Goal: Task Accomplishment & Management: Use online tool/utility

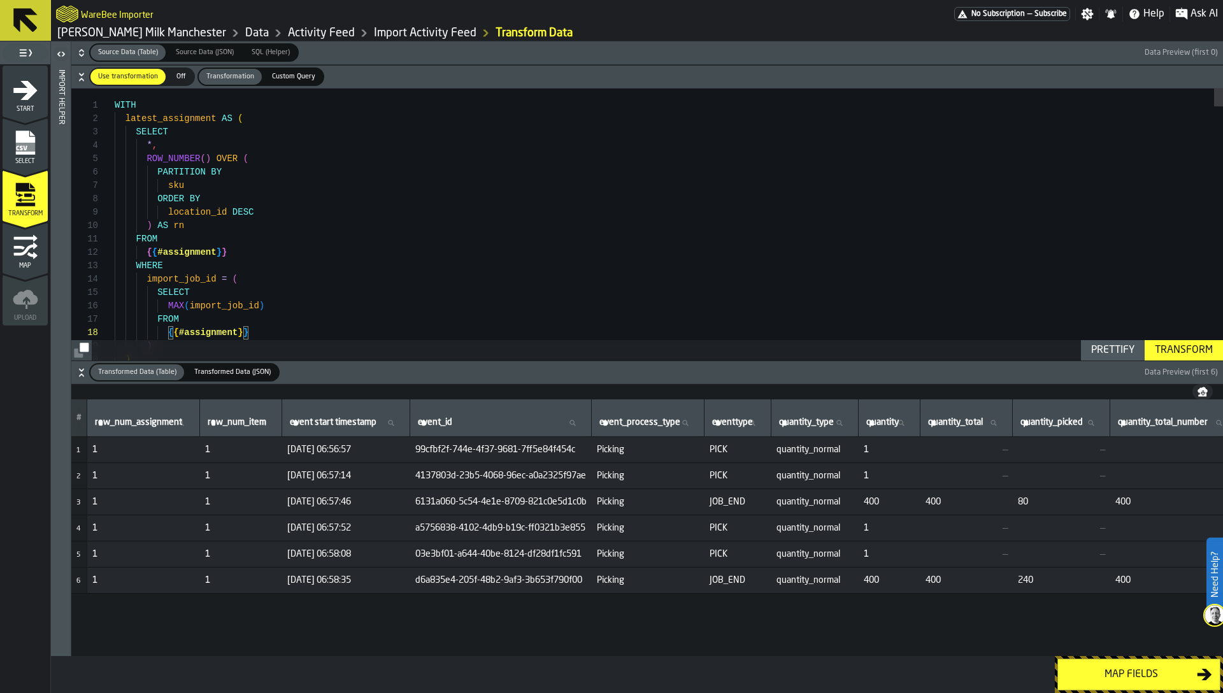
scroll to position [94, 0]
type textarea "**********"
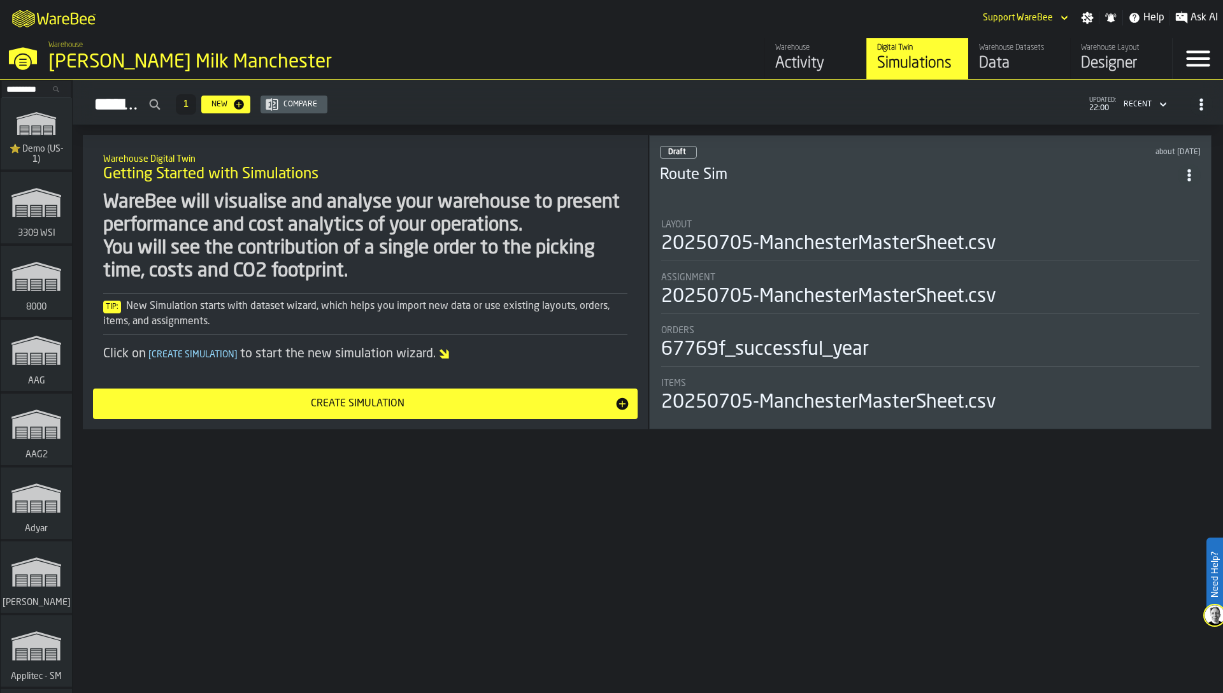
click at [27, 87] on input "Search..." at bounding box center [36, 89] width 66 height 14
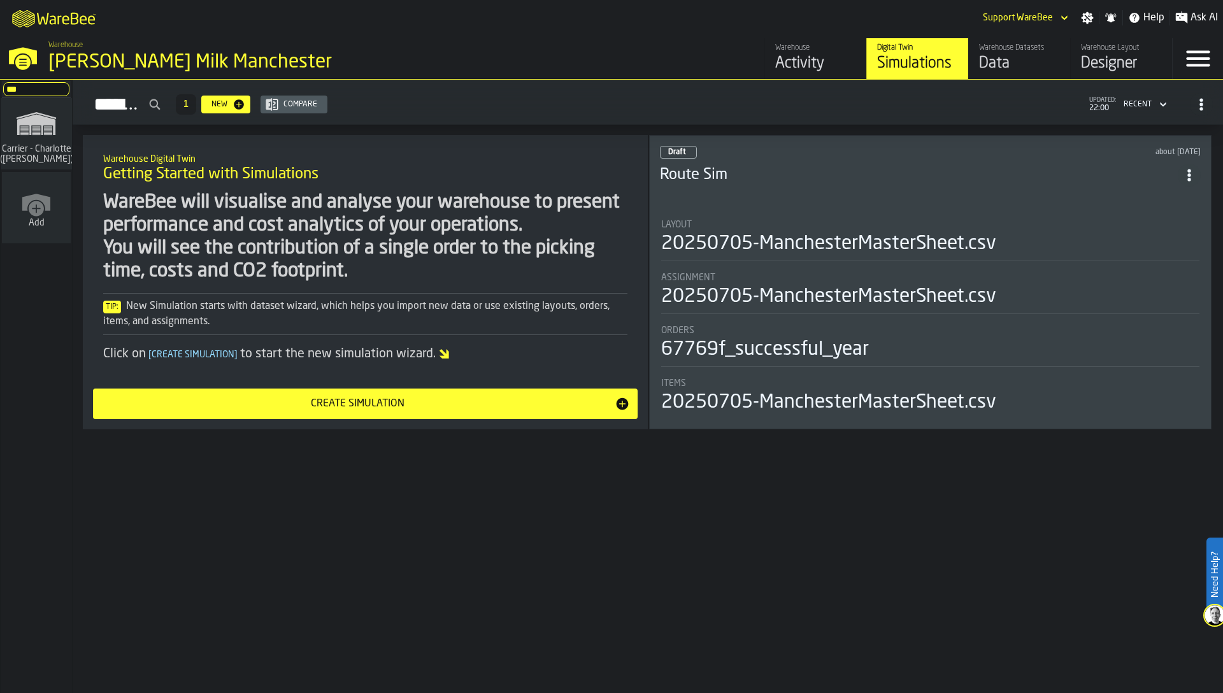
type input "***"
click at [12, 125] on icon "link-to-/wh/i/e074fb63-00ea-4531-a7c9-ea0a191b3e4f/simulations" at bounding box center [36, 123] width 61 height 41
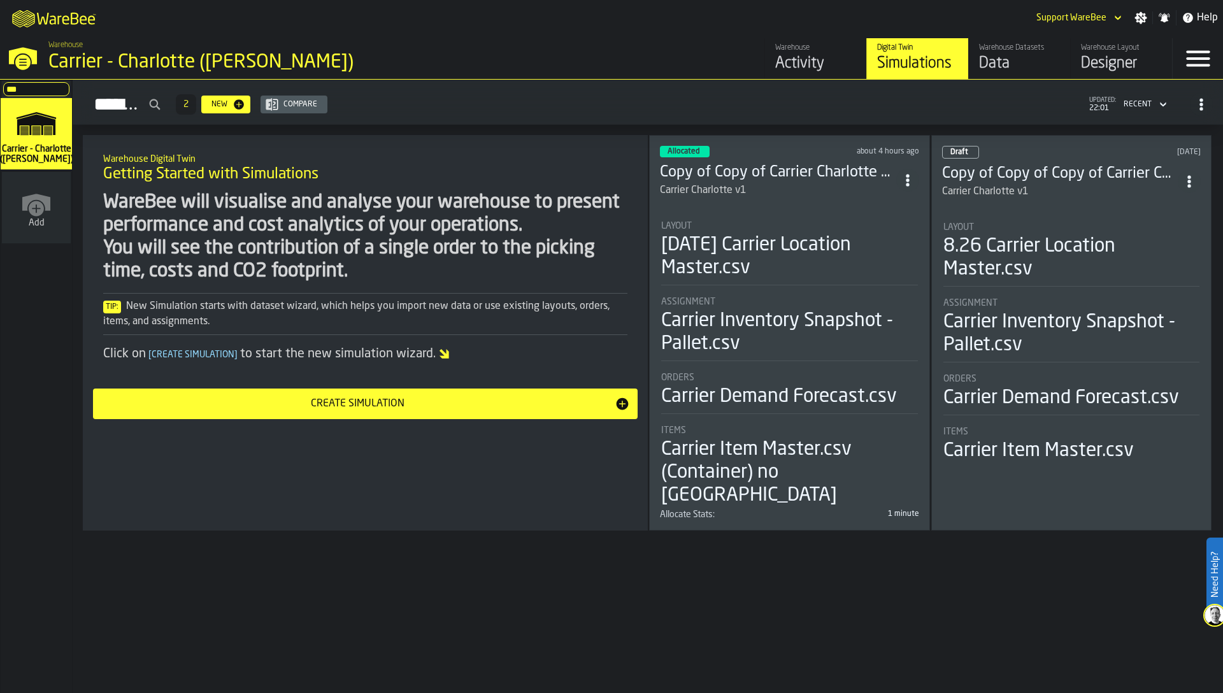
click at [742, 331] on div "Carrier Inventory Snapshot - Pallet.csv" at bounding box center [789, 333] width 257 height 46
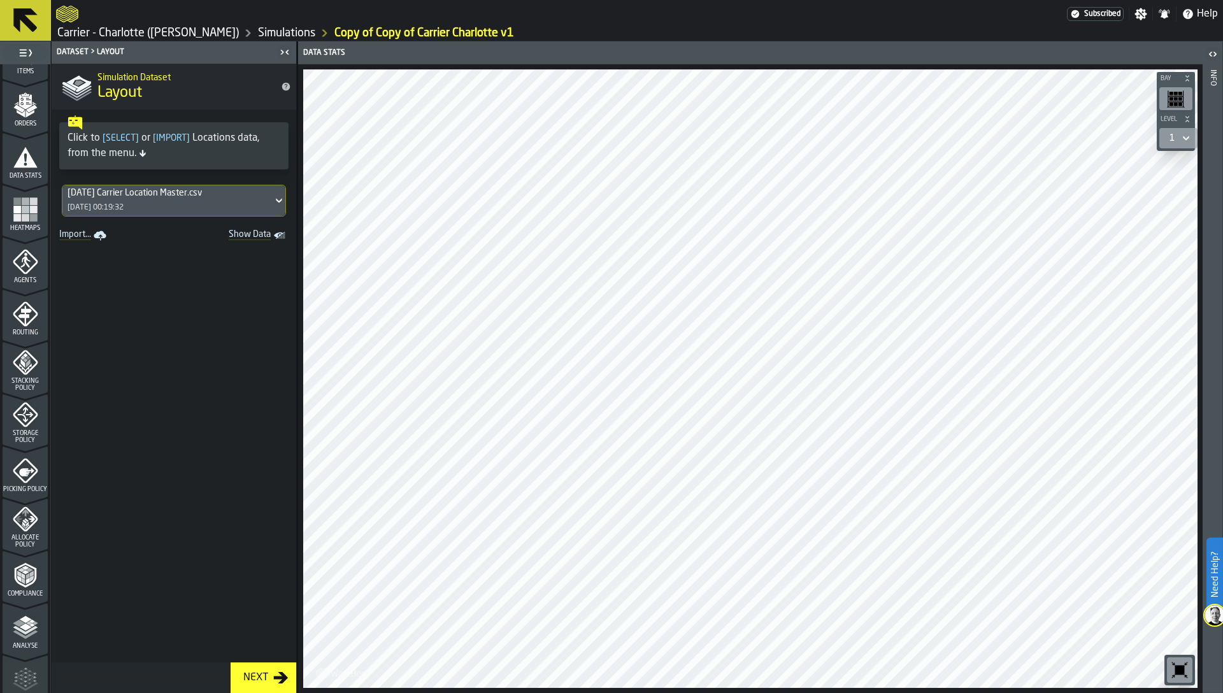
scroll to position [254, 0]
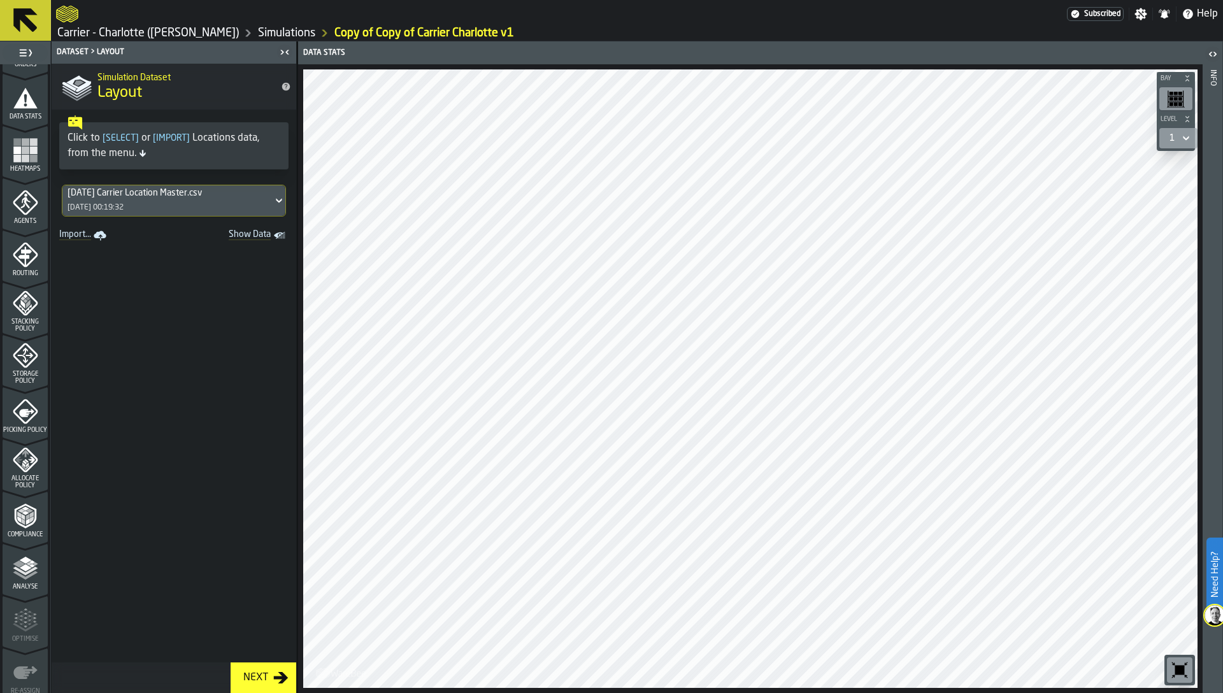
click at [31, 460] on icon "menu Allocate Policy" at bounding box center [30, 460] width 7 height 6
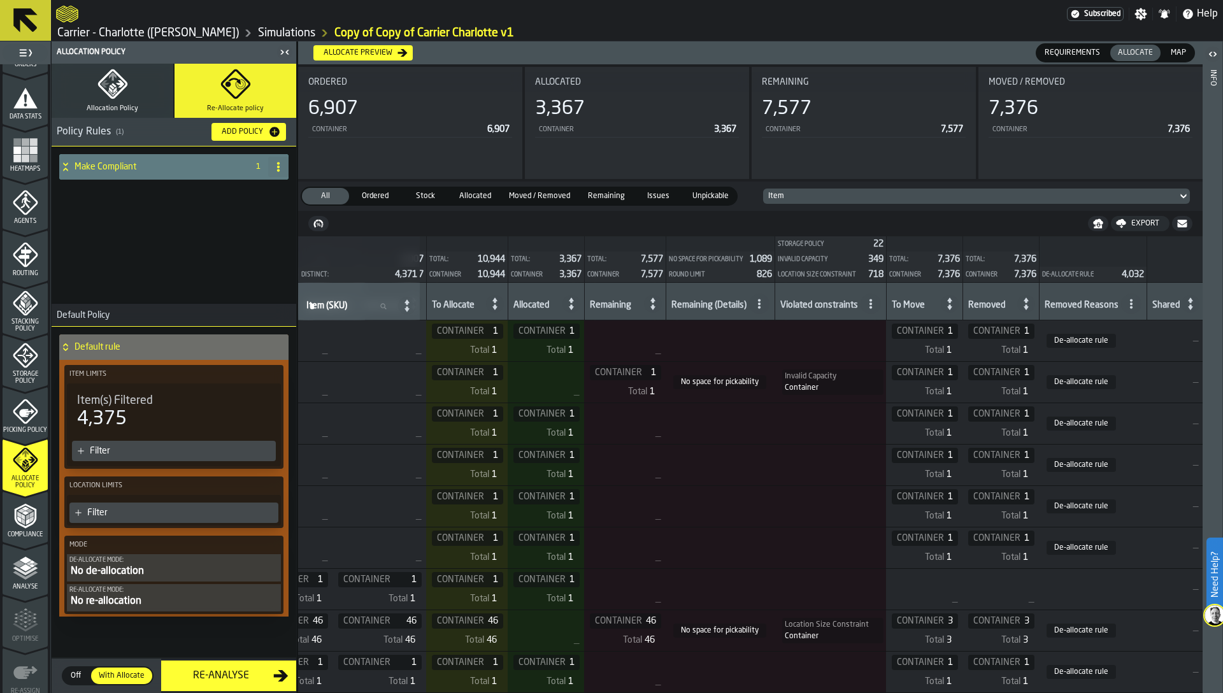
scroll to position [0, 680]
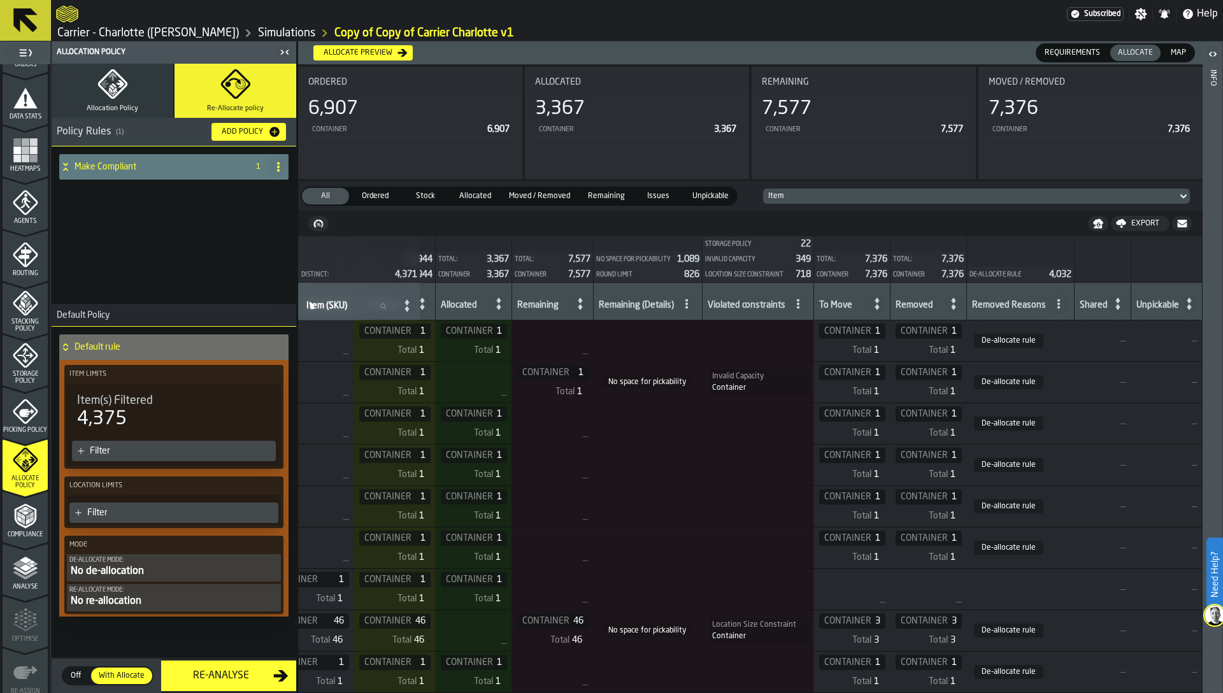
click at [803, 308] on icon at bounding box center [798, 304] width 10 height 10
click at [698, 194] on span "Unpickable" at bounding box center [710, 195] width 47 height 11
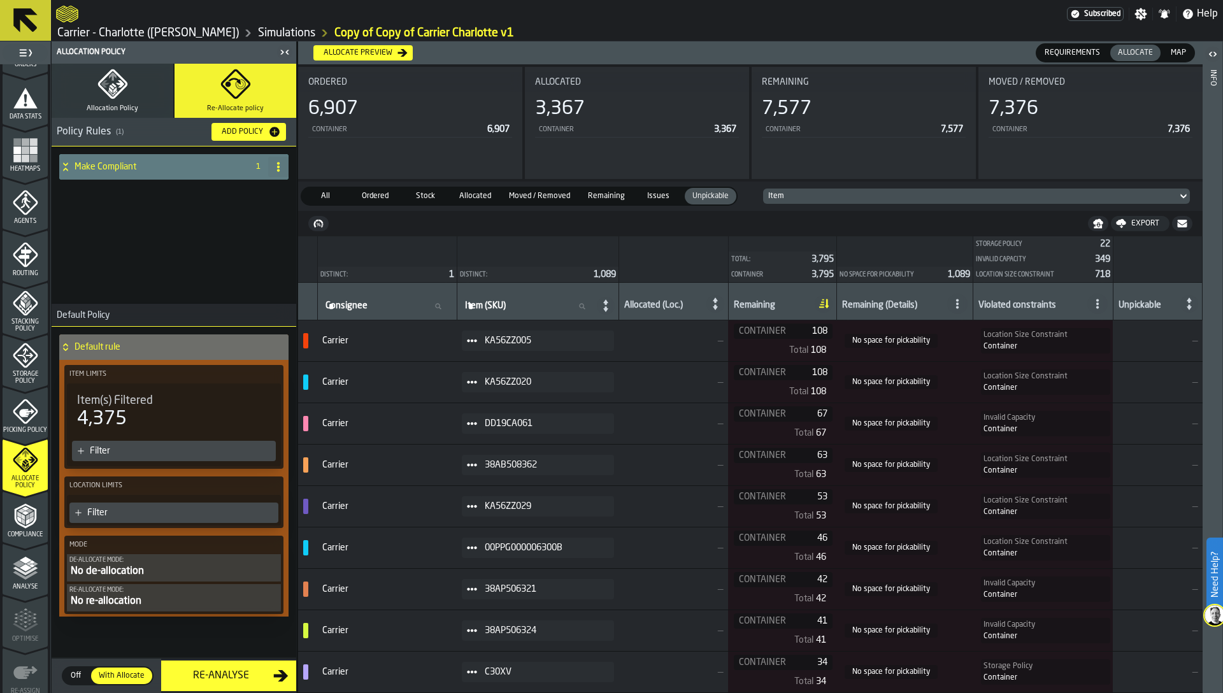
scroll to position [0, 0]
click at [477, 338] on icon at bounding box center [472, 341] width 10 height 10
click at [497, 413] on div "Show Items" at bounding box center [513, 410] width 66 height 8
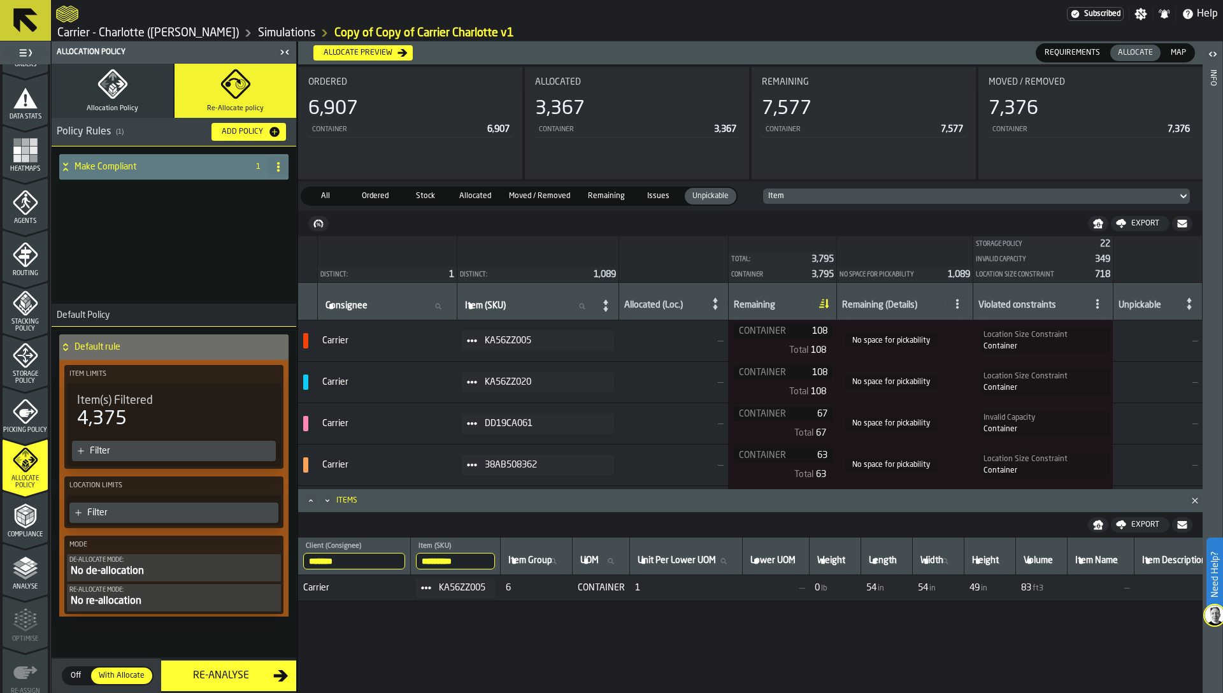
click at [877, 588] on span "54" at bounding box center [871, 588] width 10 height 10
click at [928, 587] on span "54" at bounding box center [923, 588] width 10 height 10
click at [980, 589] on span "49" at bounding box center [975, 588] width 10 height 10
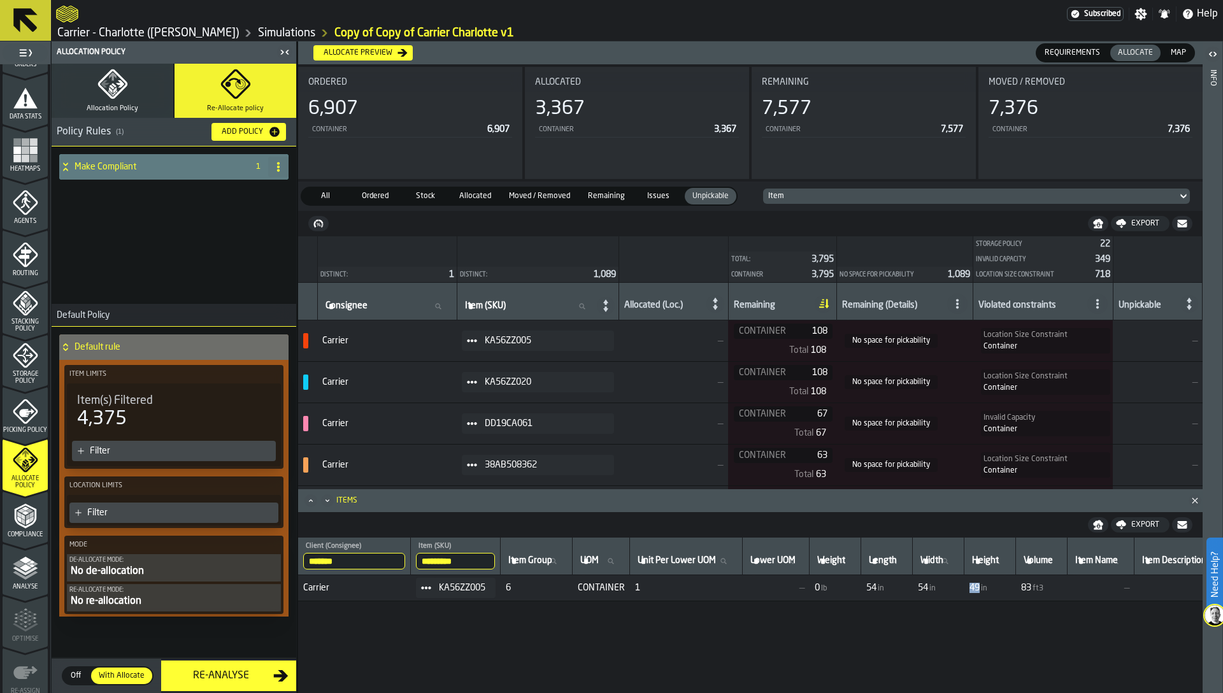
click at [980, 589] on span "49" at bounding box center [975, 588] width 10 height 10
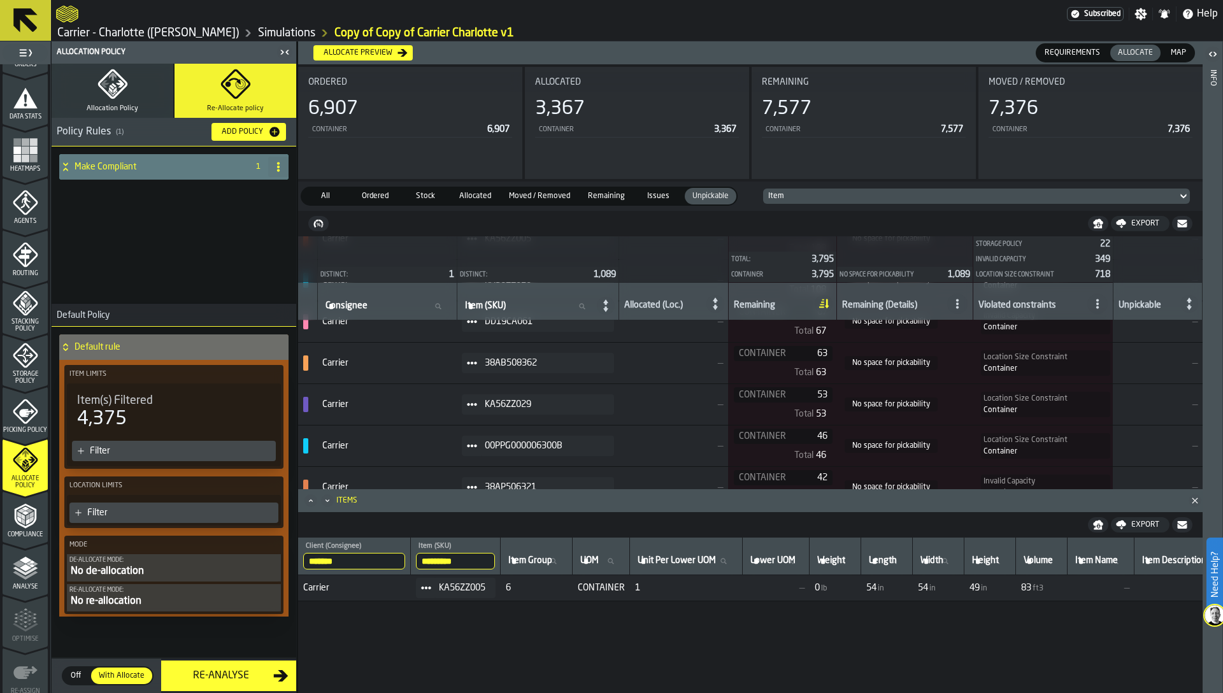
click at [477, 406] on icon at bounding box center [472, 404] width 10 height 10
click at [660, 416] on td "—" at bounding box center [674, 404] width 110 height 41
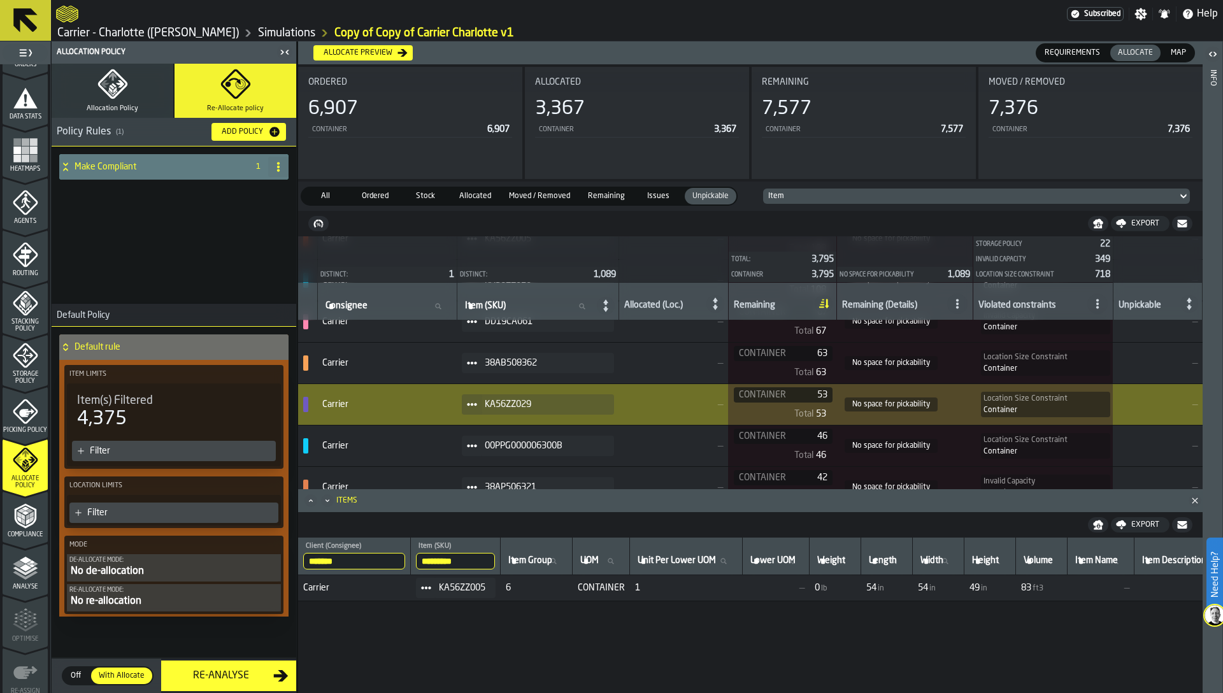
click at [477, 445] on icon at bounding box center [472, 446] width 10 height 10
click at [499, 516] on div "Show Items" at bounding box center [513, 515] width 66 height 8
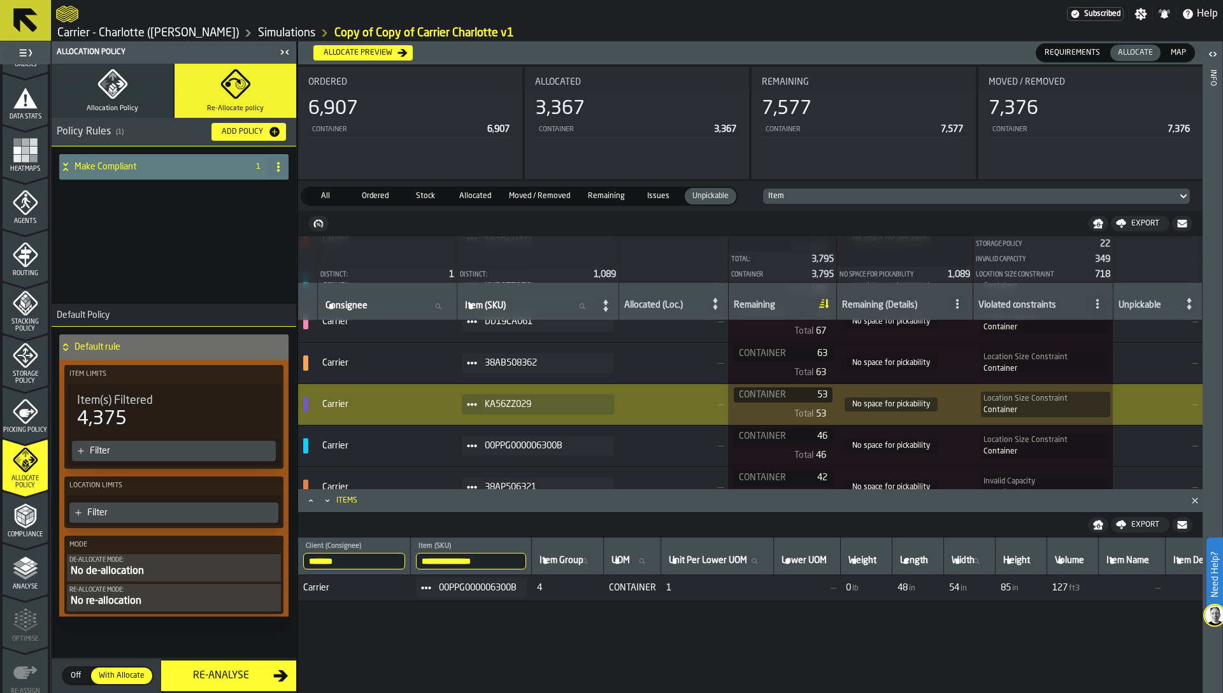
click at [1011, 588] on span "85" at bounding box center [1006, 588] width 10 height 10
click at [284, 48] on icon "button-toggle-Close me" at bounding box center [284, 52] width 15 height 15
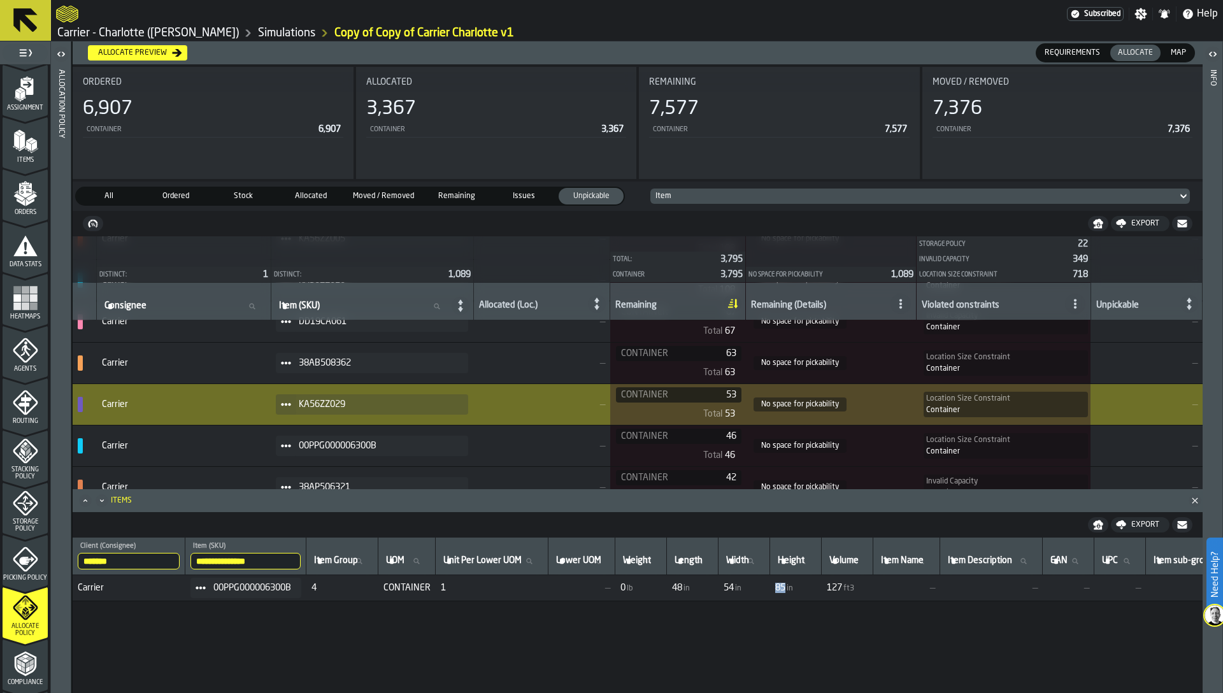
scroll to position [48, 0]
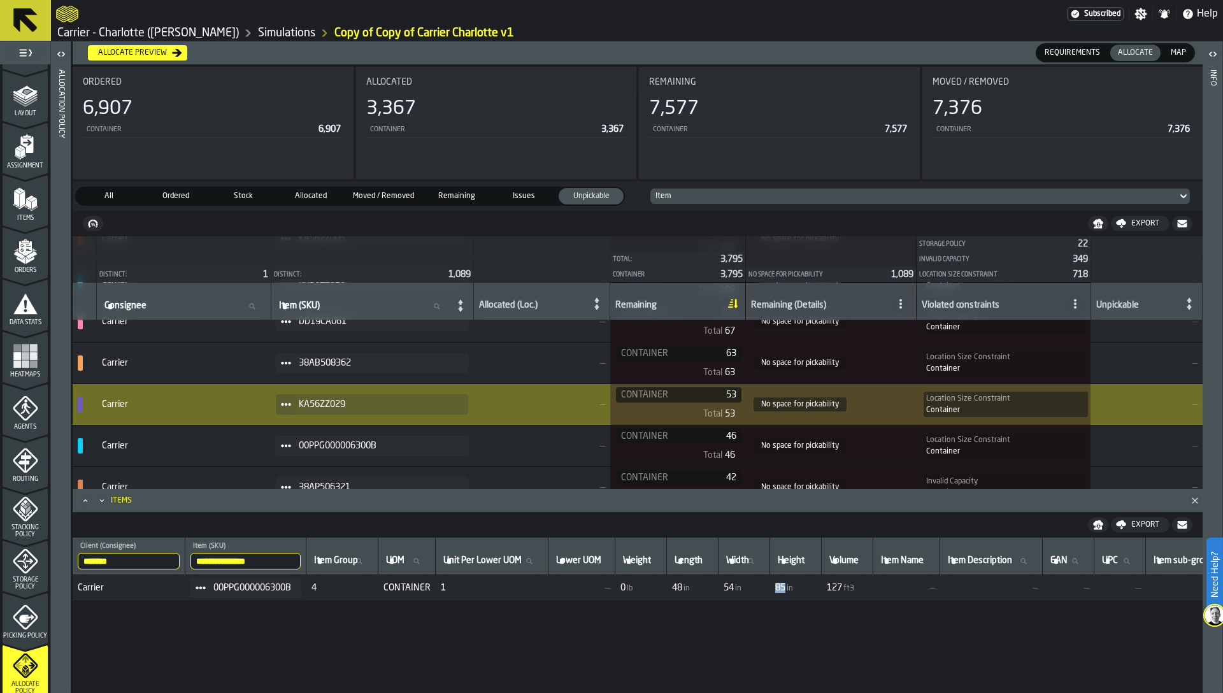
click at [26, 115] on span "Layout" at bounding box center [25, 113] width 45 height 7
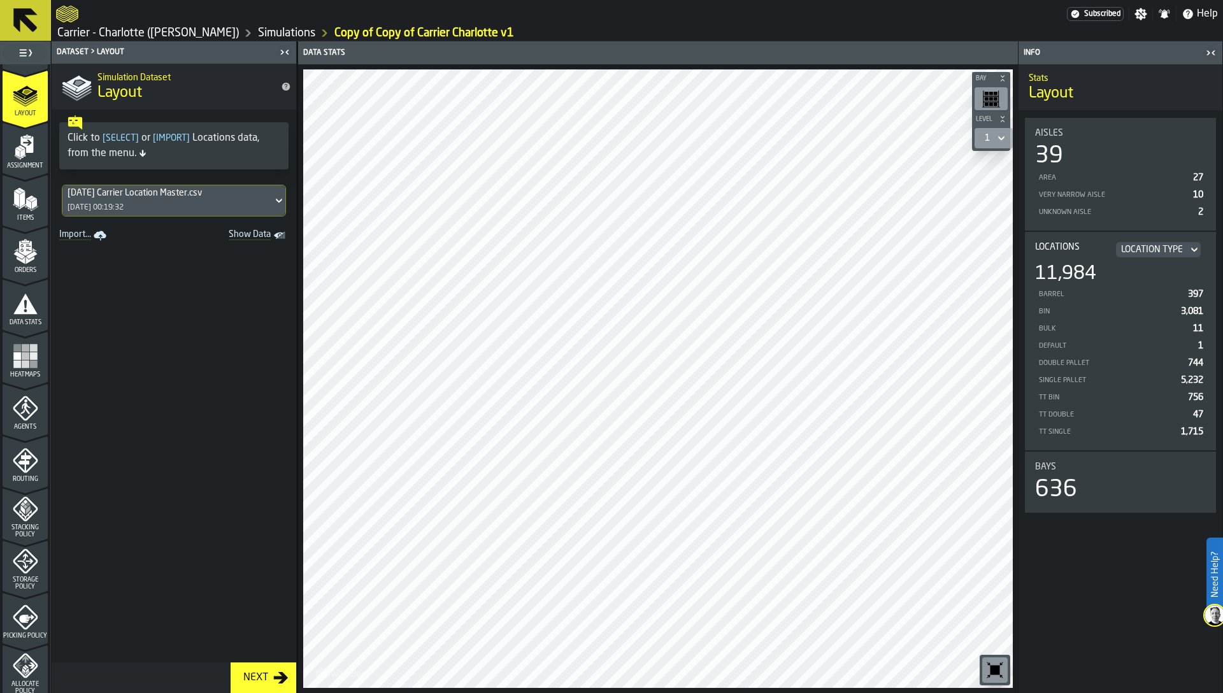
click at [124, 210] on div "02/09/2025, 00:19:32" at bounding box center [96, 207] width 56 height 9
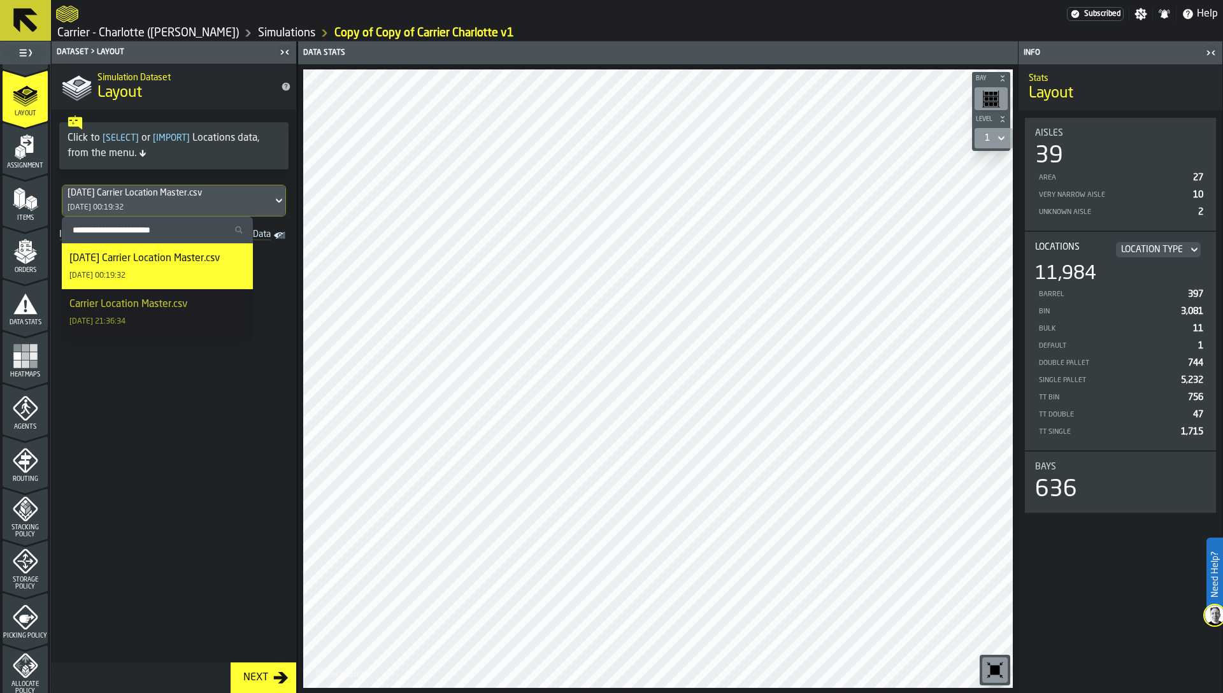
click at [153, 437] on span at bounding box center [174, 454] width 245 height 418
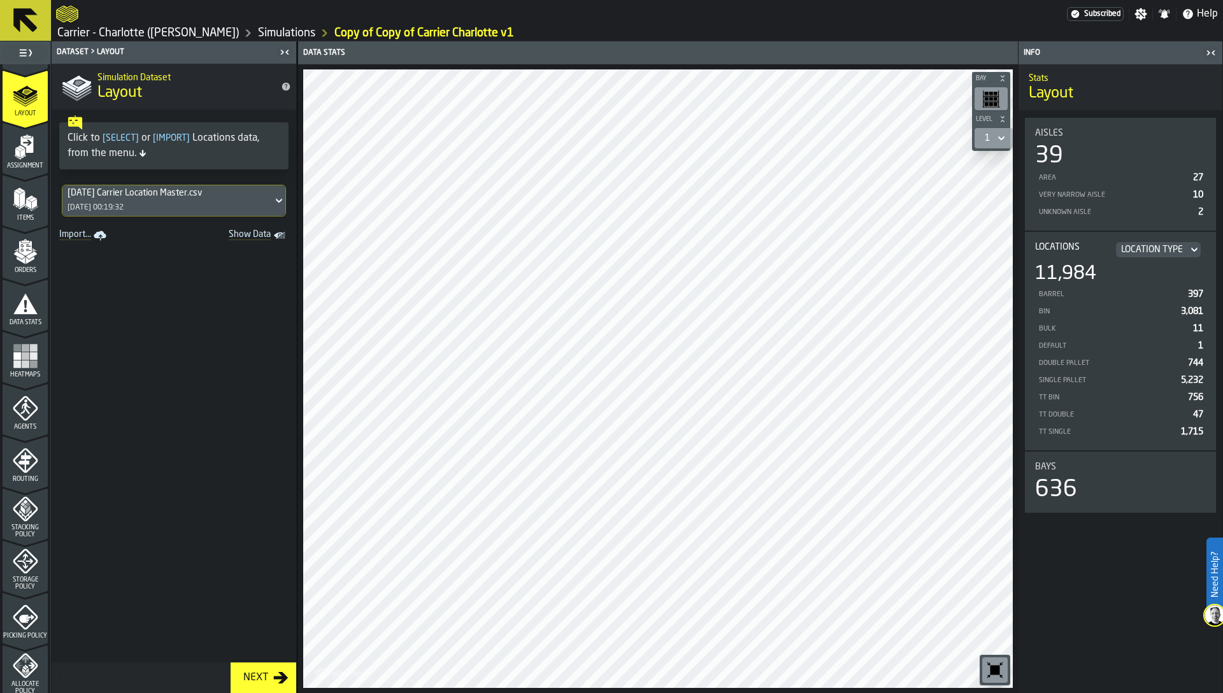
click at [258, 34] on link "Simulations" at bounding box center [286, 33] width 57 height 14
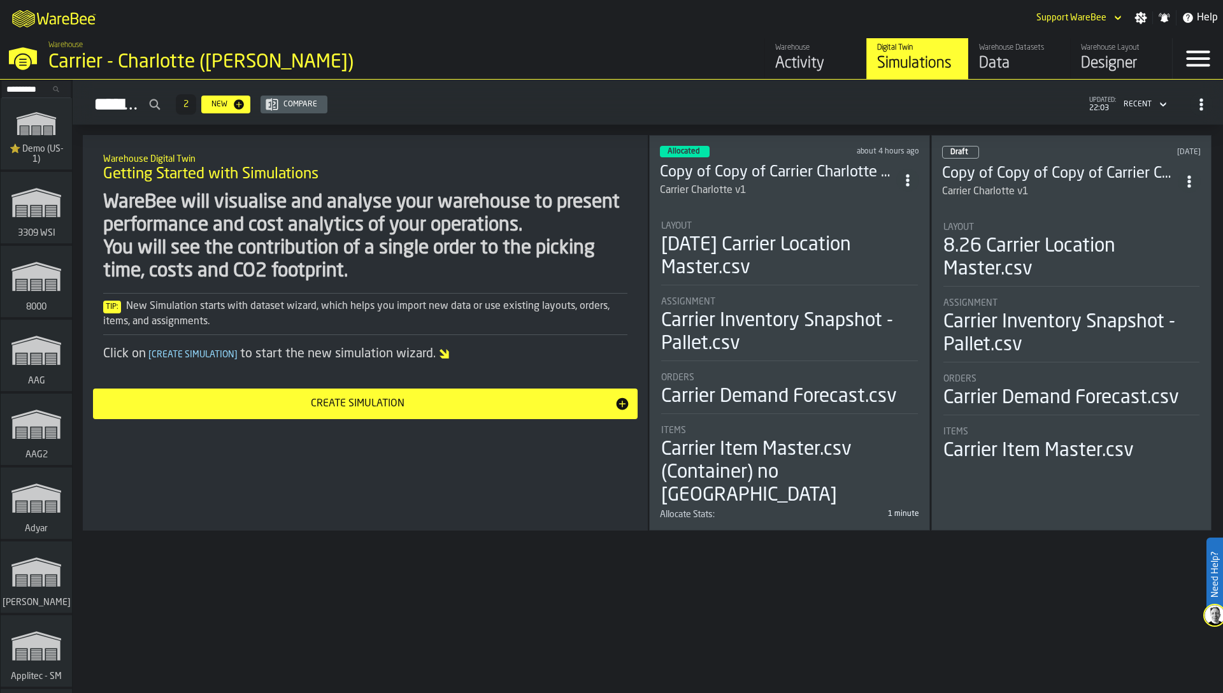
click at [713, 213] on li "Layout 2025-09-01 Carrier Location Master.csv Assignment Carrier Inventory Snap…" at bounding box center [789, 359] width 259 height 299
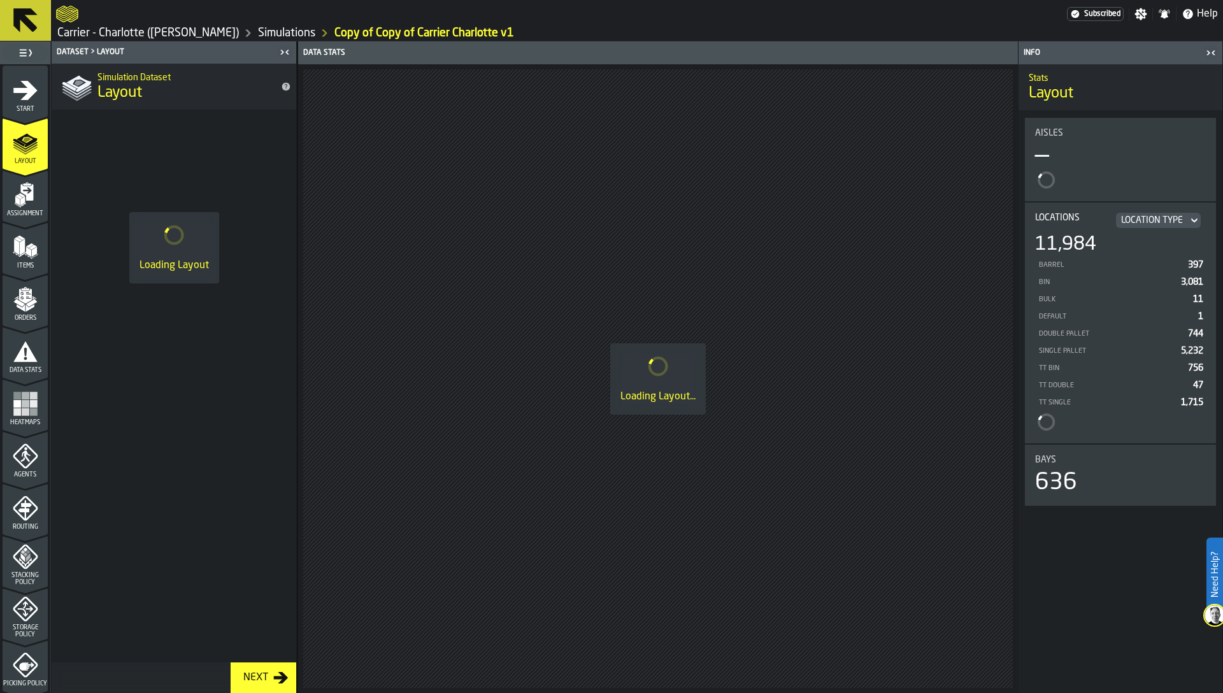
click at [136, 34] on link "Carrier - Charlotte ([PERSON_NAME])" at bounding box center [148, 33] width 182 height 14
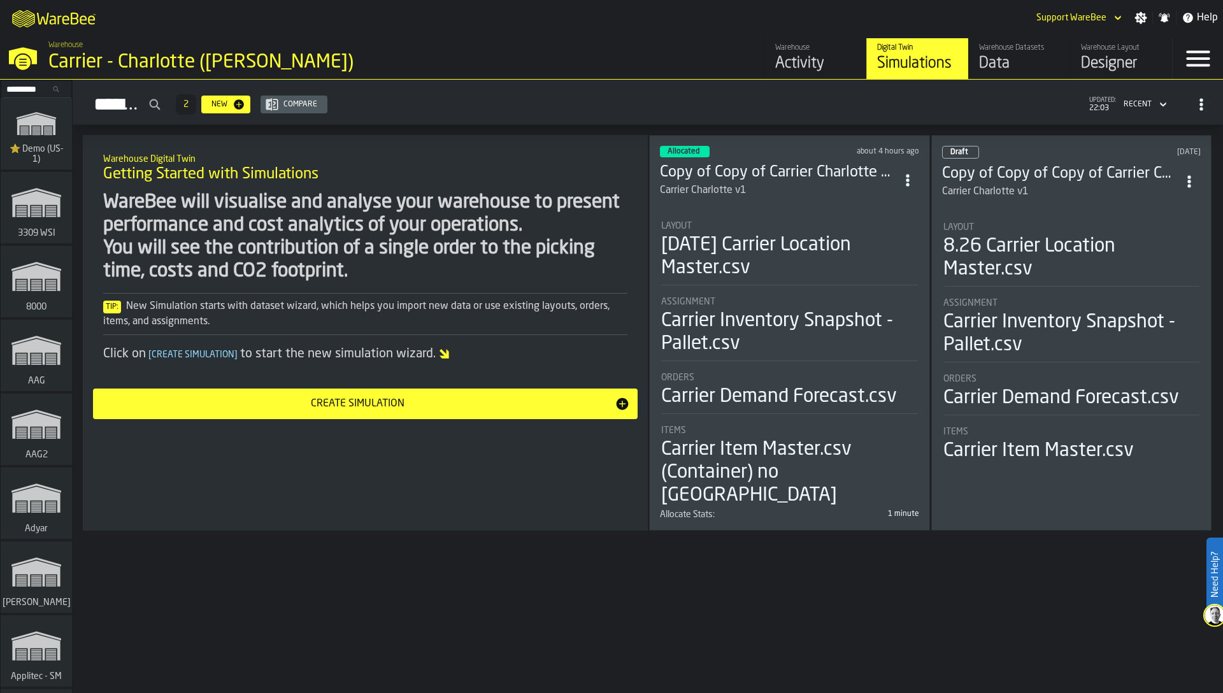
click at [912, 174] on icon "ItemListCard-DashboardItemContainer" at bounding box center [907, 180] width 13 height 13
click at [606, 268] on div "WareBee will visualise and analyse your warehouse to present performance and co…" at bounding box center [365, 237] width 524 height 92
click at [1135, 66] on div "Designer" at bounding box center [1121, 64] width 81 height 20
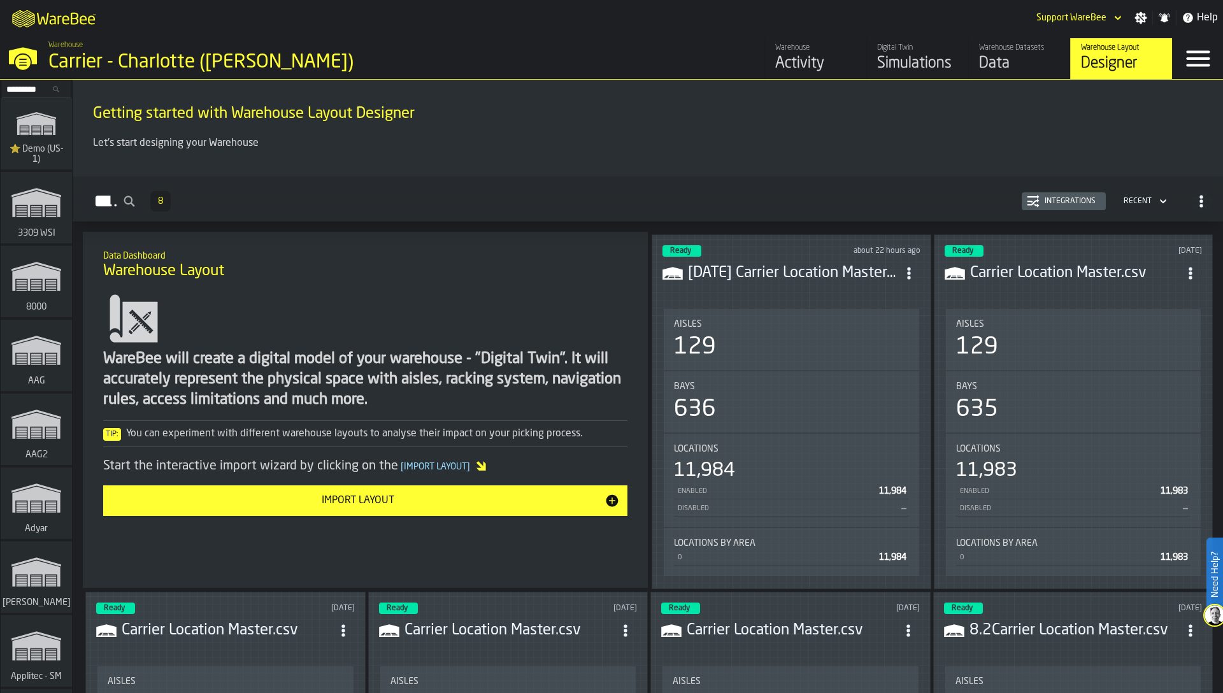
click at [980, 57] on div "Data" at bounding box center [1019, 64] width 81 height 20
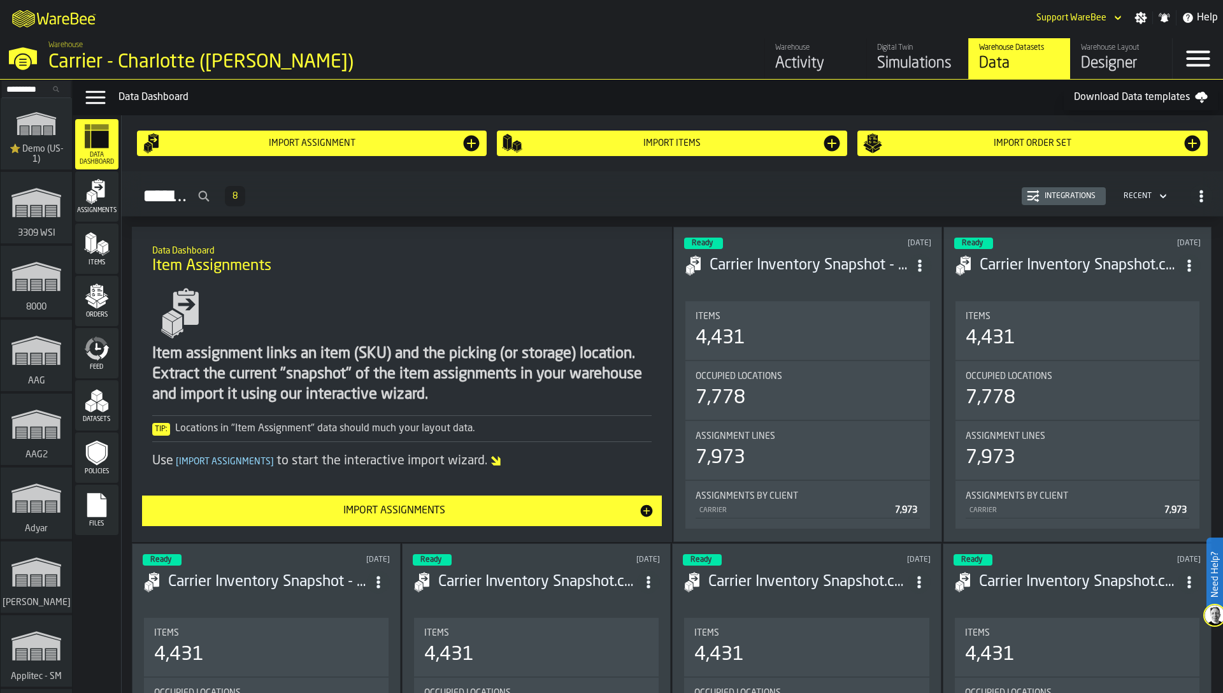
click at [949, 74] on link "Digital Twin Simulations" at bounding box center [917, 58] width 102 height 41
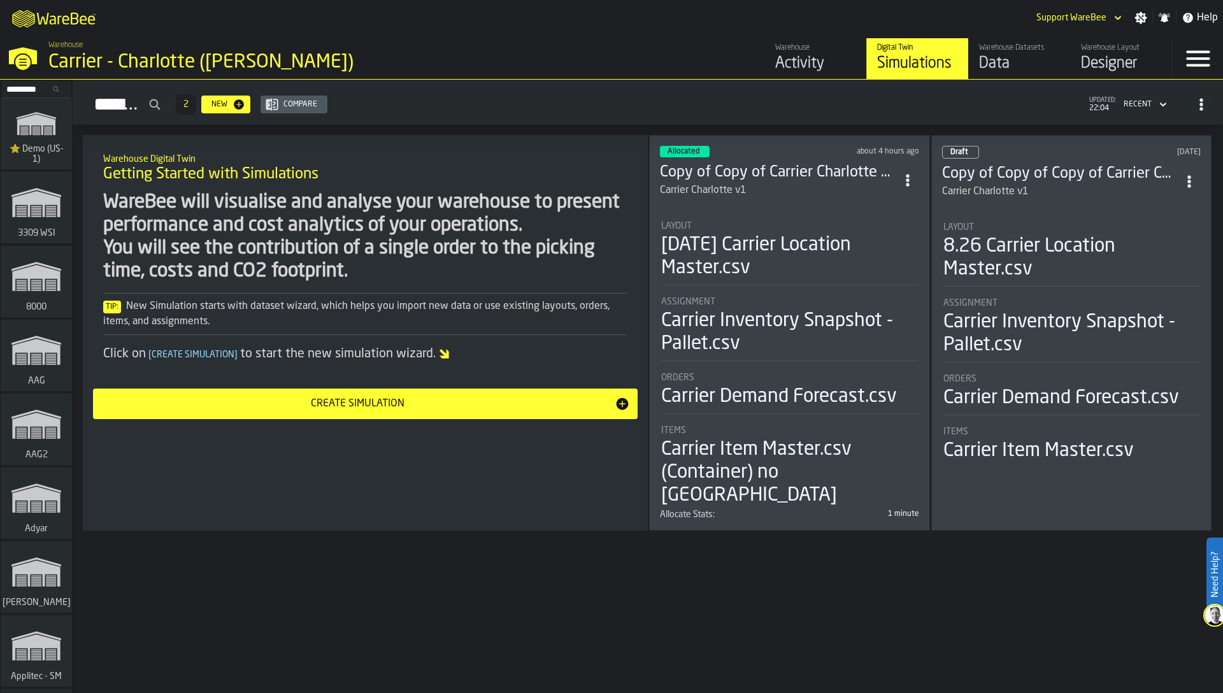
drag, startPoint x: 818, startPoint y: 216, endPoint x: 572, endPoint y: 218, distance: 245.9
click at [572, 218] on div "Warehouse Digital Twin Getting Started with Simulations WareBee will visualise …" at bounding box center [648, 346] width 1151 height 422
click at [719, 237] on div "2025-09-01 Carrier Location Master.csv" at bounding box center [789, 257] width 257 height 46
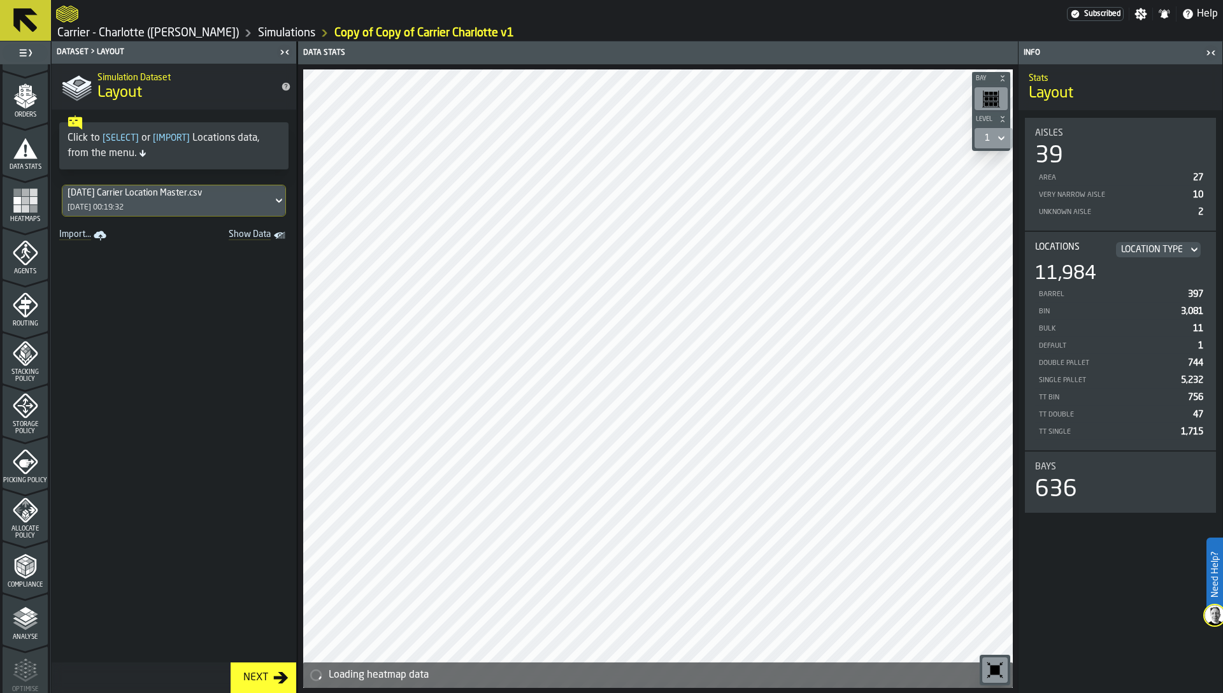
scroll to position [289, 0]
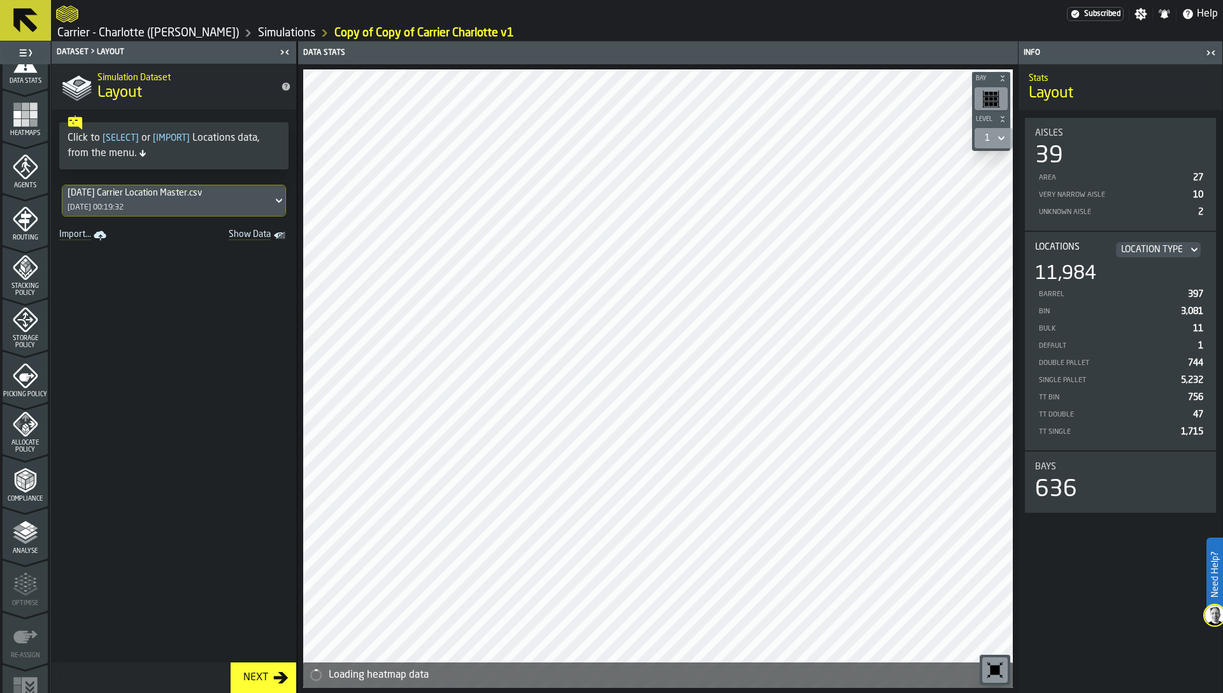
click at [18, 438] on div "Allocate Policy" at bounding box center [25, 433] width 45 height 42
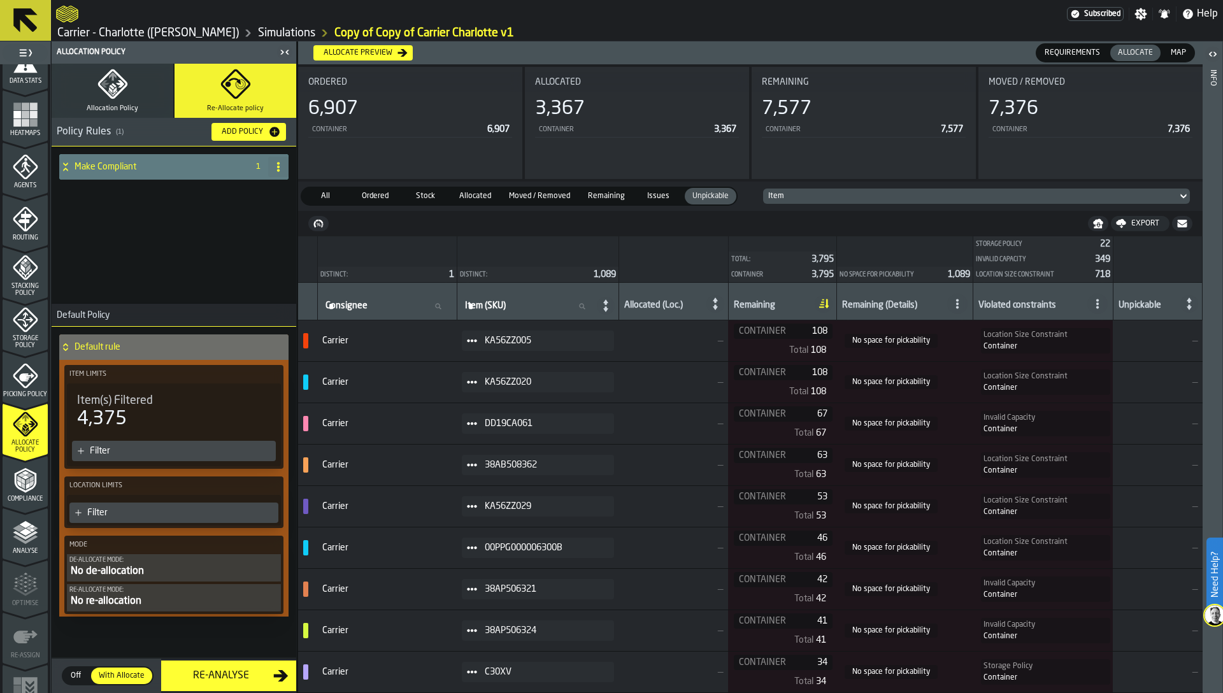
click at [480, 333] on span at bounding box center [472, 341] width 20 height 20
click at [494, 403] on li "Show Items" at bounding box center [514, 410] width 82 height 24
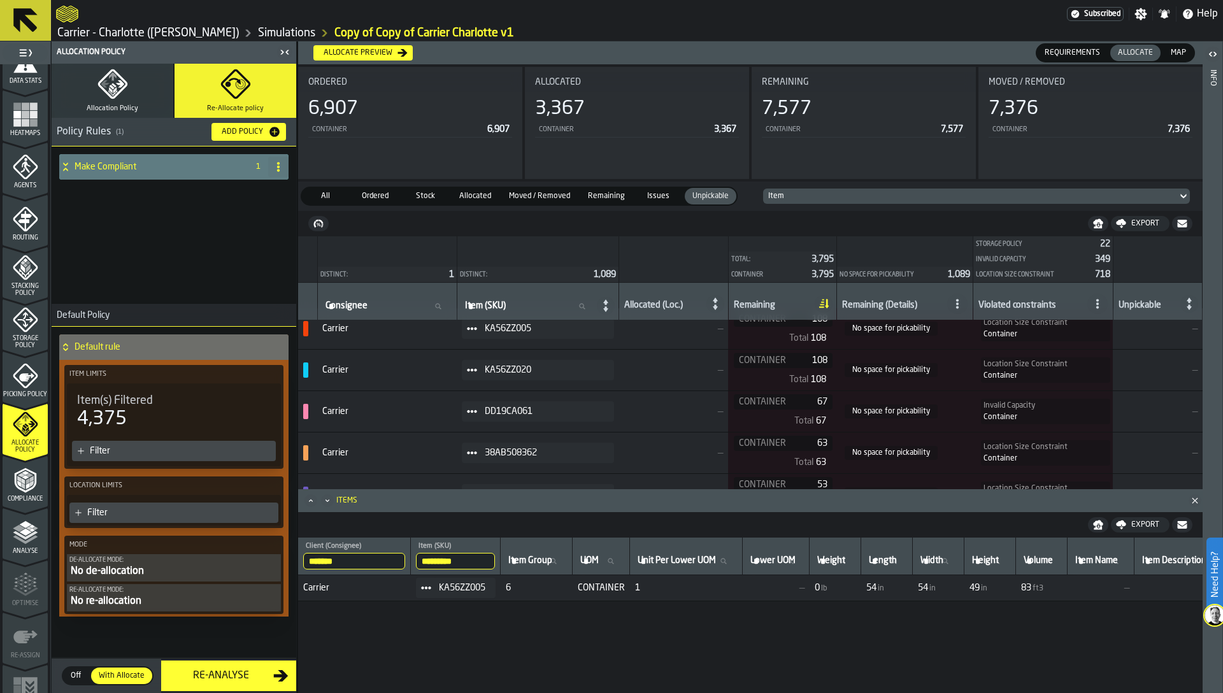
scroll to position [15, 0]
click at [1178, 50] on span "Map" at bounding box center [1178, 52] width 25 height 11
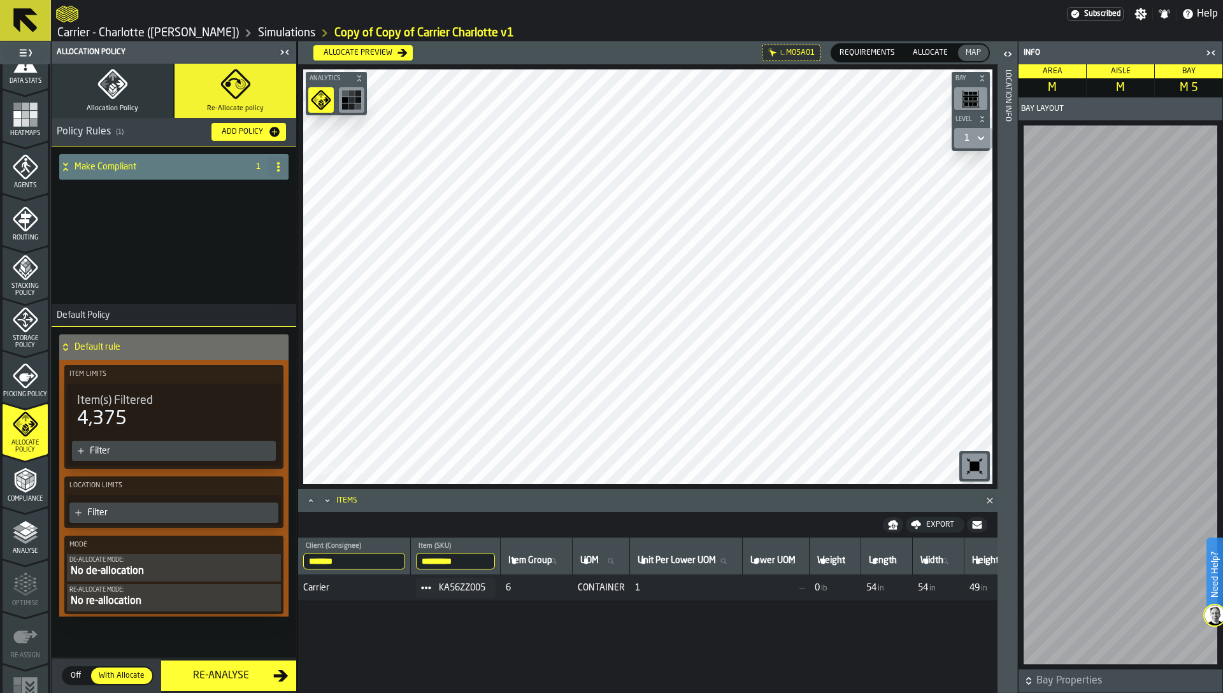
click at [1009, 290] on div "Location Info" at bounding box center [1007, 378] width 9 height 623
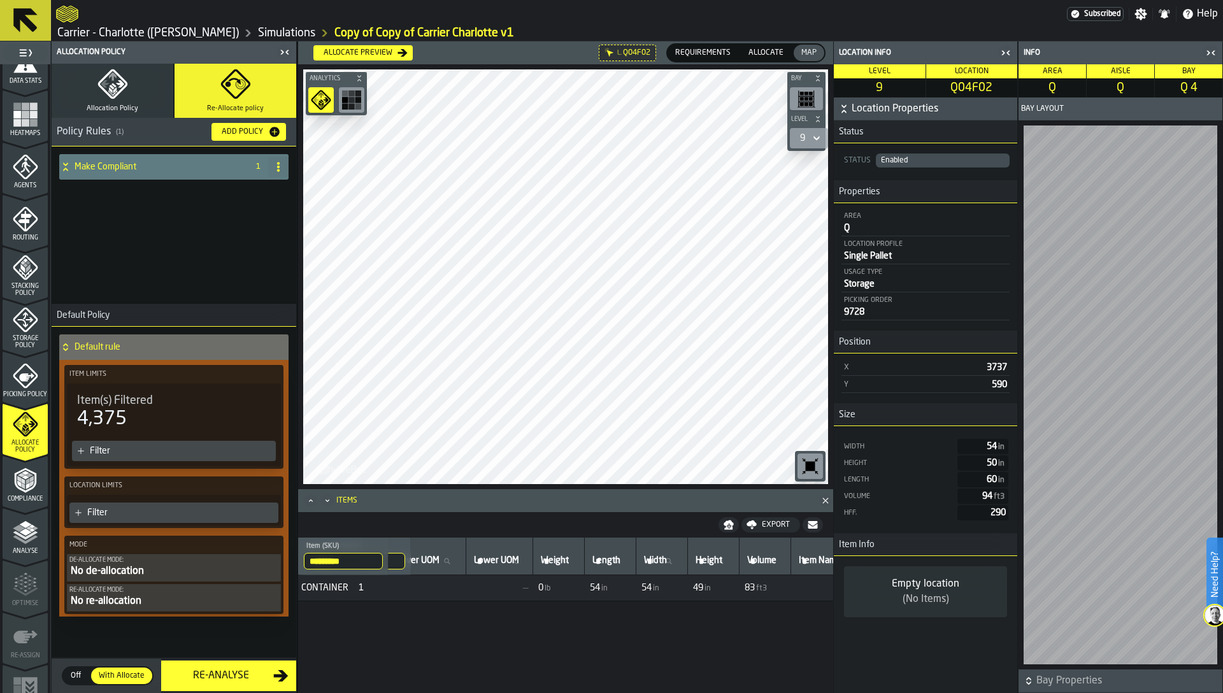
scroll to position [0, 259]
click at [285, 52] on icon "button-toggle-Close me" at bounding box center [284, 52] width 15 height 15
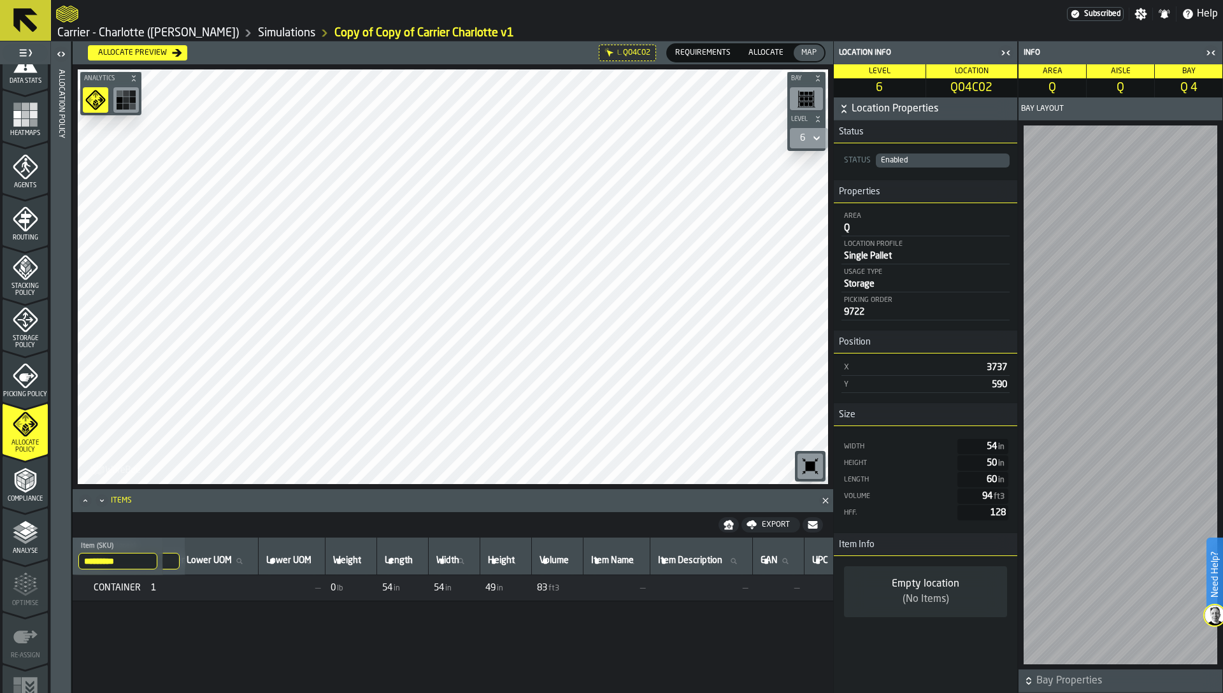
click at [547, 587] on span "83" at bounding box center [542, 588] width 10 height 10
click at [136, 565] on input "*********" at bounding box center [117, 561] width 79 height 17
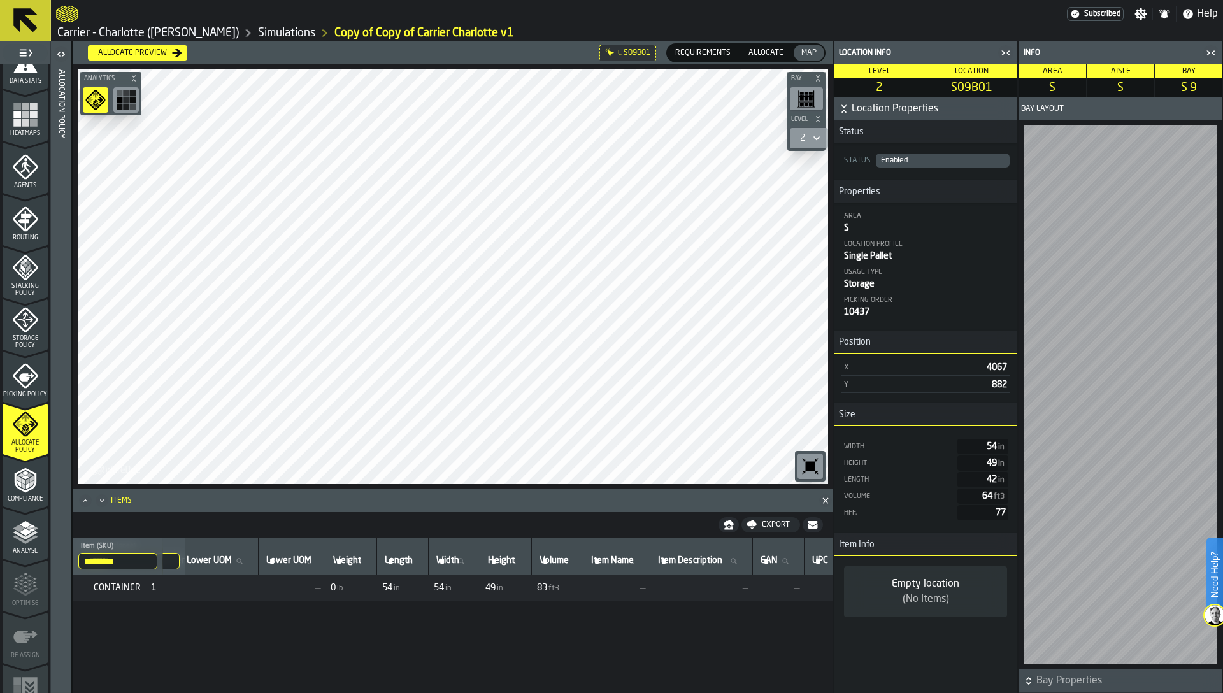
click at [136, 565] on input "*********" at bounding box center [117, 561] width 79 height 17
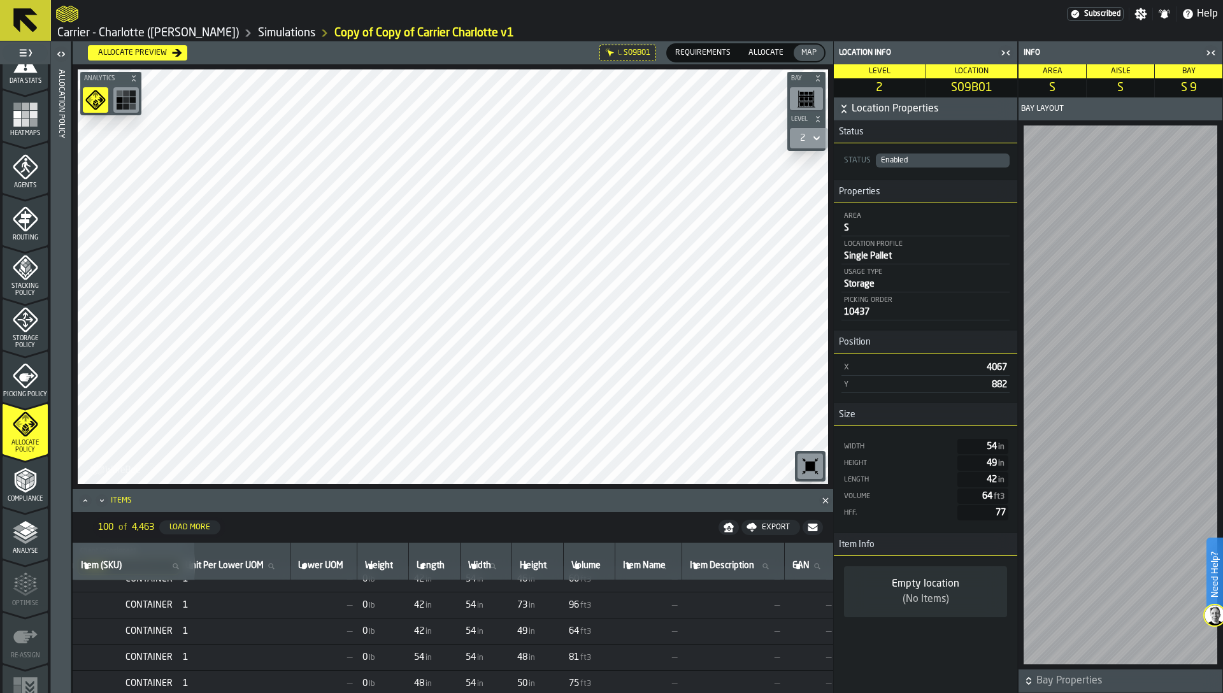
scroll to position [18, 259]
click at [424, 656] on span "54" at bounding box center [419, 654] width 10 height 10
click at [424, 679] on span "48" at bounding box center [419, 680] width 10 height 10
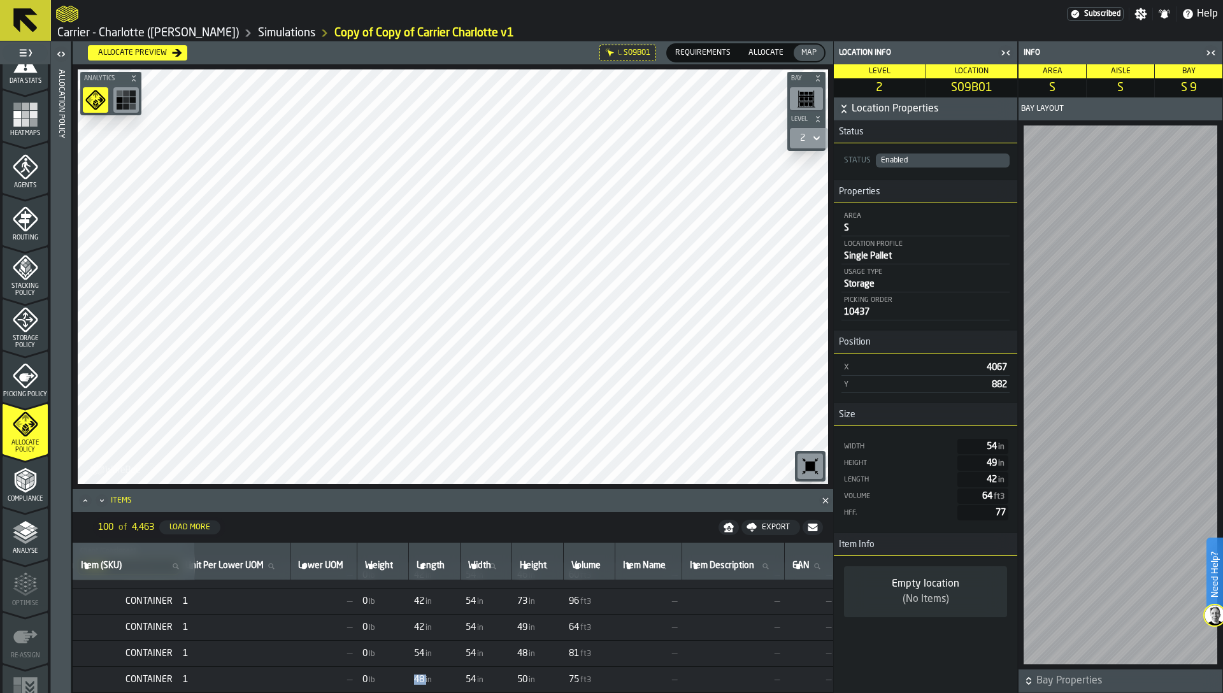
click at [424, 679] on span "48" at bounding box center [419, 680] width 10 height 10
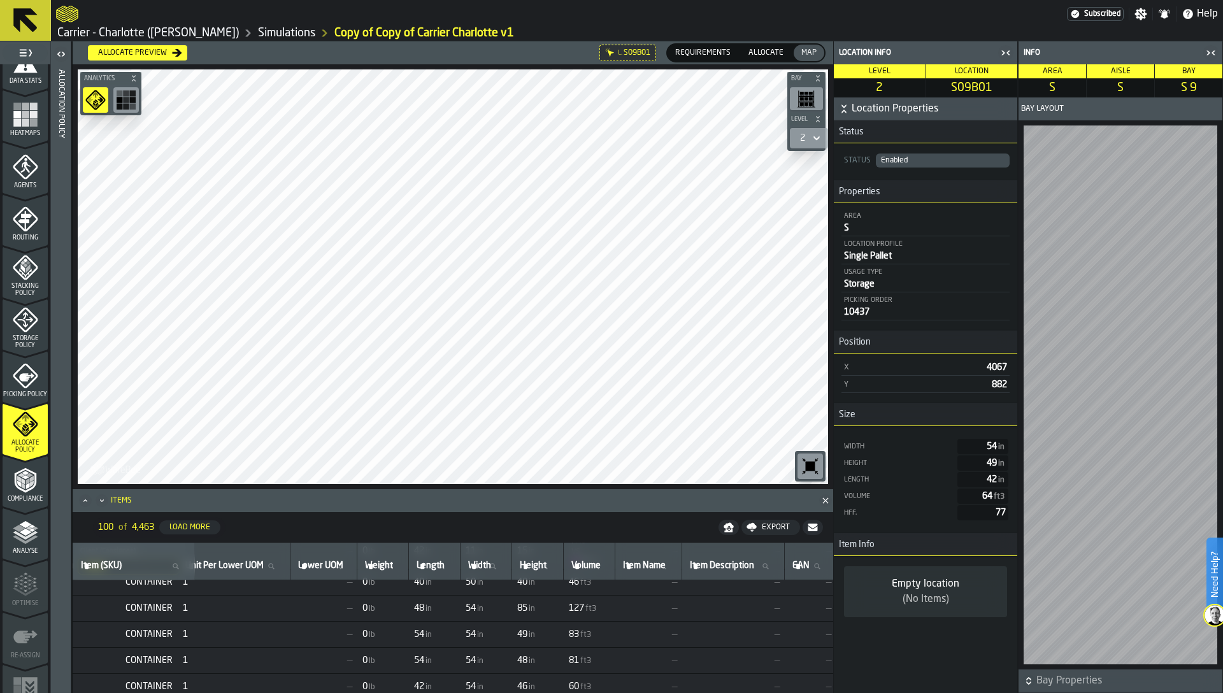
click at [445, 568] on span "Length" at bounding box center [431, 566] width 28 height 10
click at [452, 568] on input "Length Length" at bounding box center [434, 566] width 41 height 17
type input "**"
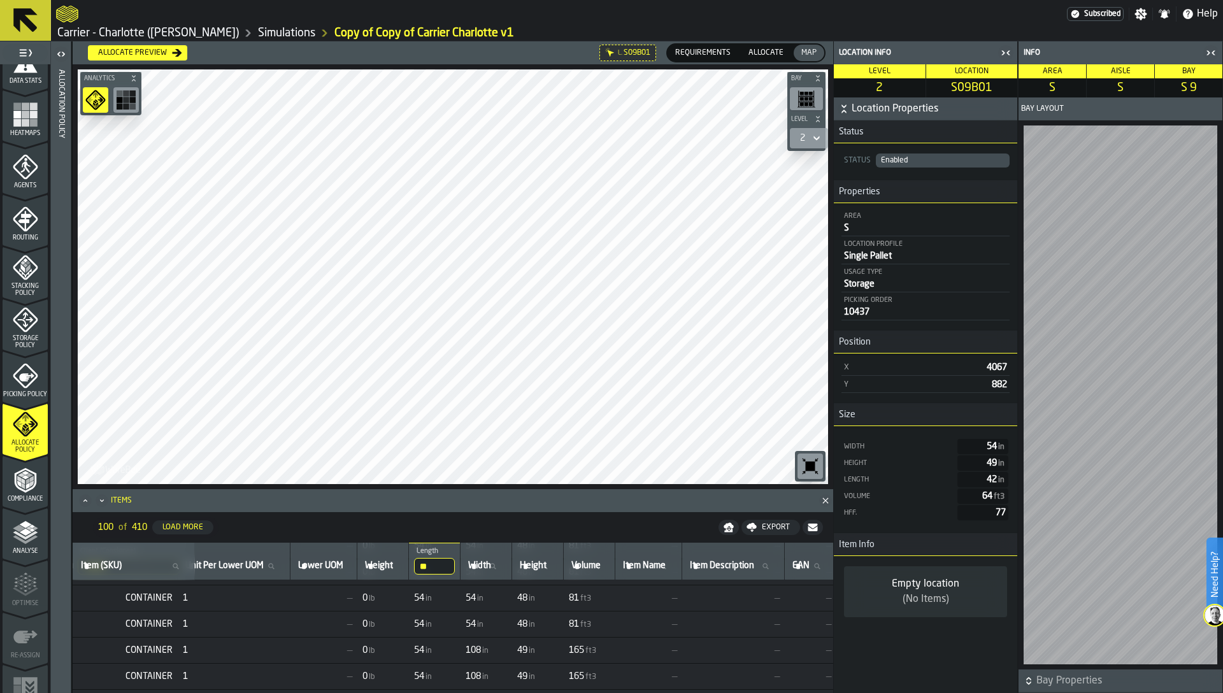
click at [481, 651] on span "108" at bounding box center [473, 650] width 15 height 10
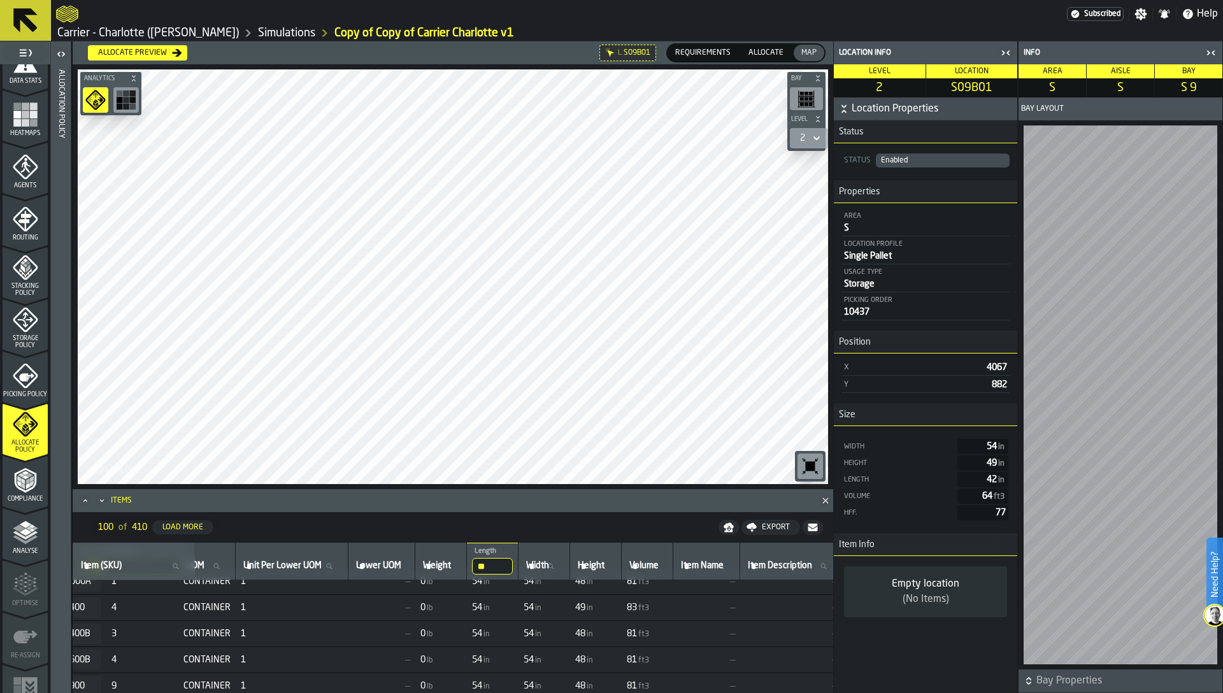
scroll to position [0, 201]
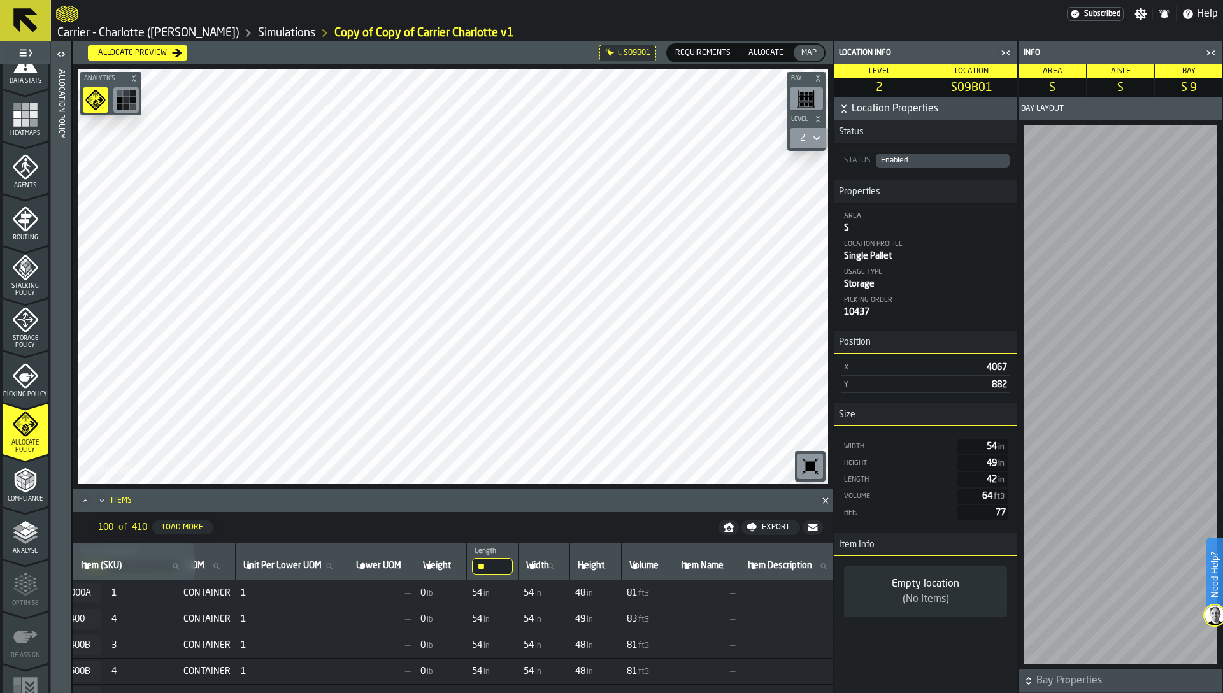
click at [510, 557] on div "** Length 54" at bounding box center [492, 561] width 41 height 27
click at [510, 564] on input "**" at bounding box center [492, 566] width 41 height 17
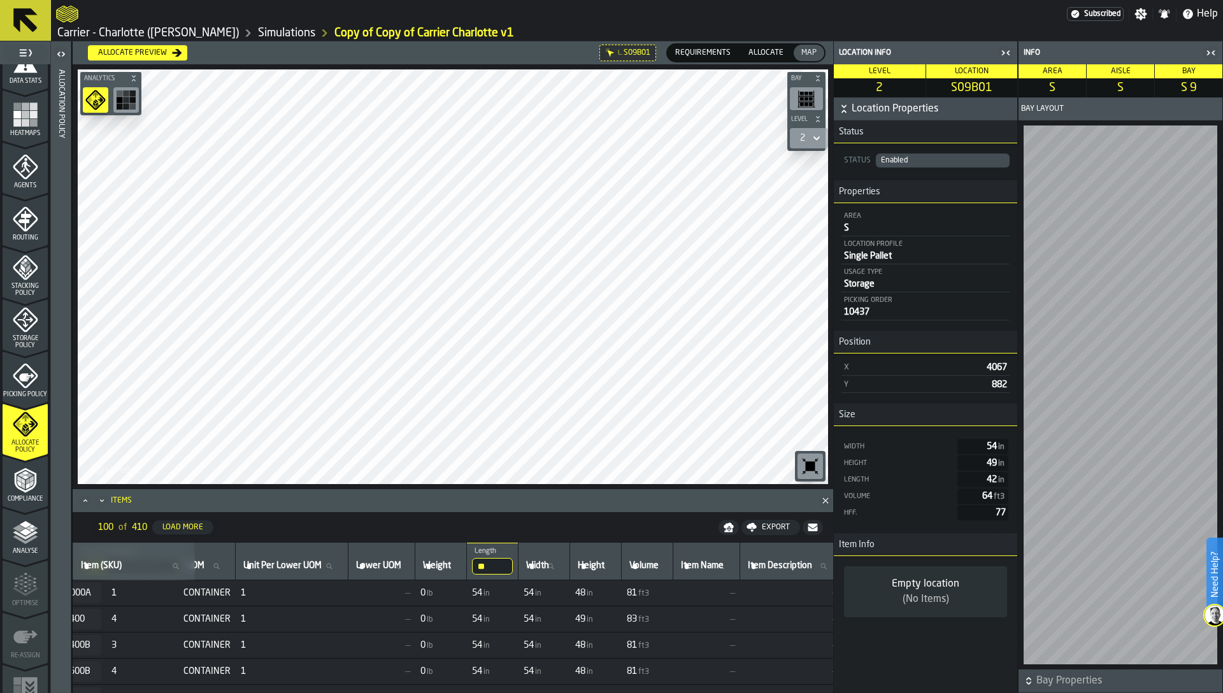
click at [510, 564] on input "**" at bounding box center [492, 566] width 41 height 17
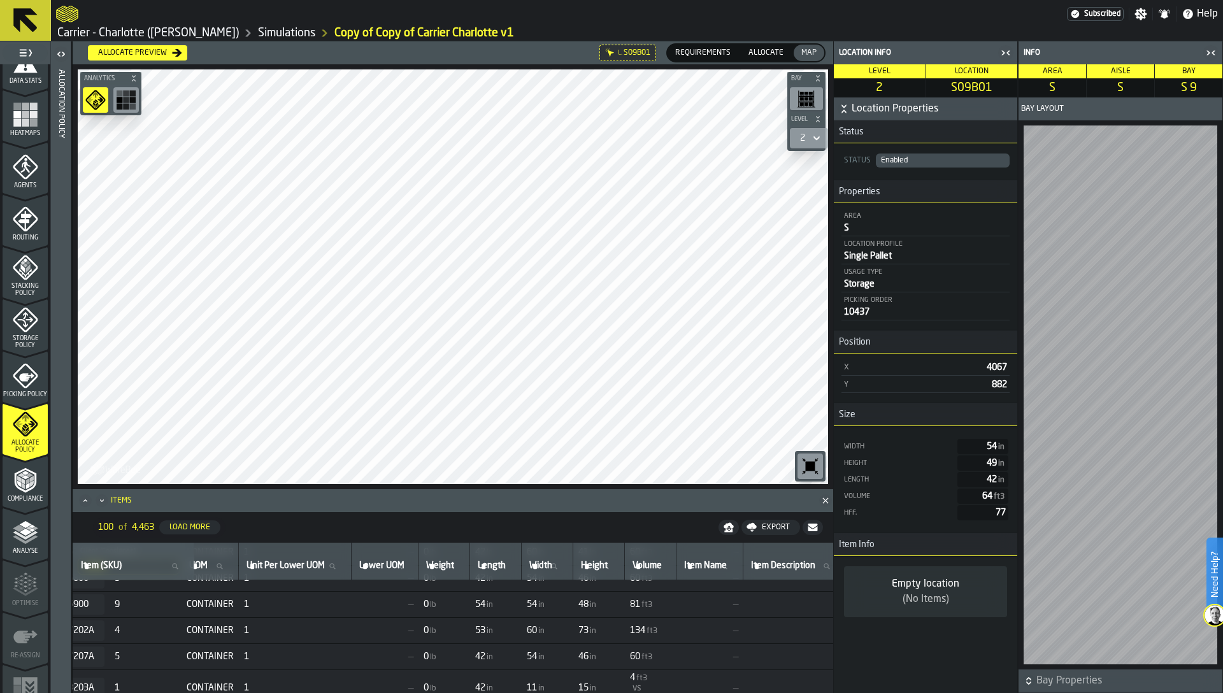
scroll to position [403, 197]
click at [167, 32] on link "Carrier - Charlotte ([PERSON_NAME])" at bounding box center [148, 33] width 182 height 14
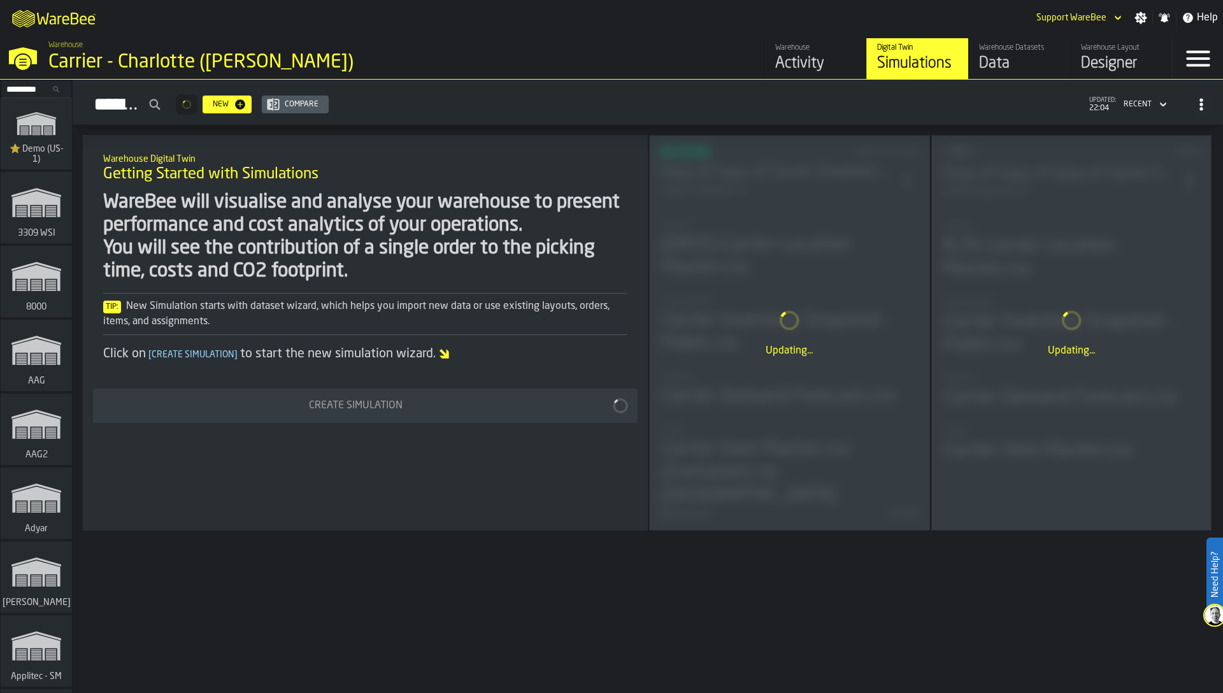
click at [1008, 62] on div "Data" at bounding box center [1019, 64] width 81 height 20
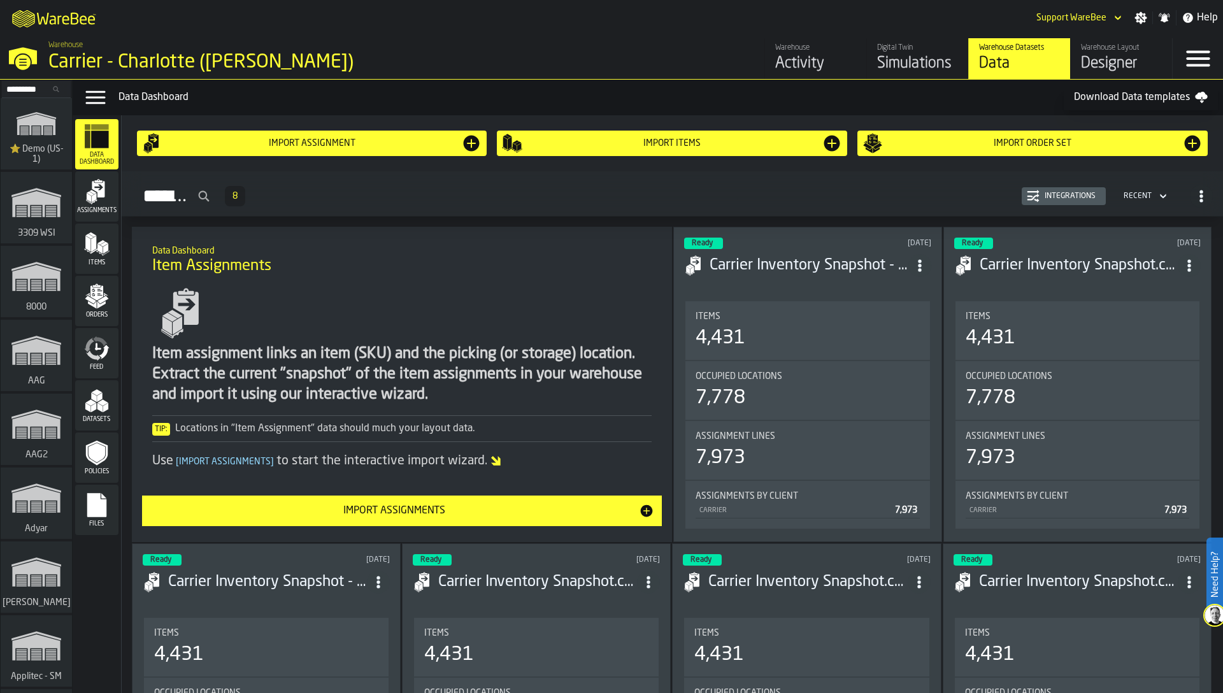
click at [94, 518] on div "Files" at bounding box center [96, 509] width 43 height 35
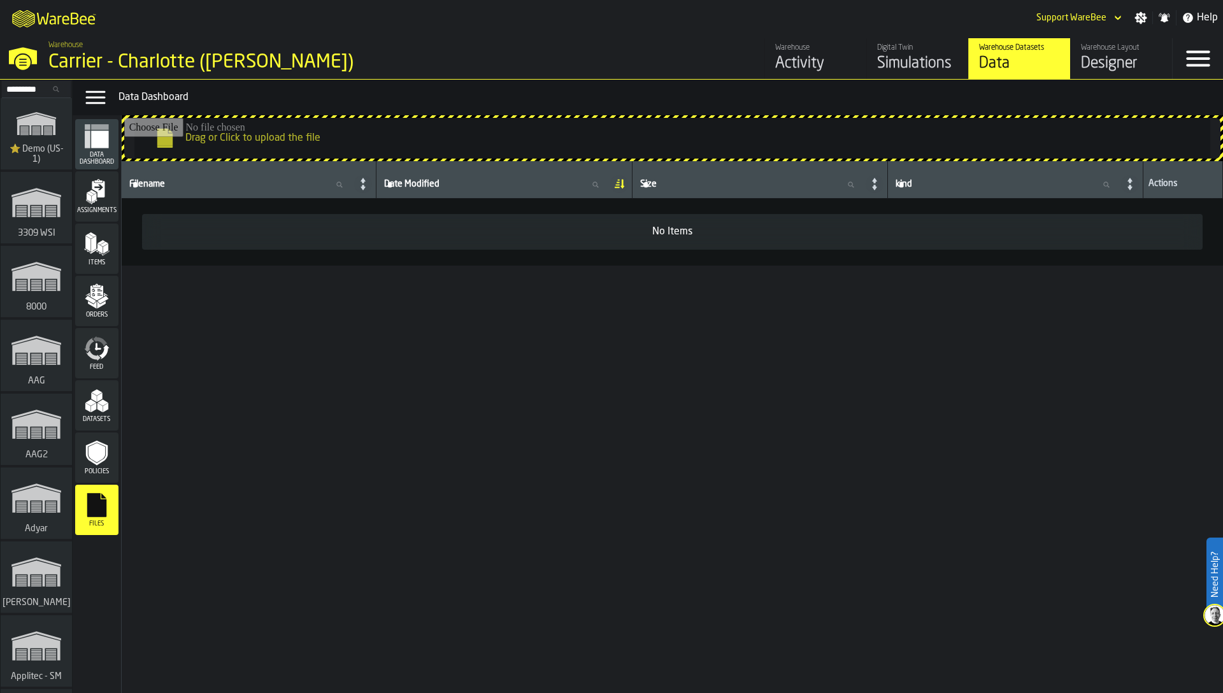
click at [931, 69] on div "Simulations" at bounding box center [917, 64] width 81 height 20
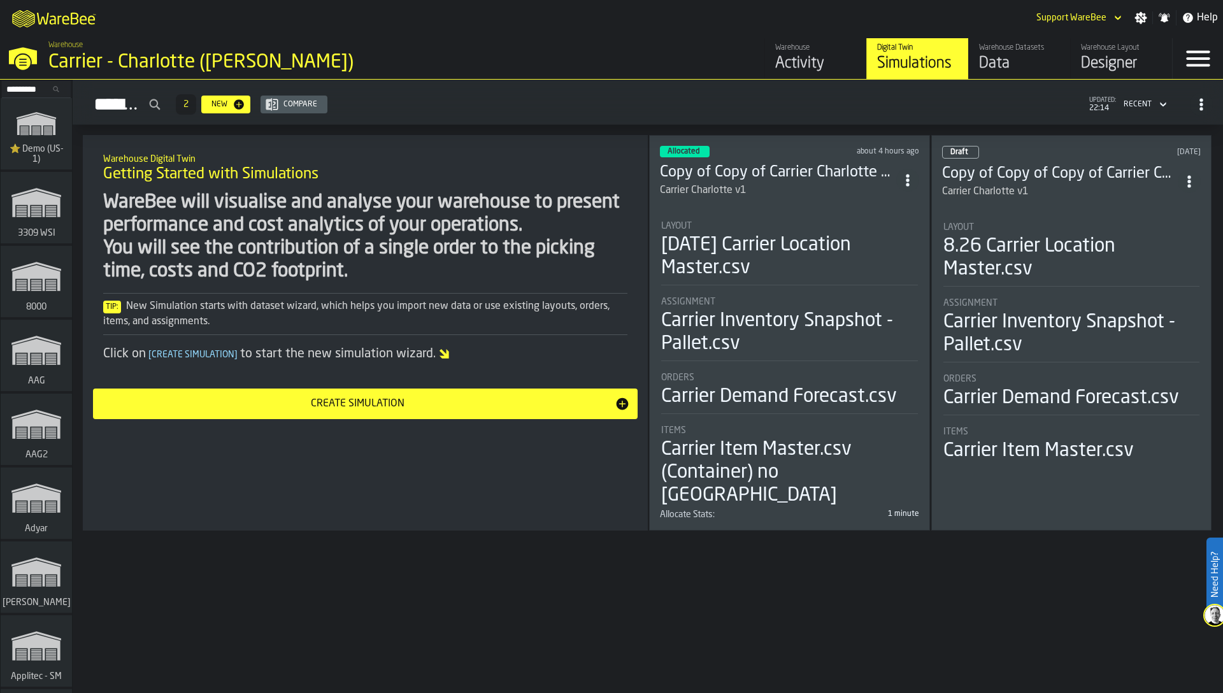
click at [743, 263] on div "2025-09-01 Carrier Location Master.csv" at bounding box center [789, 257] width 257 height 46
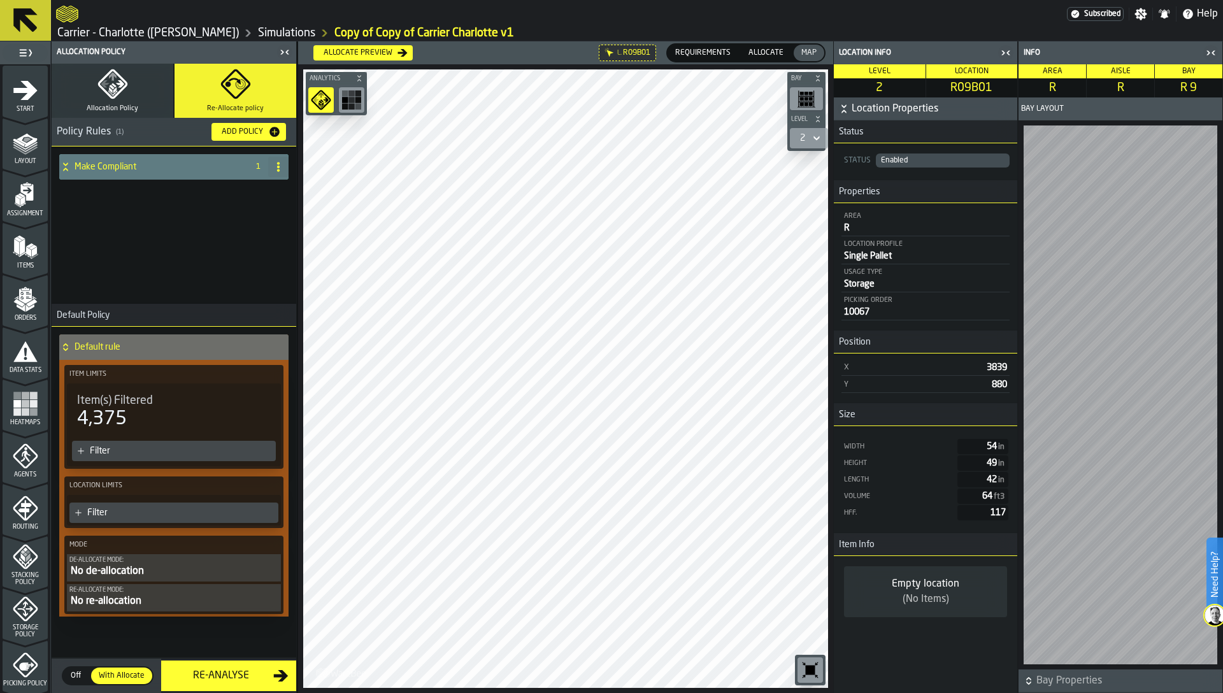
click at [977, 92] on span "R09B01" at bounding box center [972, 88] width 87 height 14
copy span "R09B01"
click at [978, 86] on span "L03C02" at bounding box center [972, 88] width 87 height 14
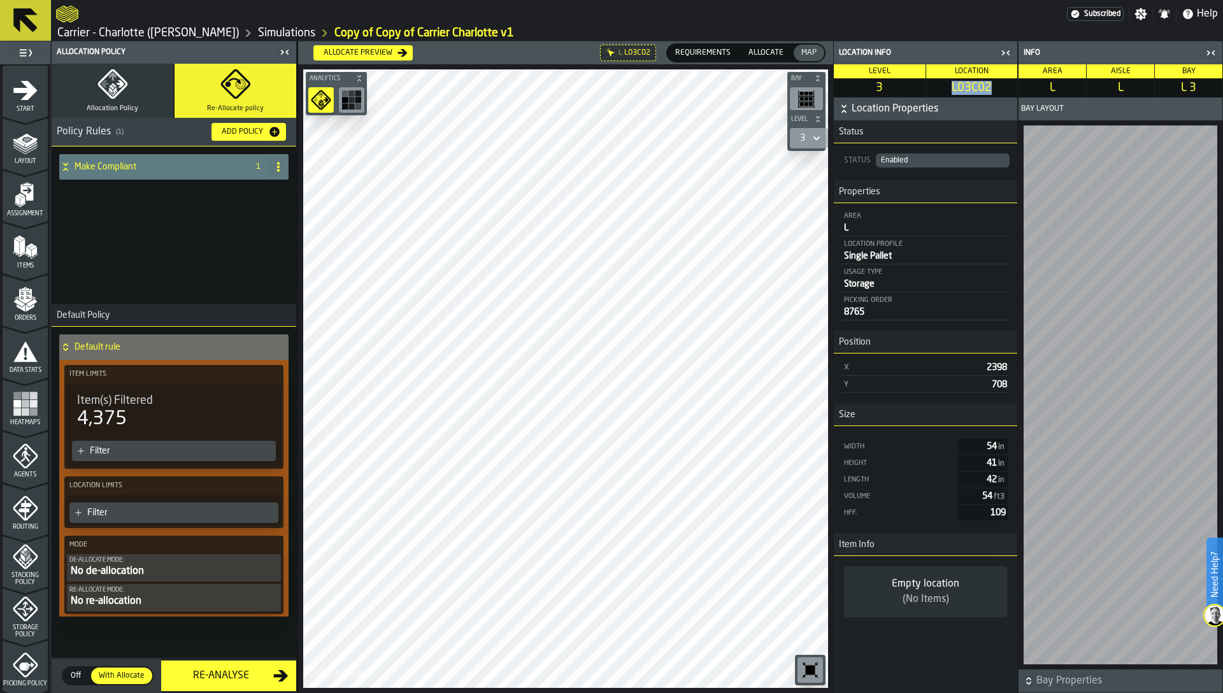
copy span "L03C02"
click at [982, 90] on span "F13C02" at bounding box center [972, 88] width 87 height 14
click at [22, 247] on polygon "menu Items" at bounding box center [22, 247] width 5 height 16
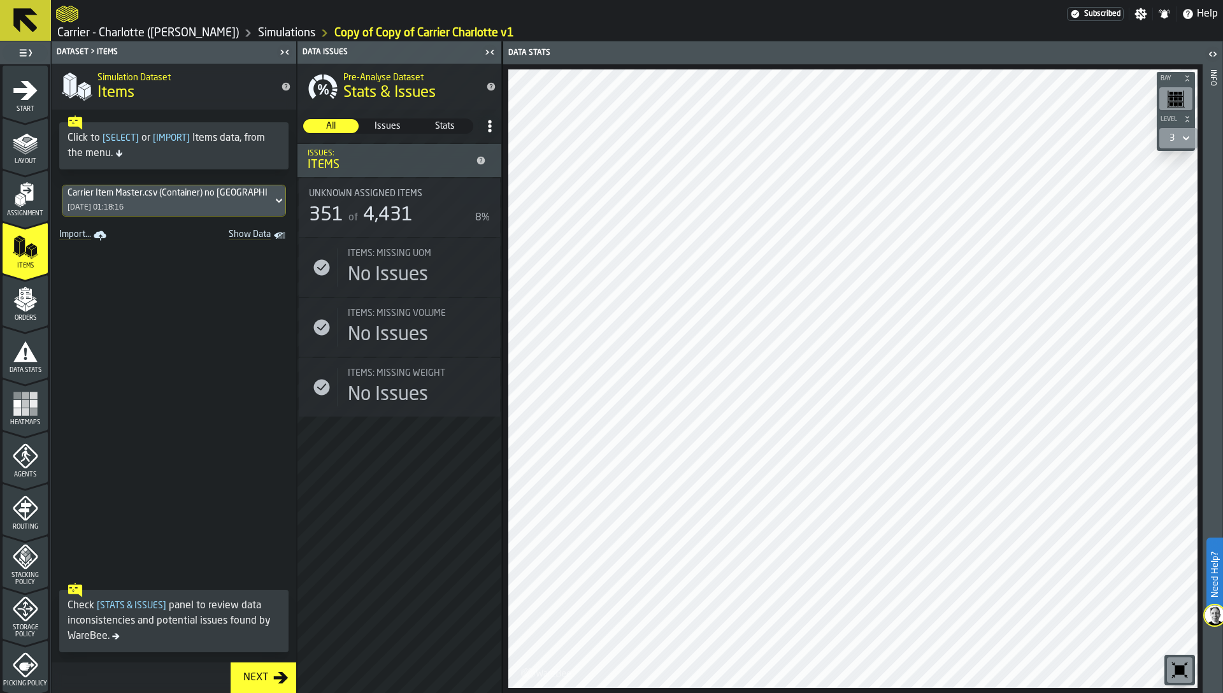
click at [0, 0] on icon "Show Data" at bounding box center [0, 0] width 0 height 0
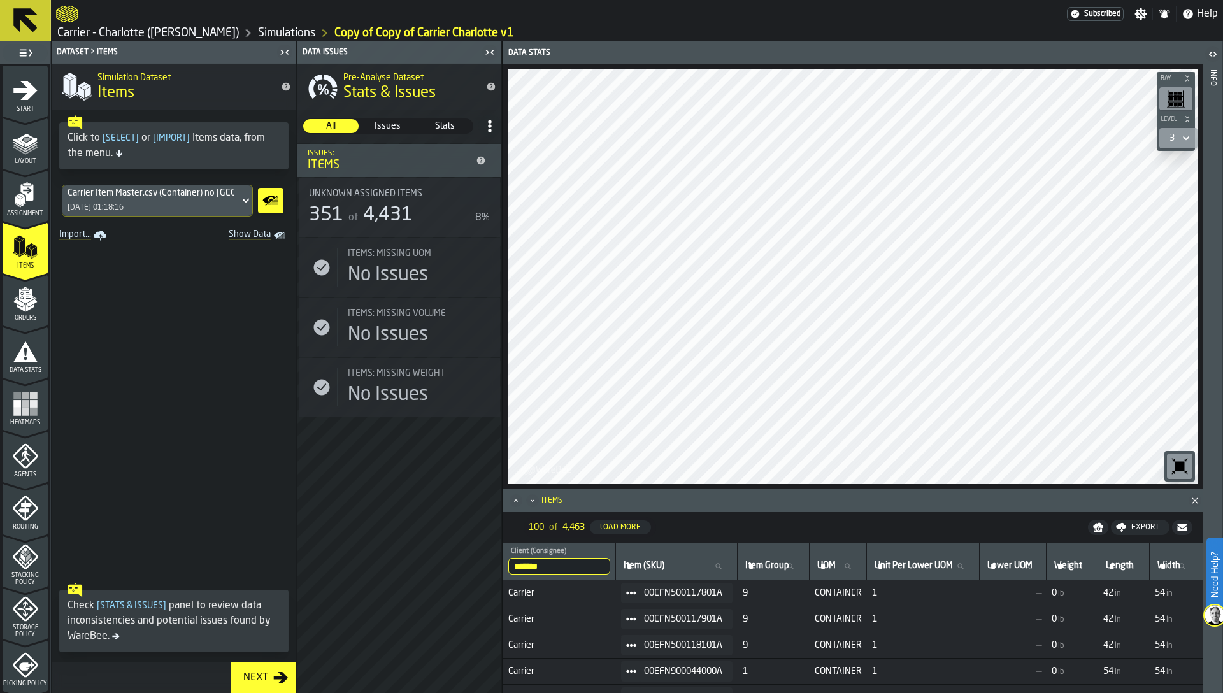
click at [489, 50] on icon "button-toggle-Close me" at bounding box center [489, 52] width 15 height 15
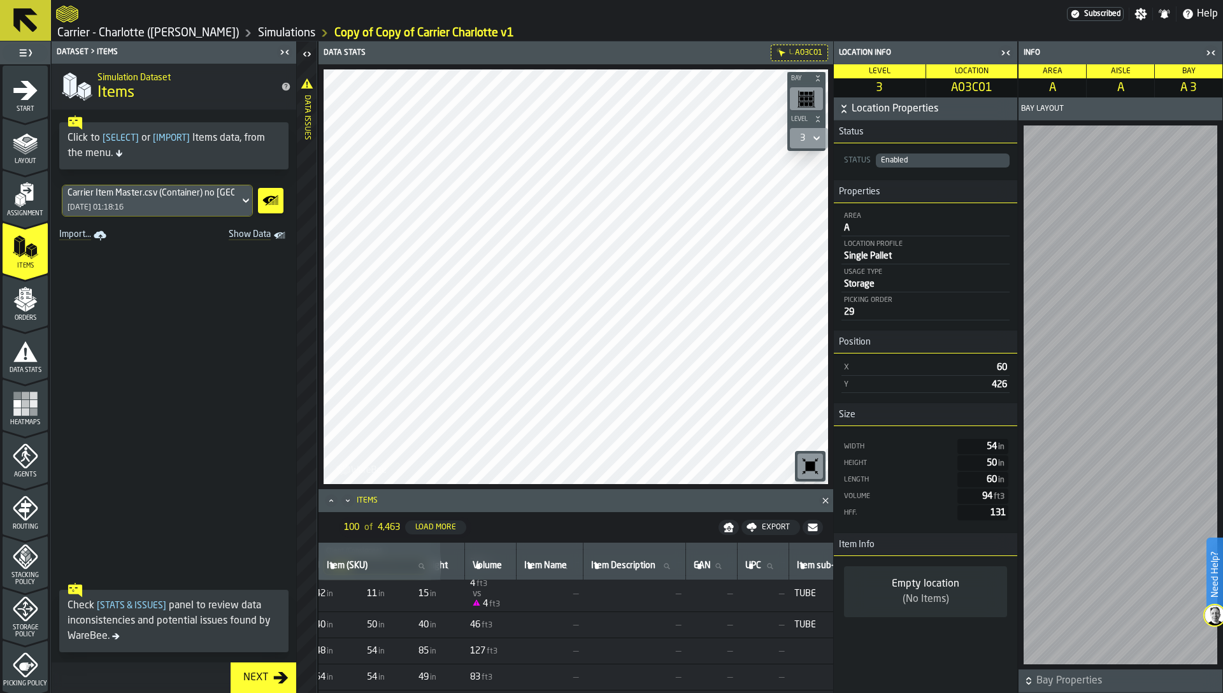
scroll to position [135, 601]
click at [1004, 53] on icon "button-toggle-Close me" at bounding box center [1005, 52] width 15 height 15
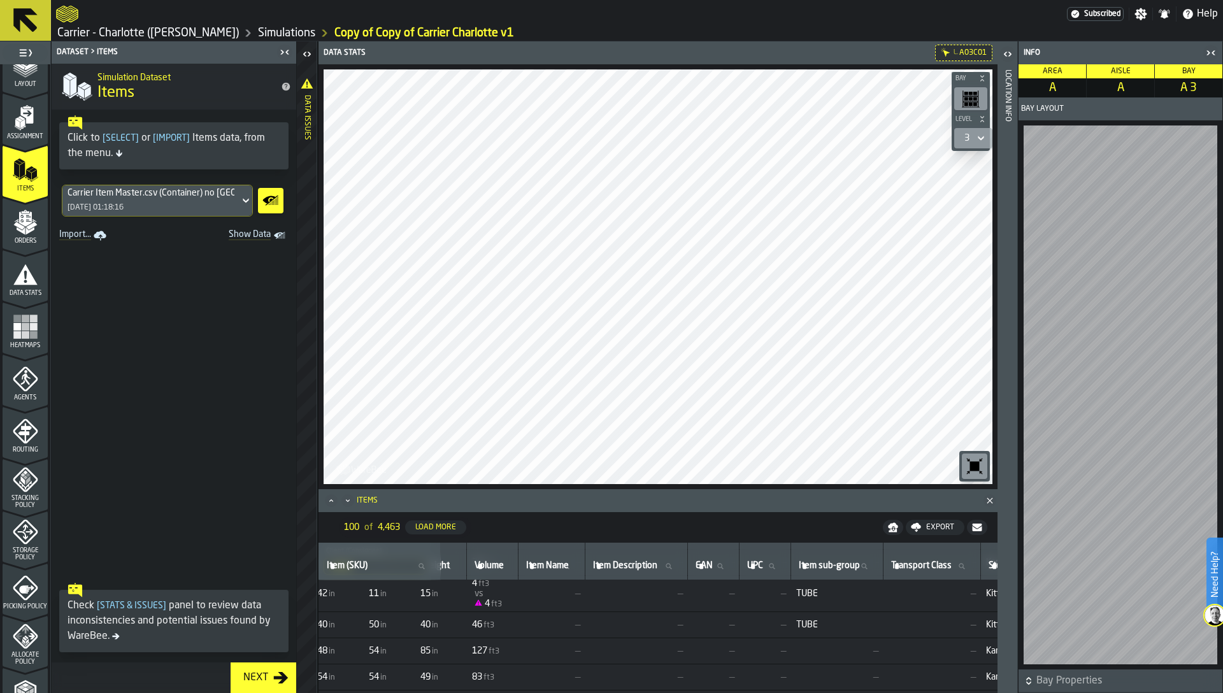
scroll to position [101, 0]
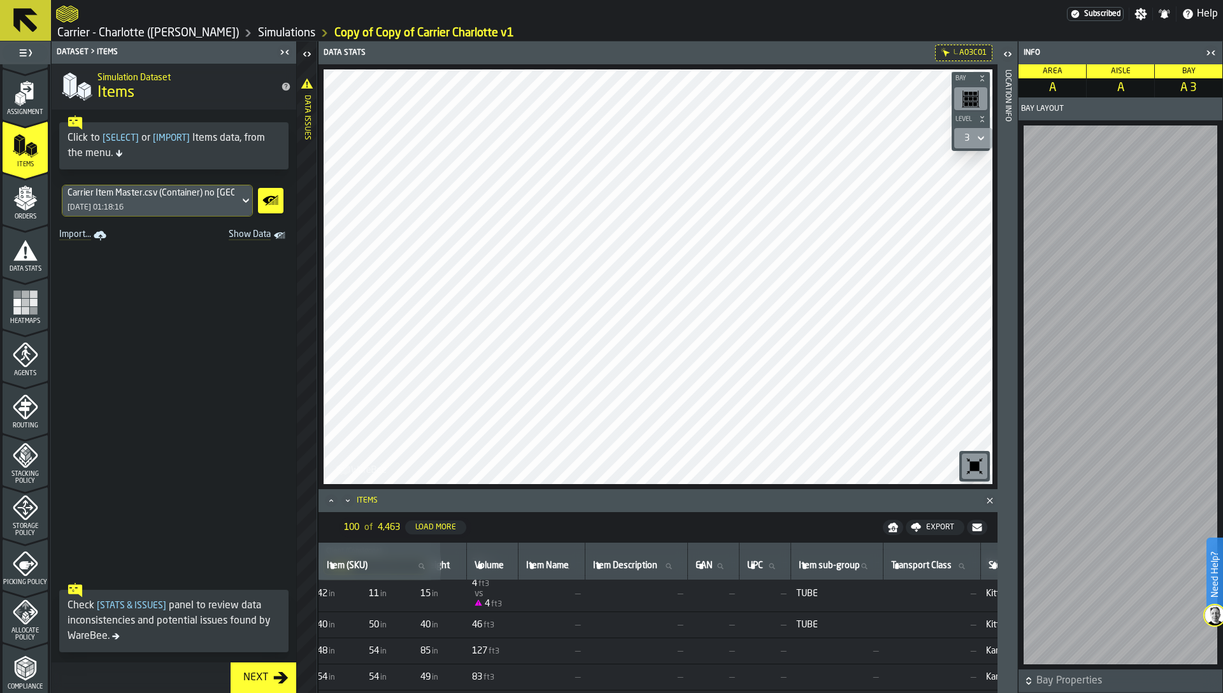
click at [24, 610] on icon "menu Allocate Policy" at bounding box center [25, 611] width 25 height 25
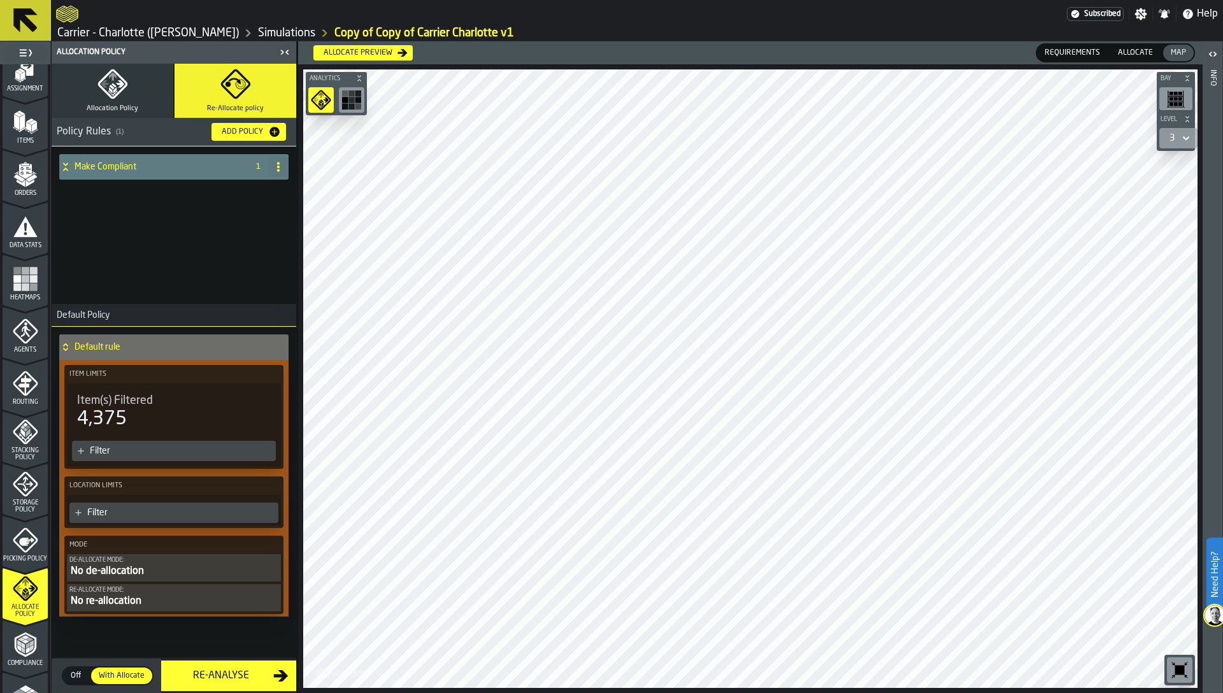
scroll to position [136, 0]
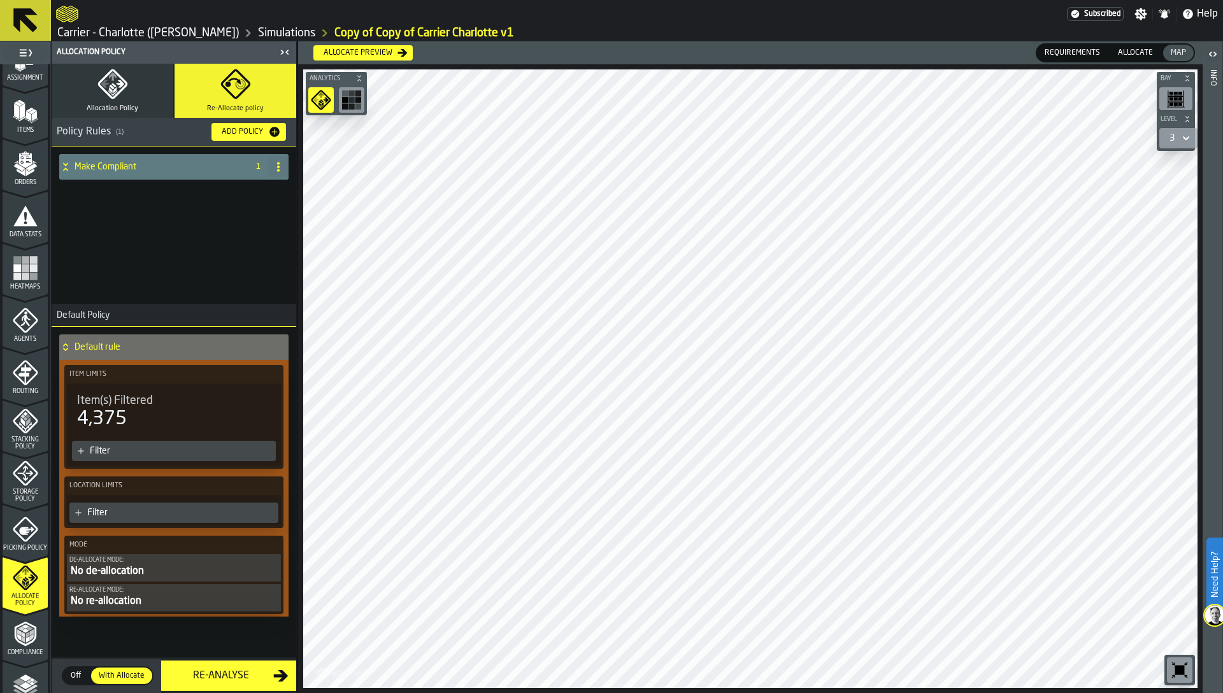
click at [127, 114] on button "Allocation Policy" at bounding box center [113, 91] width 122 height 54
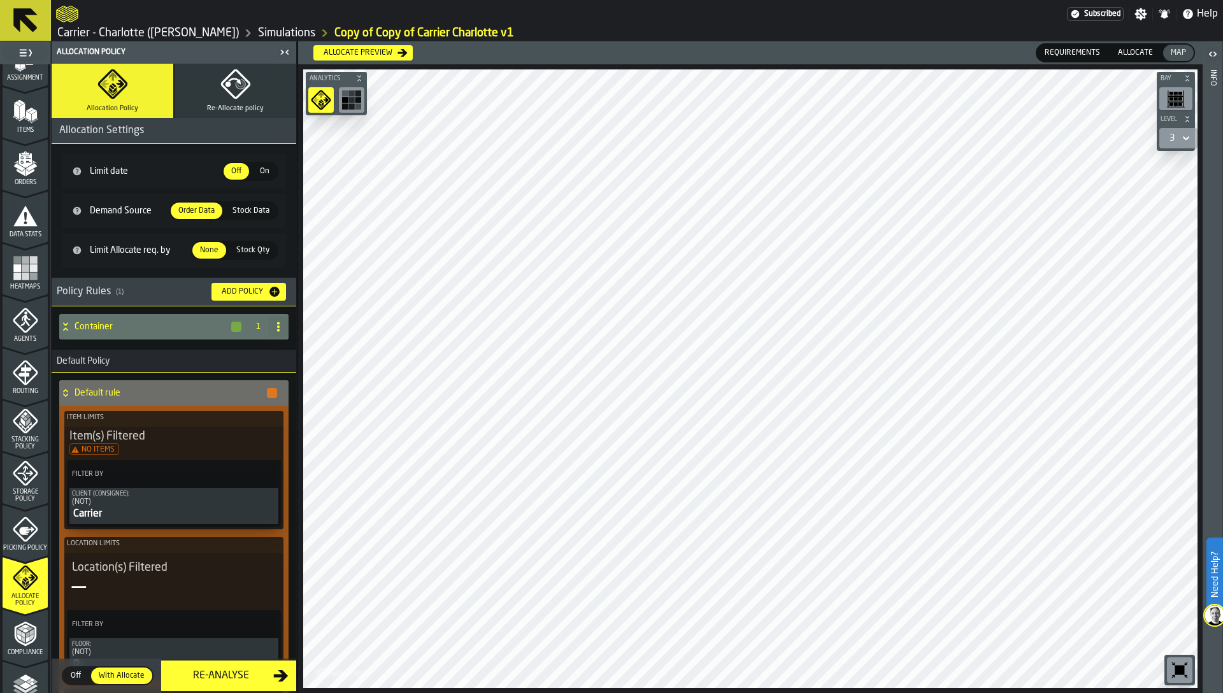
click at [1142, 53] on span "Allocate" at bounding box center [1135, 52] width 45 height 11
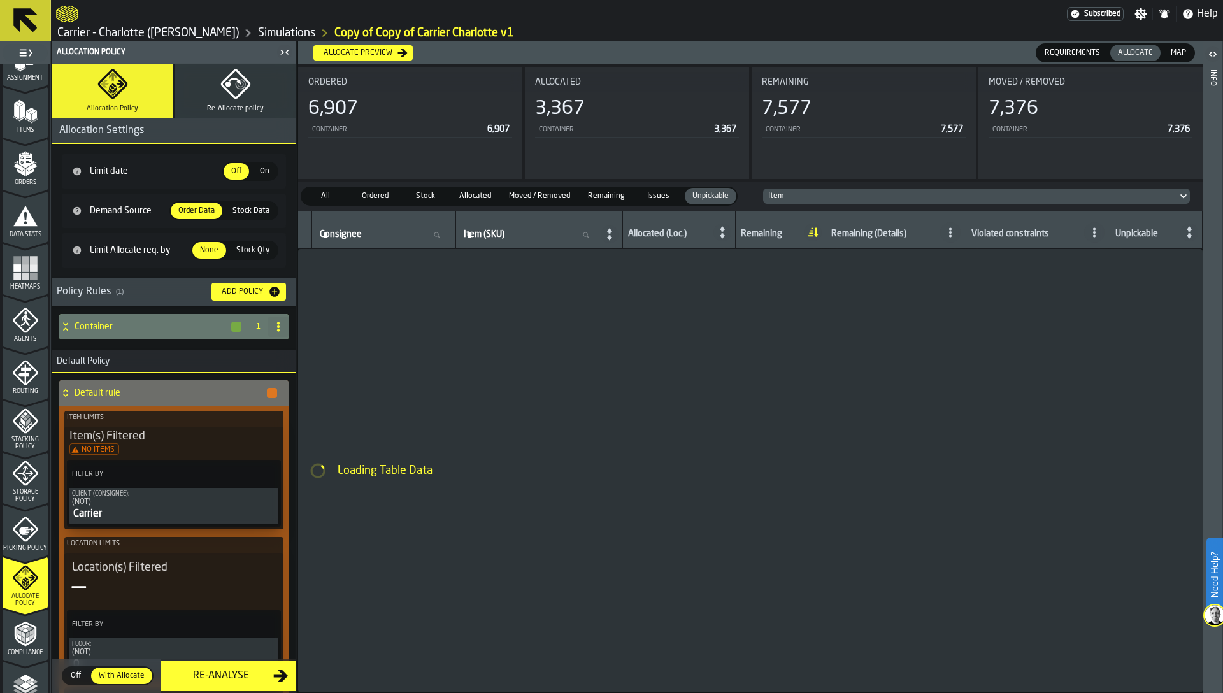
click at [99, 319] on div "Container" at bounding box center [150, 326] width 183 height 25
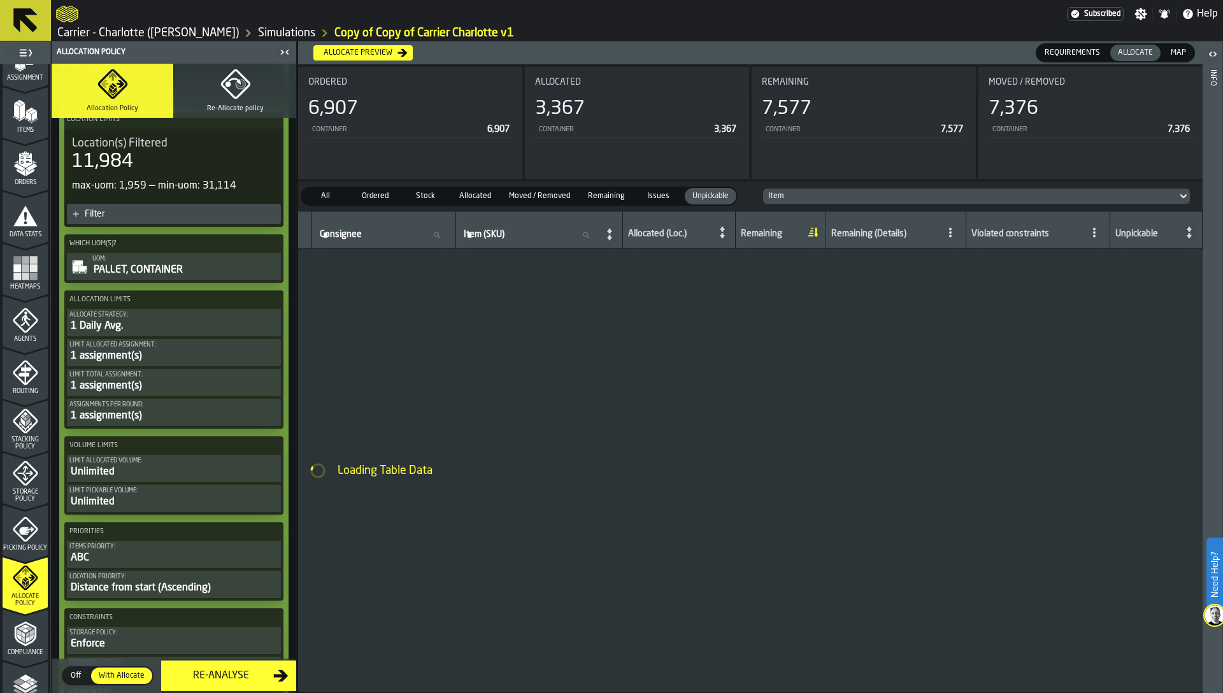
scroll to position [367, 0]
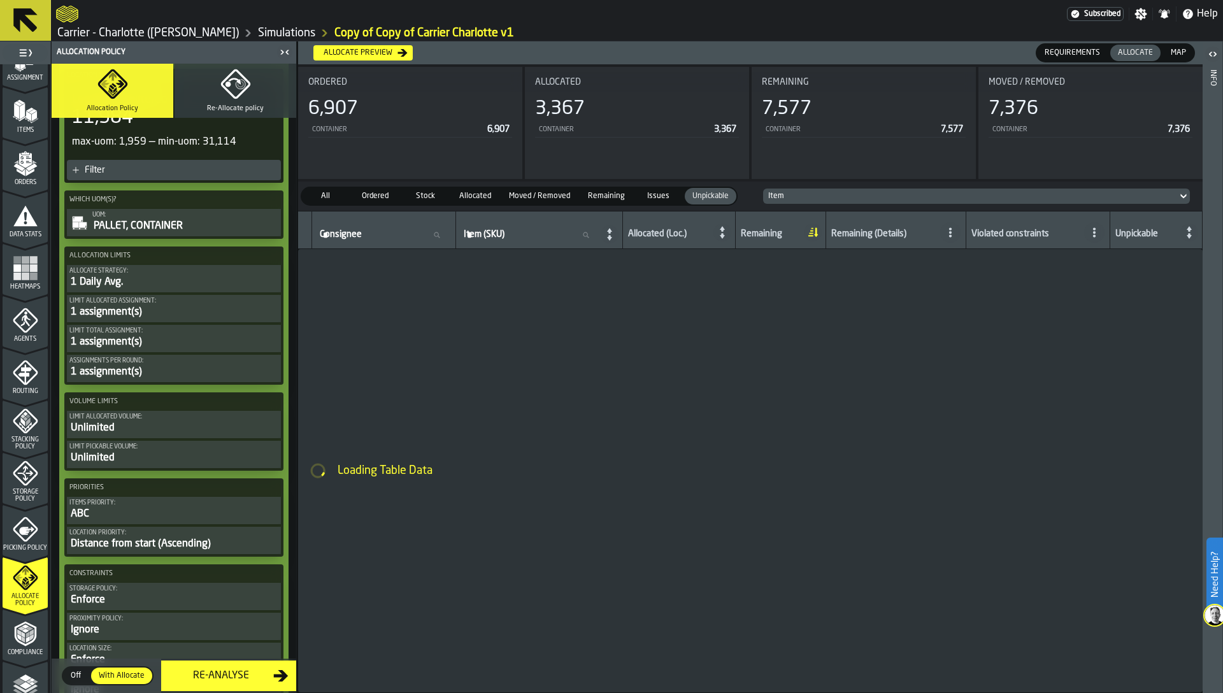
click at [212, 512] on div "ABC" at bounding box center [173, 513] width 209 height 15
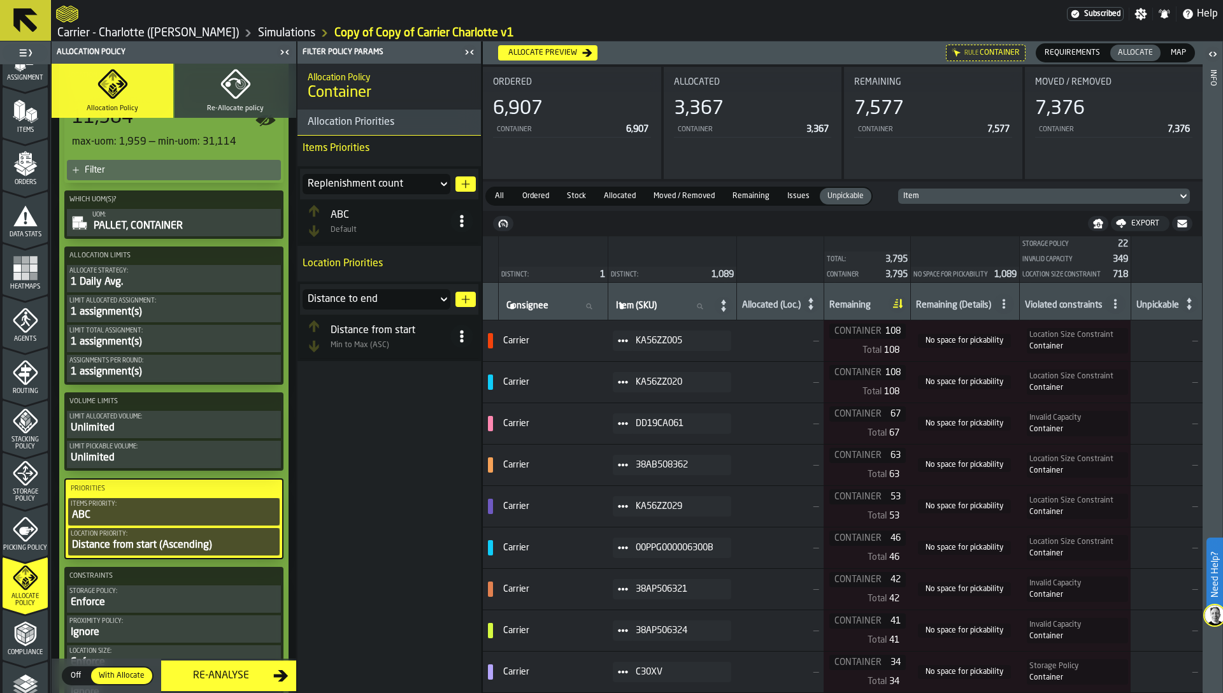
click at [378, 180] on div "Replenishment count" at bounding box center [370, 183] width 125 height 15
click at [382, 466] on div "Allocation Policy Container Allocation Priorities Items Priorities Replenishmen…" at bounding box center [389, 378] width 183 height 629
click at [407, 180] on div "Replenishment count" at bounding box center [370, 183] width 125 height 15
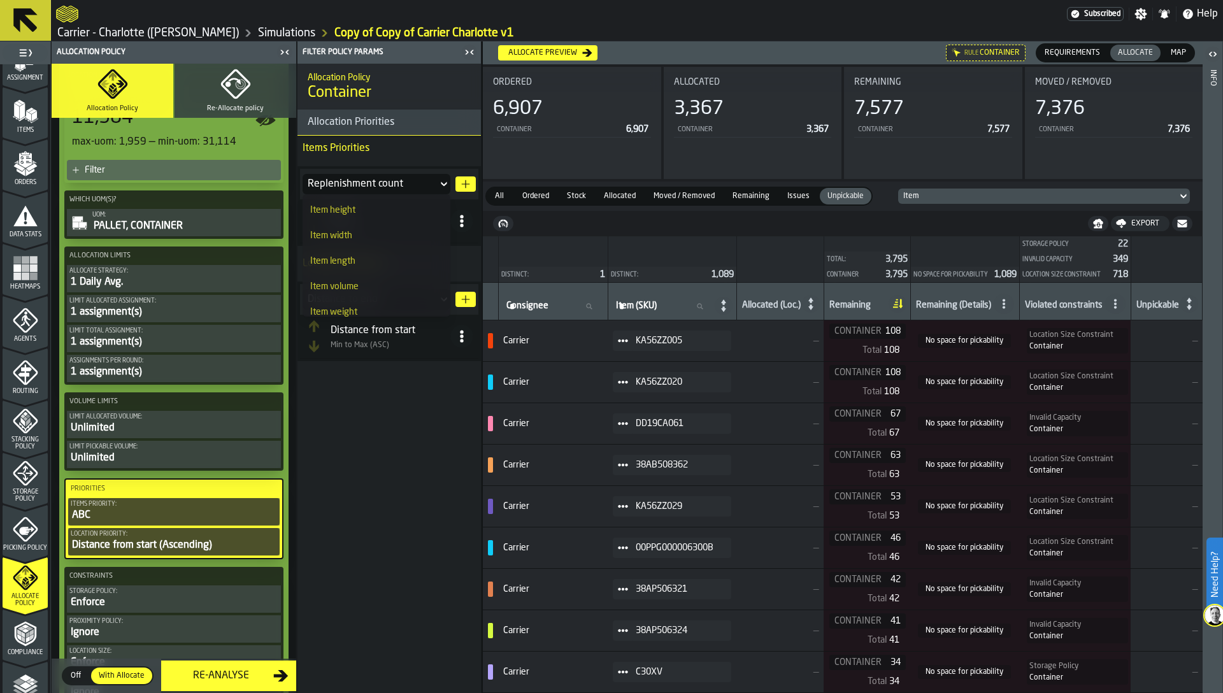
click at [370, 285] on div "Item volume" at bounding box center [376, 287] width 133 height 10
click at [464, 177] on button "button-" at bounding box center [465, 183] width 20 height 15
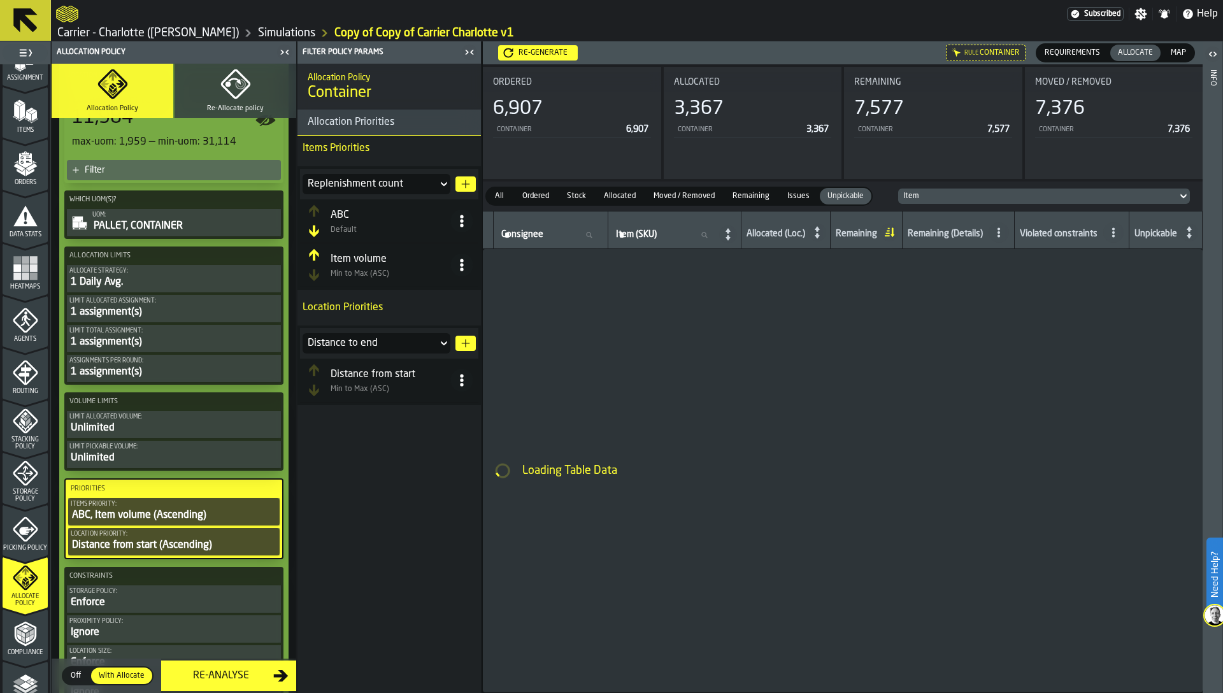
click at [464, 225] on icon at bounding box center [461, 221] width 13 height 13
click at [431, 340] on div "Delete" at bounding box center [411, 339] width 109 height 15
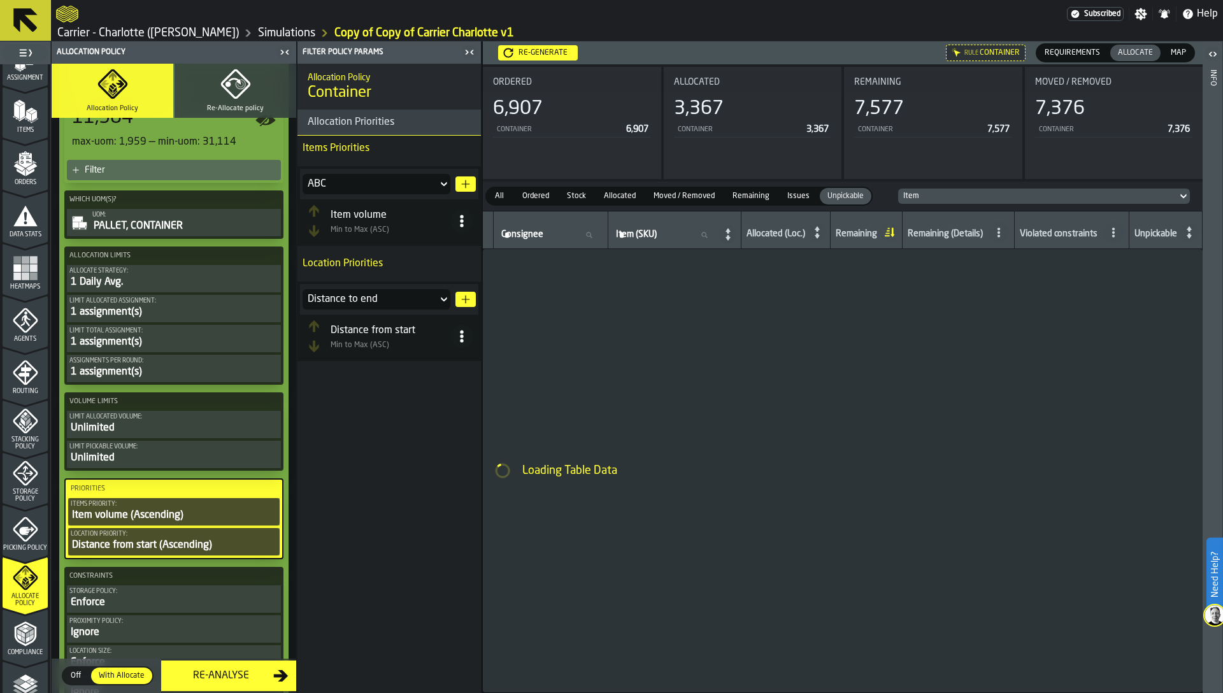
click at [464, 220] on icon at bounding box center [461, 221] width 13 height 13
click at [417, 281] on div "Sort (Max to Min) (DESC)" at bounding box center [411, 278] width 109 height 15
click at [466, 178] on button "button-" at bounding box center [465, 183] width 20 height 15
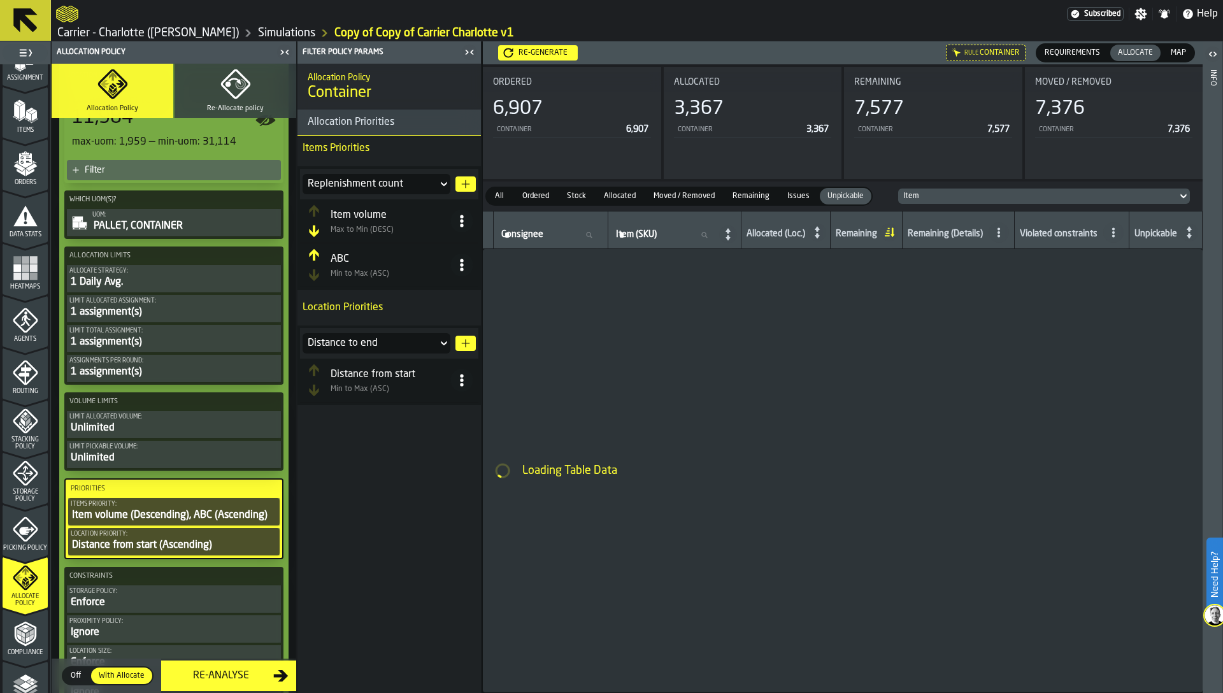
click at [463, 259] on icon at bounding box center [461, 265] width 13 height 13
click at [426, 342] on li "Sort (Default)" at bounding box center [411, 353] width 124 height 31
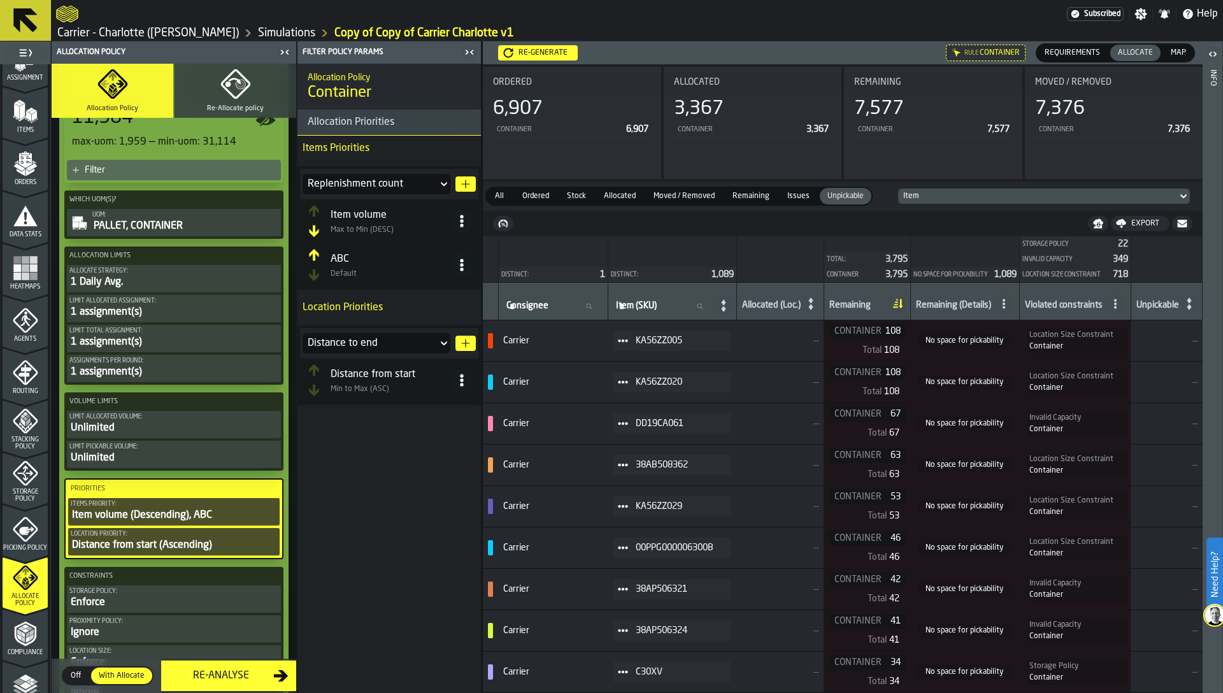
click at [412, 338] on div "Distance to end" at bounding box center [370, 343] width 125 height 15
click at [393, 444] on div "Location Volume" at bounding box center [376, 443] width 133 height 10
click at [466, 342] on icon "button-" at bounding box center [466, 343] width 10 height 10
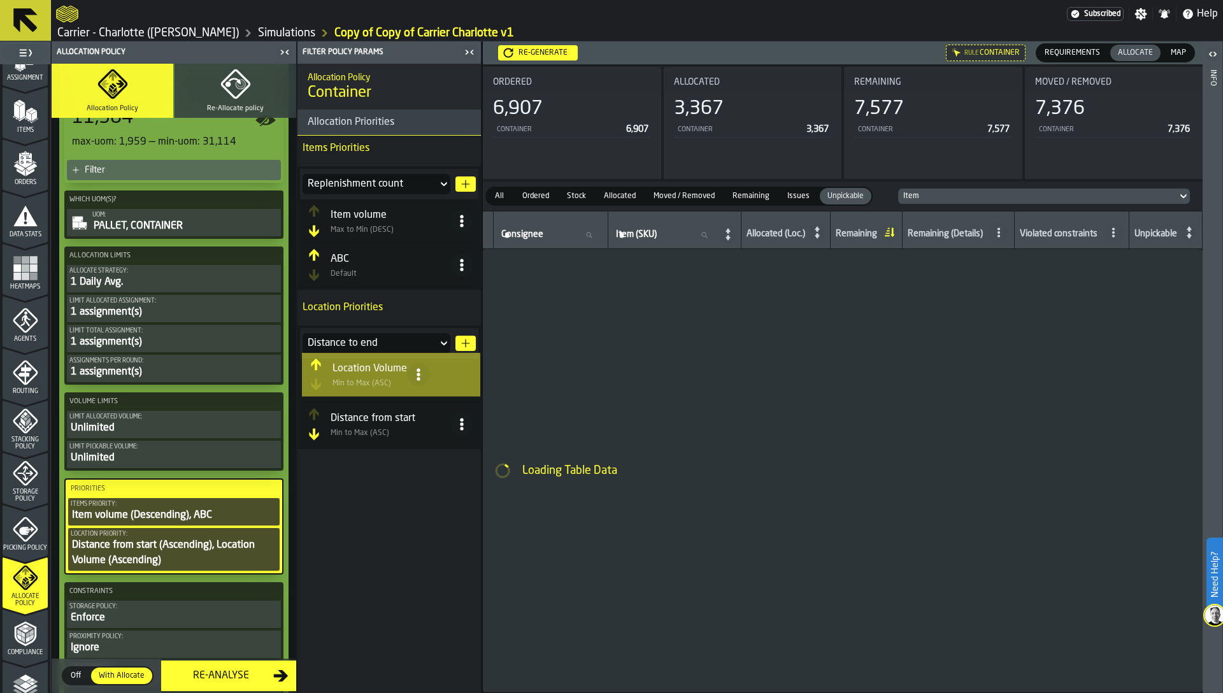
drag, startPoint x: 404, startPoint y: 442, endPoint x: 406, endPoint y: 396, distance: 45.9
click at [406, 396] on table "Distance from start Min to Max (ASC) Location Volume Min to Max (ASC)" at bounding box center [389, 403] width 178 height 88
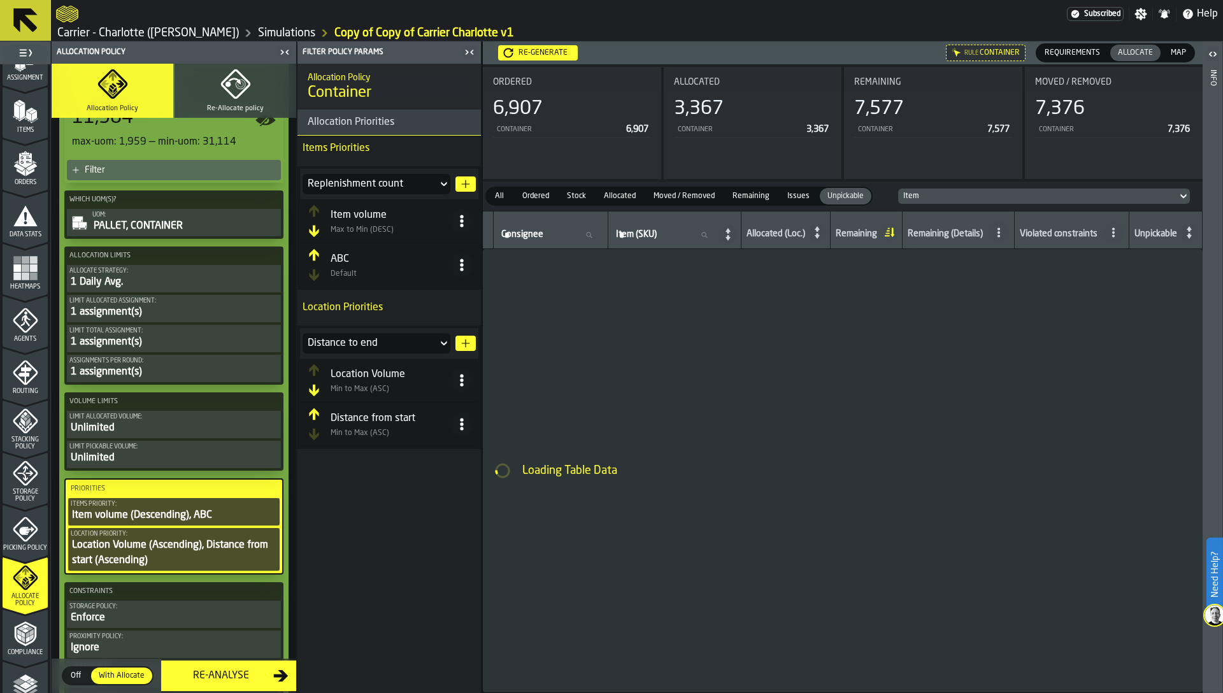
click at [461, 381] on circle at bounding box center [461, 379] width 3 height 3
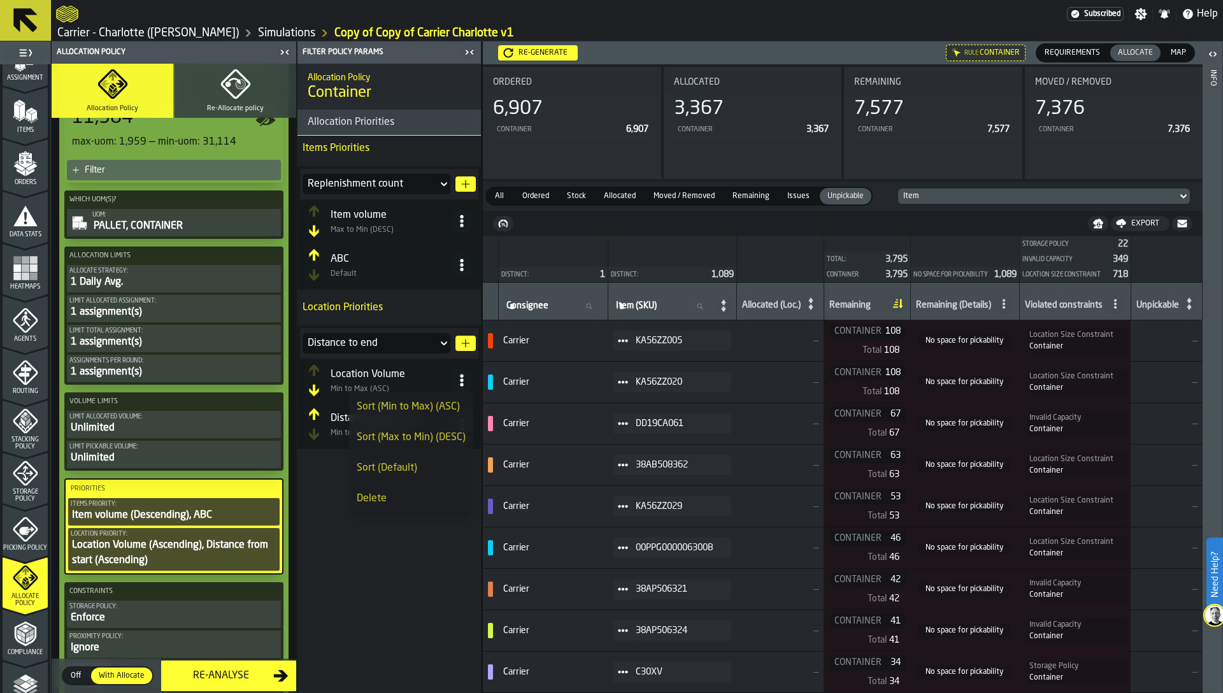
click at [435, 437] on div "Sort (Max to Min) (DESC)" at bounding box center [411, 437] width 109 height 15
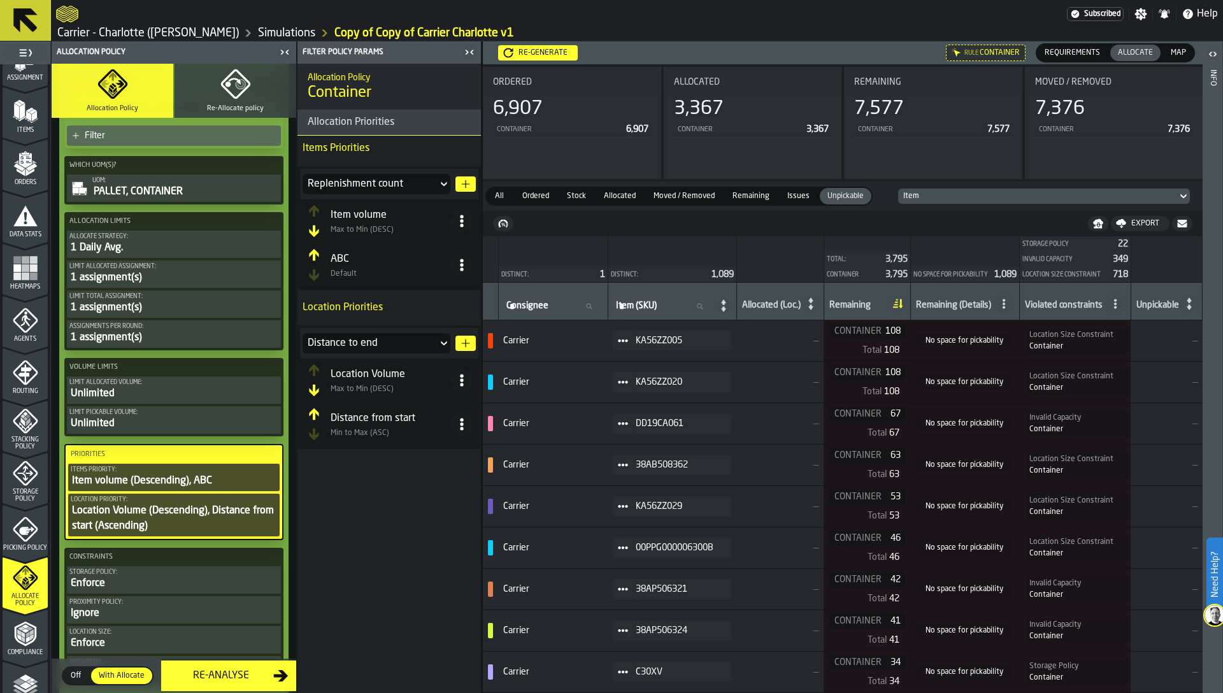
scroll to position [402, 0]
click at [543, 50] on div "Re-generate" at bounding box center [542, 52] width 59 height 9
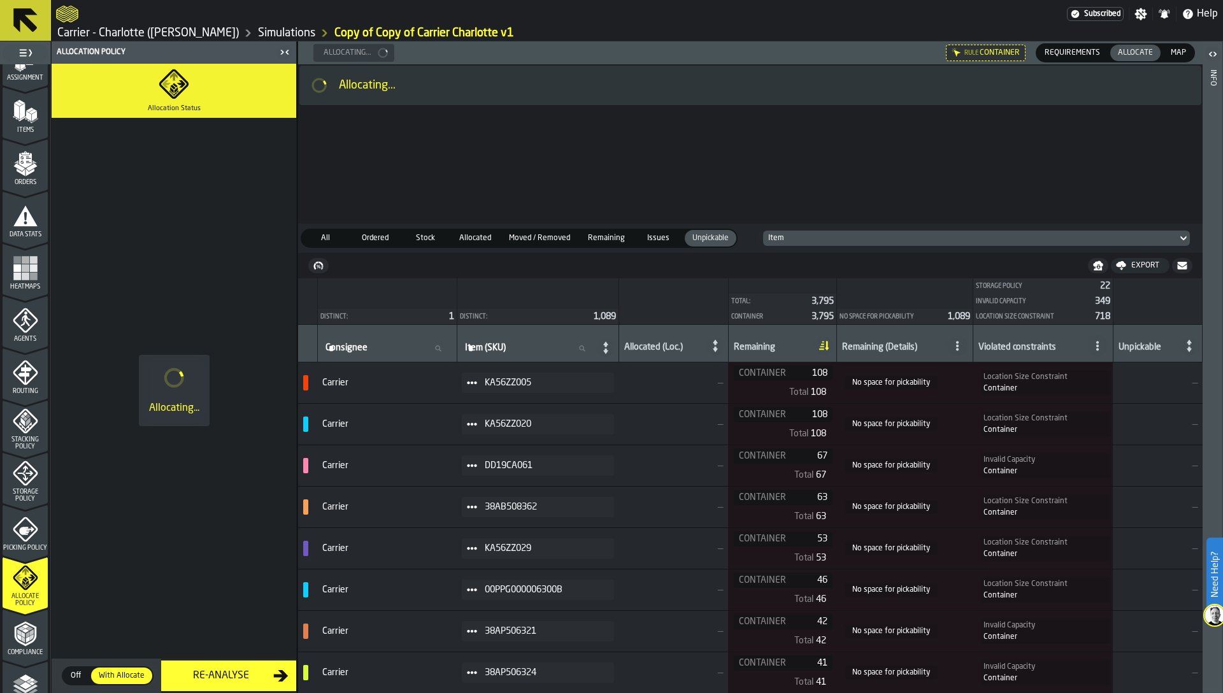
scroll to position [0, 0]
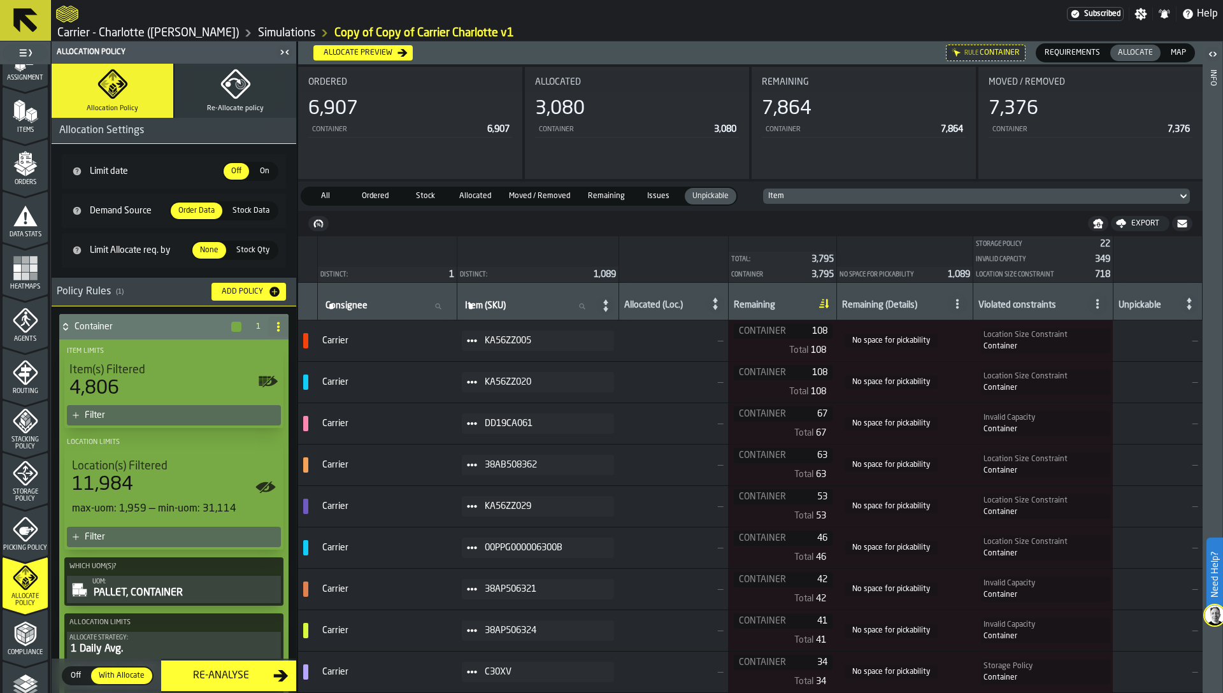
click at [0, 0] on icon at bounding box center [0, 0] width 0 height 0
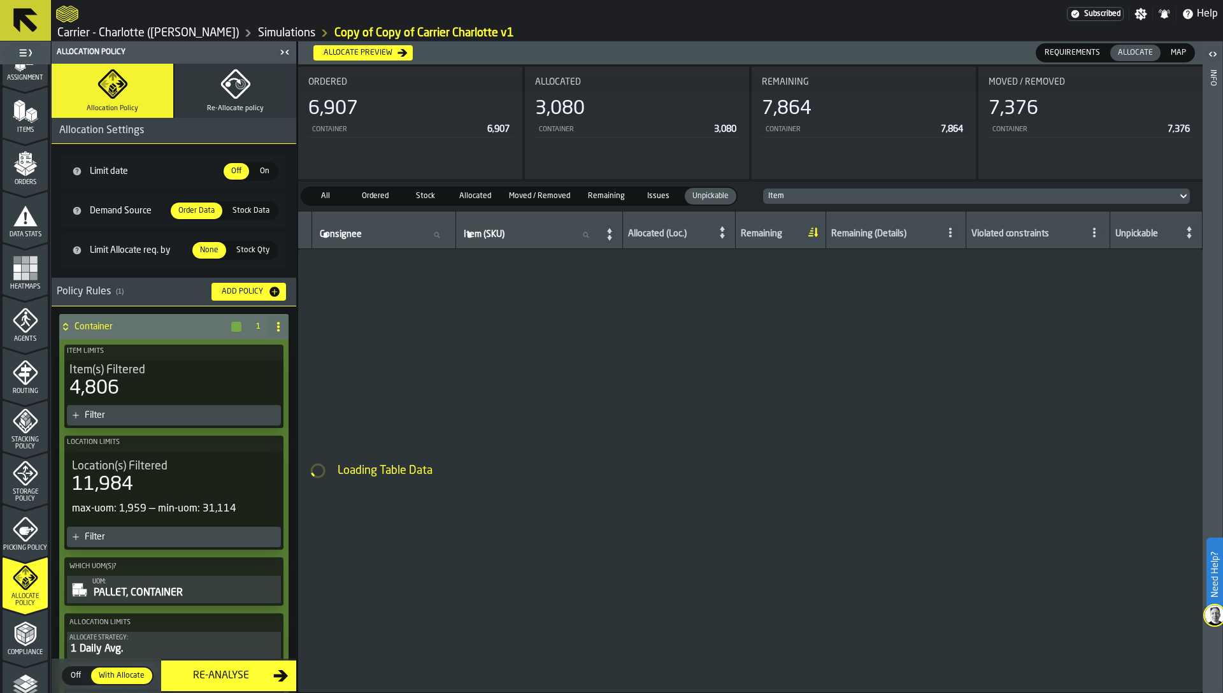
click at [29, 269] on rect "menu Heatmaps" at bounding box center [33, 268] width 8 height 8
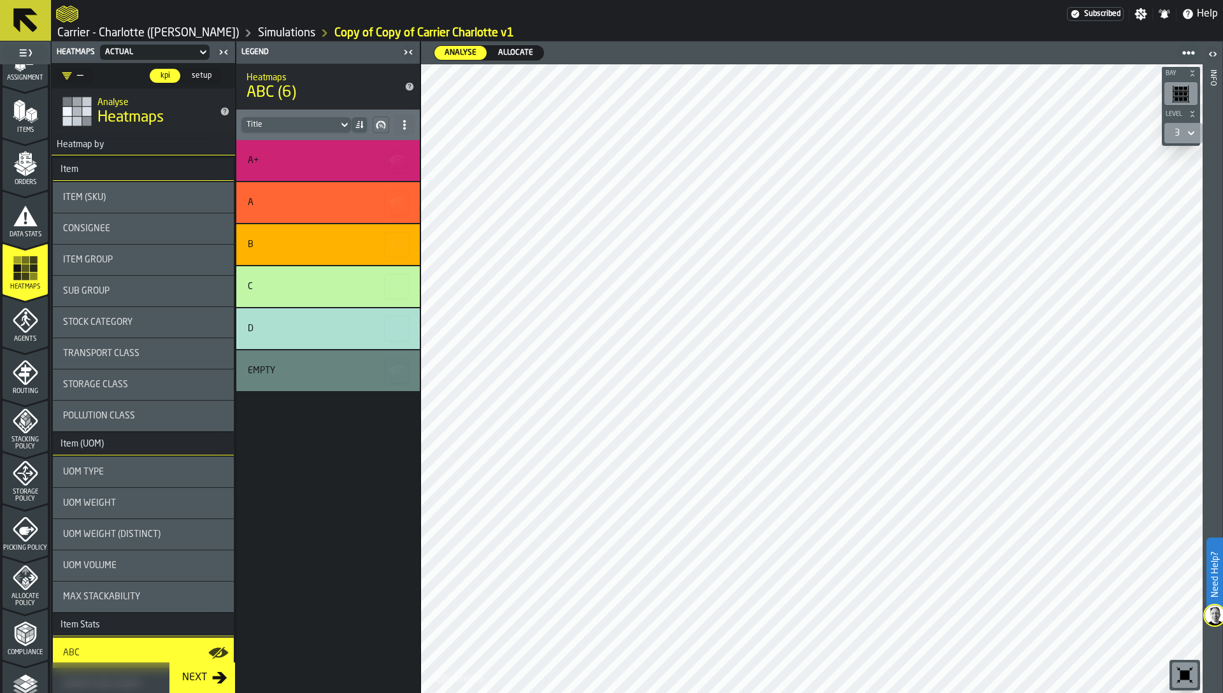
click at [520, 45] on label "Allocate Allocate" at bounding box center [515, 52] width 57 height 15
click at [1198, 123] on div "3" at bounding box center [1184, 133] width 38 height 20
click at [1182, 136] on div "3" at bounding box center [1177, 132] width 15 height 15
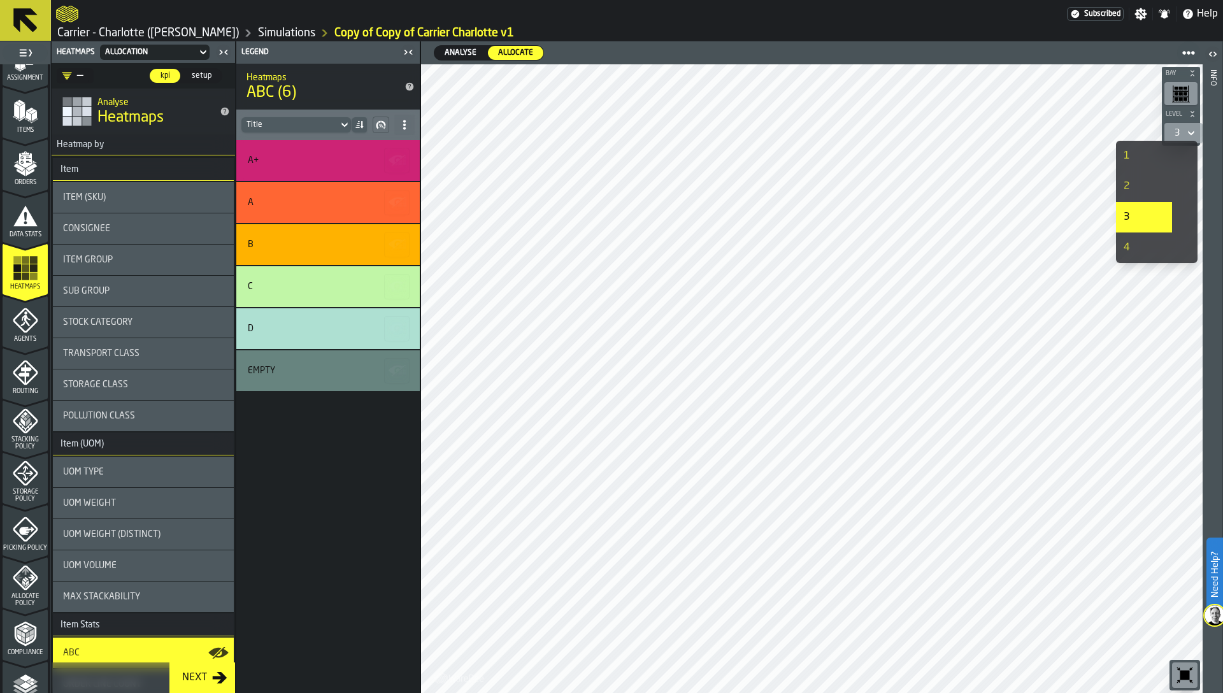
click at [1161, 154] on div "1" at bounding box center [1144, 155] width 41 height 15
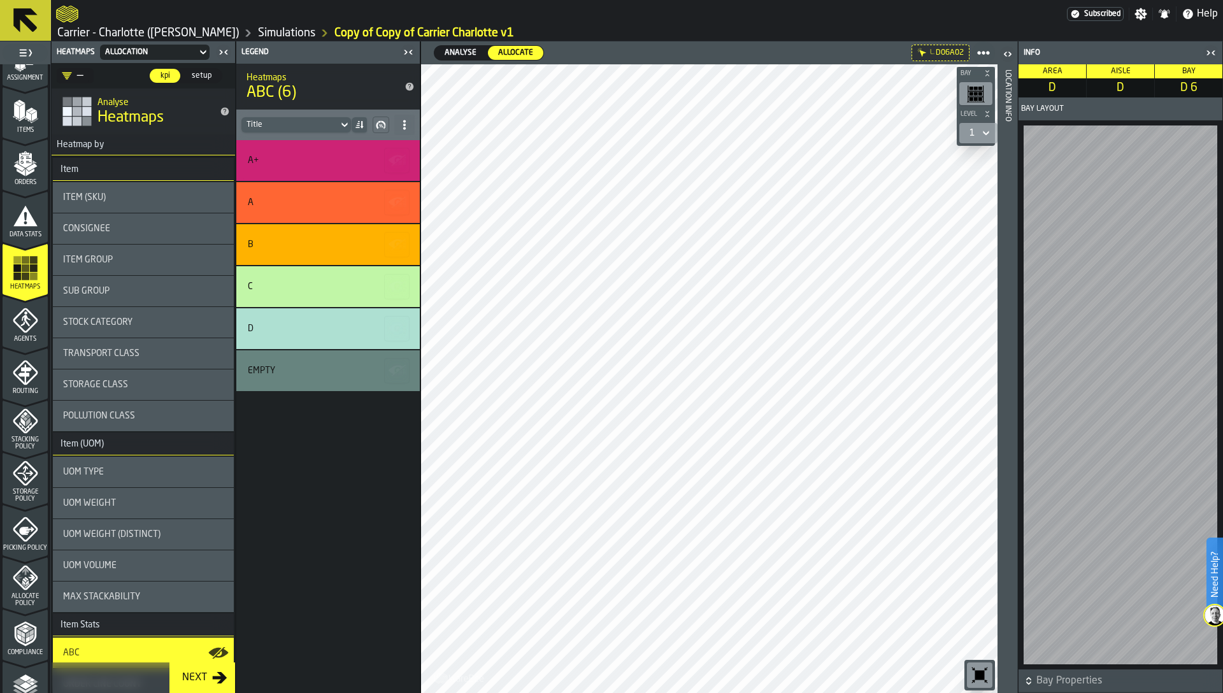
click at [1014, 445] on header "Location Info" at bounding box center [1008, 367] width 20 height 652
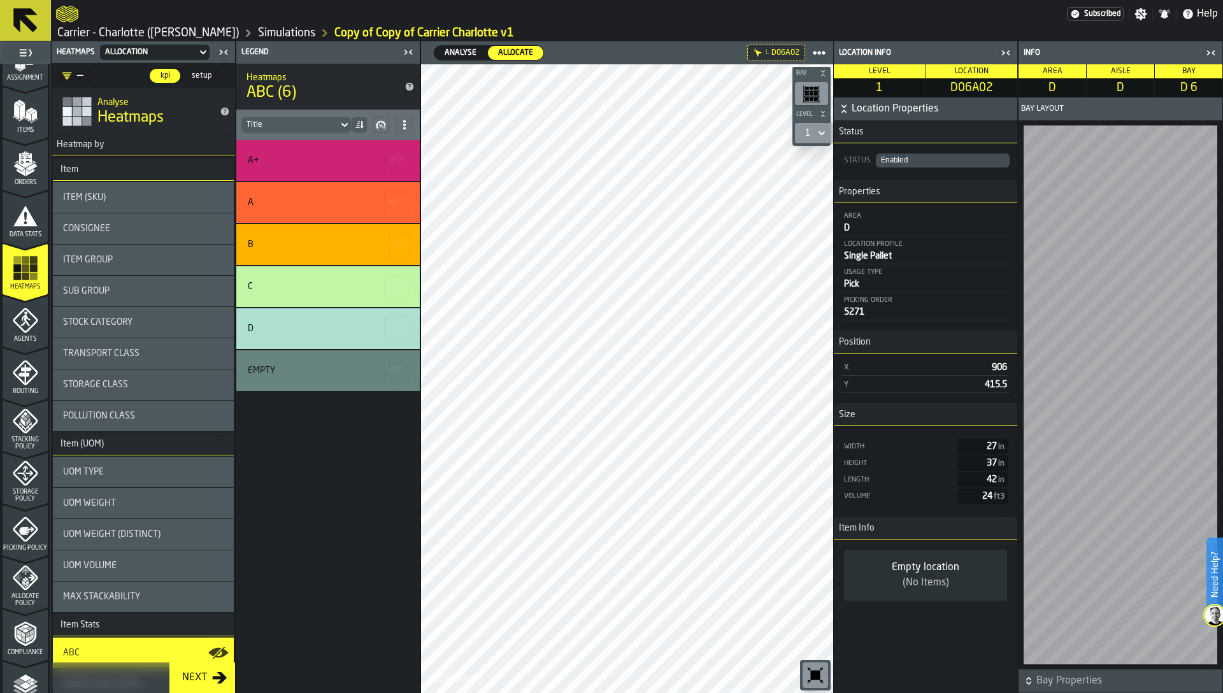
click at [13, 577] on icon "menu Allocate Policy" at bounding box center [25, 577] width 25 height 25
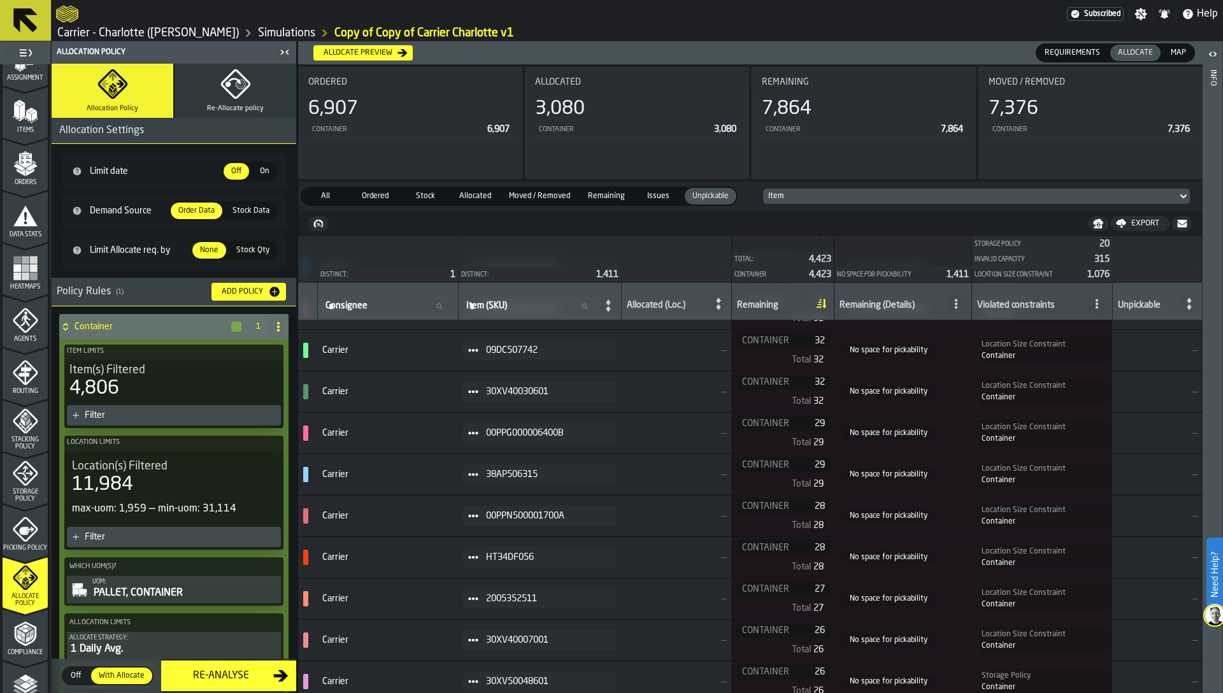
scroll to position [484, 0]
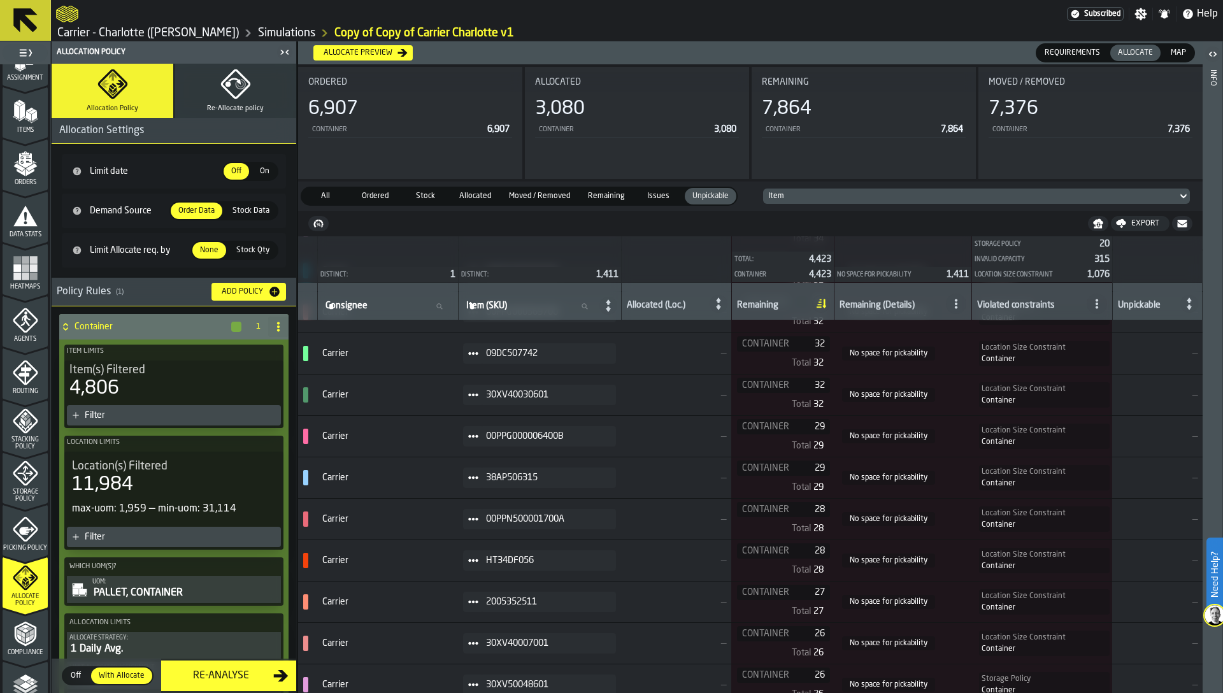
click at [25, 281] on div "Heatmaps" at bounding box center [25, 272] width 45 height 35
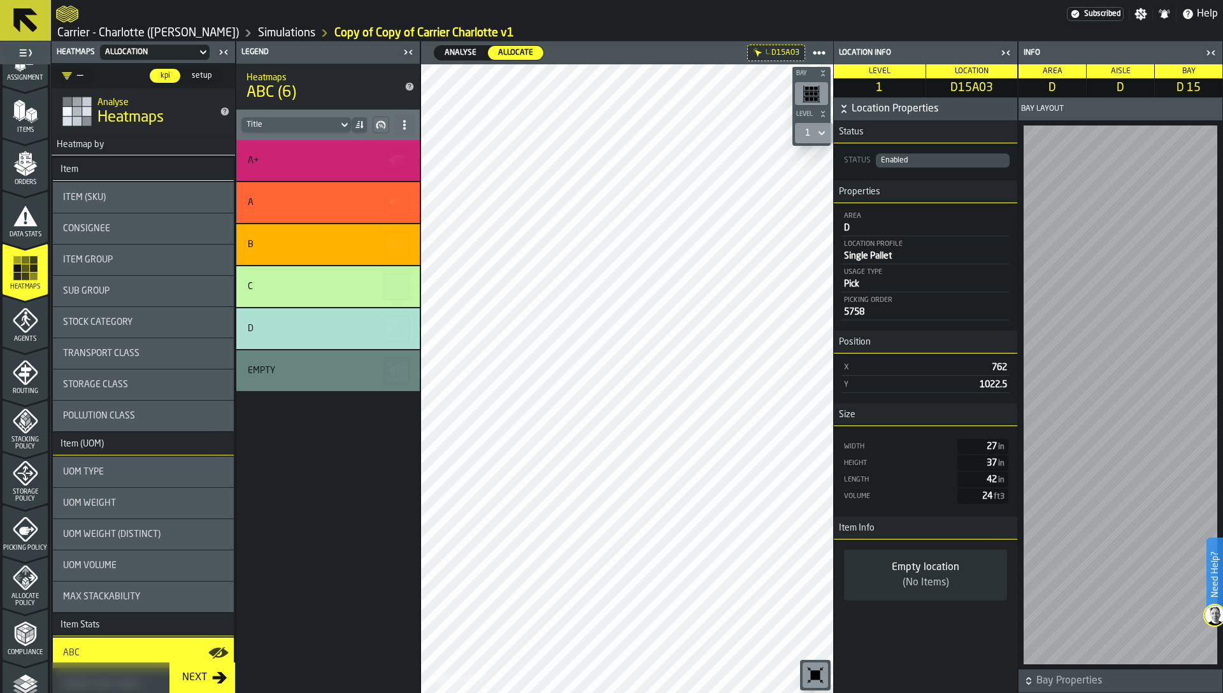
scroll to position [312, 0]
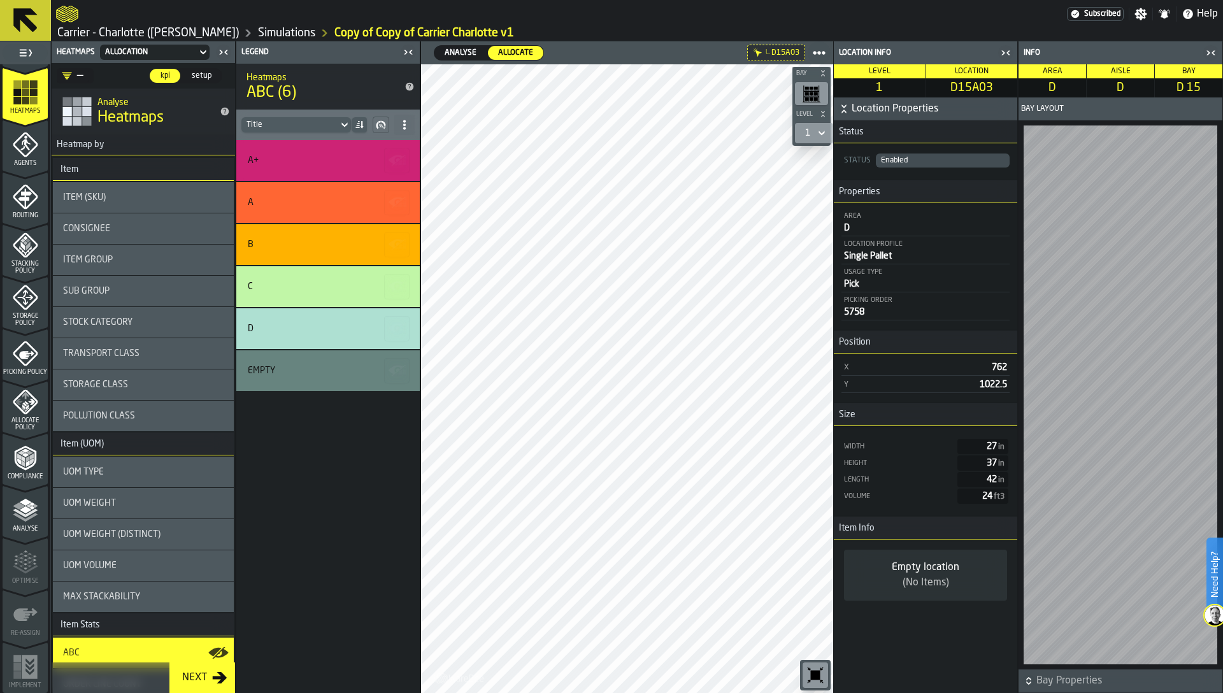
click at [24, 402] on polygon "menu Allocate Policy" at bounding box center [26, 403] width 4 height 4
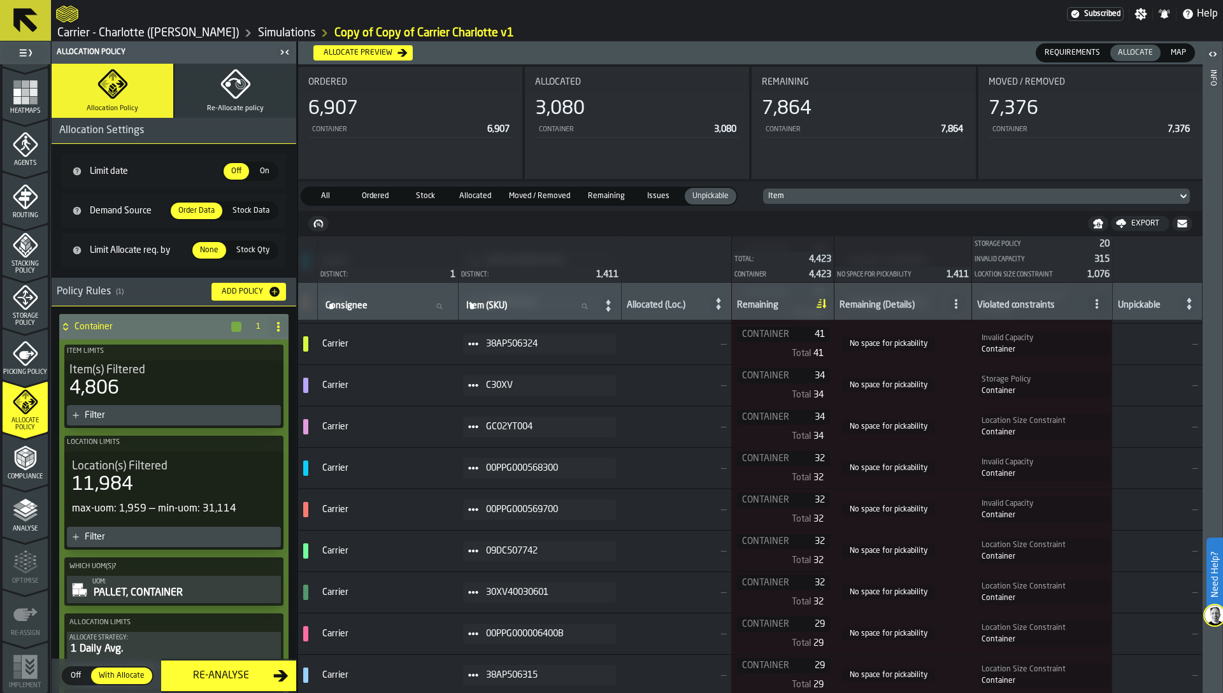
scroll to position [289, 0]
click at [478, 461] on icon at bounding box center [473, 466] width 10 height 10
click at [519, 527] on li "Show Items" at bounding box center [515, 535] width 82 height 24
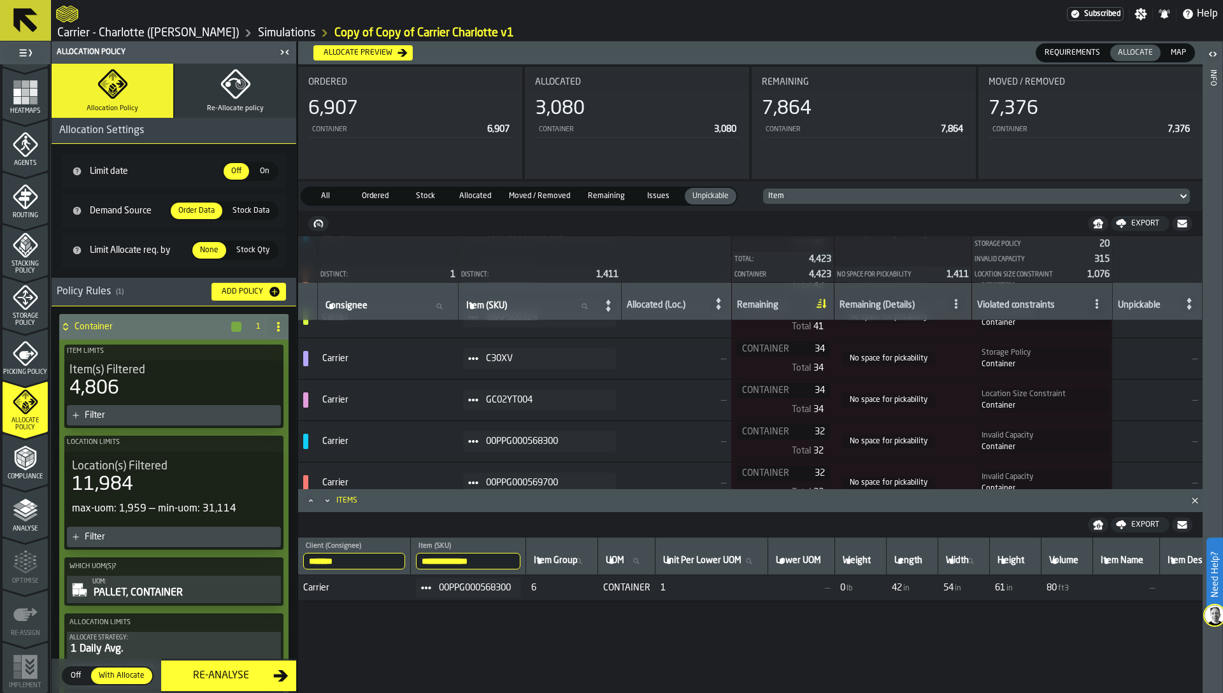
scroll to position [341, 0]
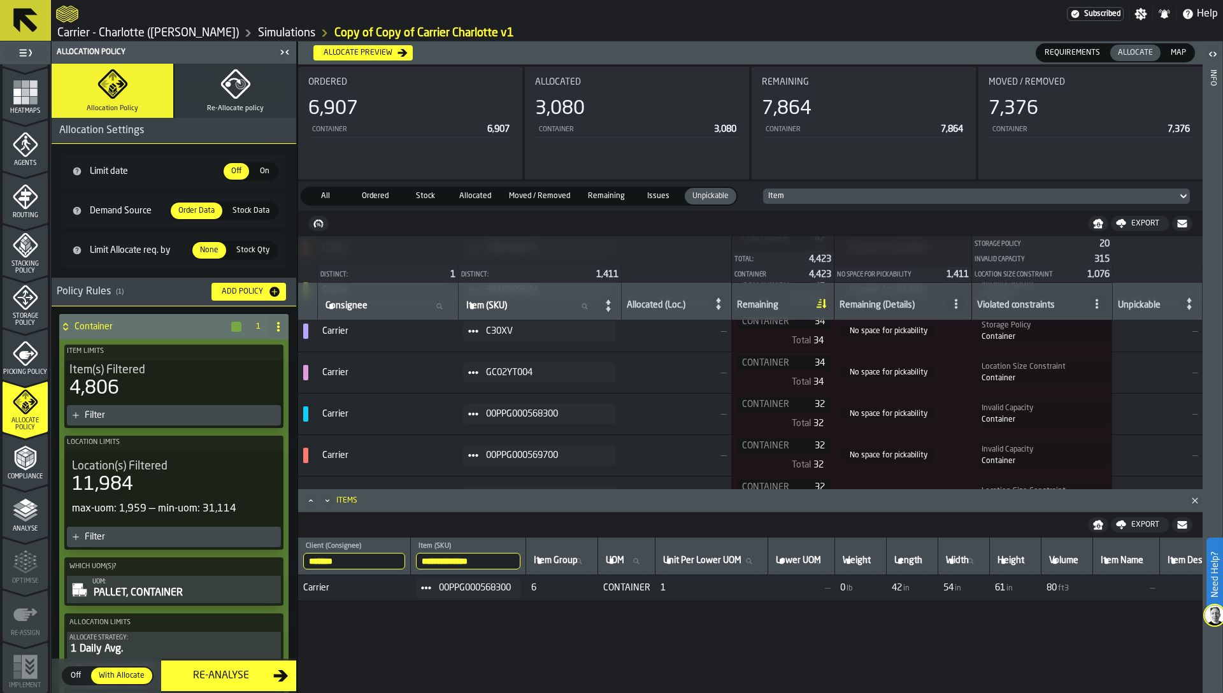
click at [478, 412] on icon at bounding box center [473, 414] width 10 height 10
click at [496, 487] on li "Show Items" at bounding box center [515, 483] width 82 height 24
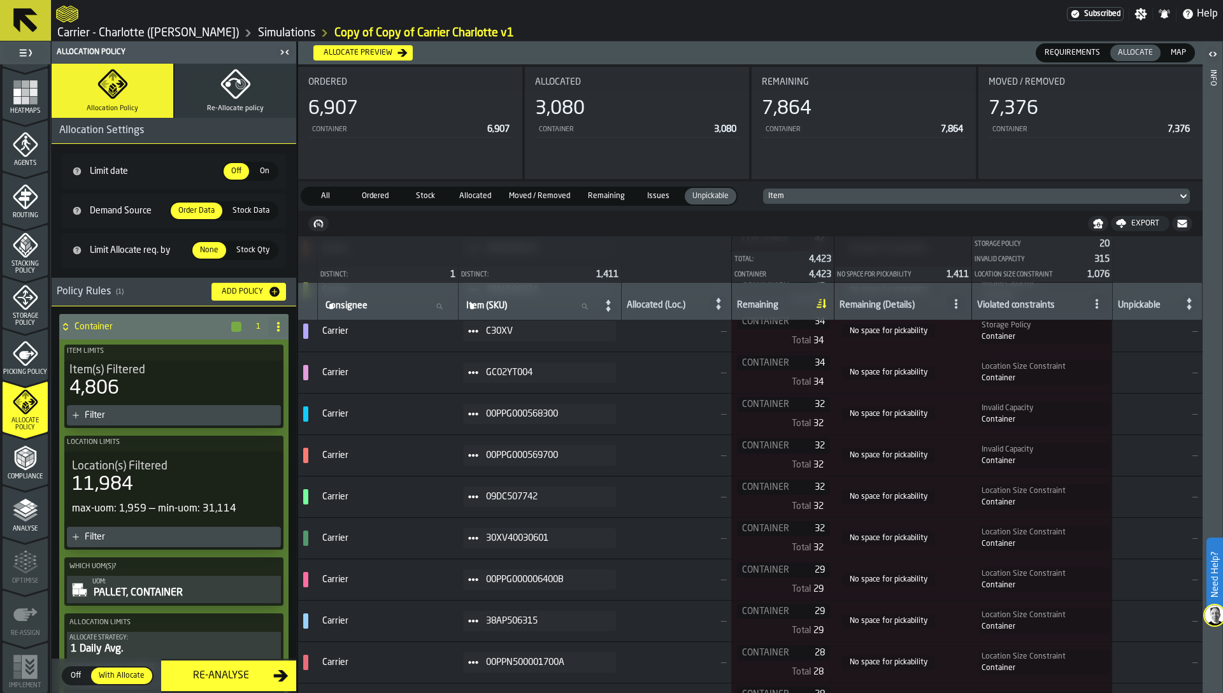
click at [484, 498] on span at bounding box center [473, 497] width 20 height 20
click at [446, 519] on td "Carrier" at bounding box center [387, 537] width 141 height 41
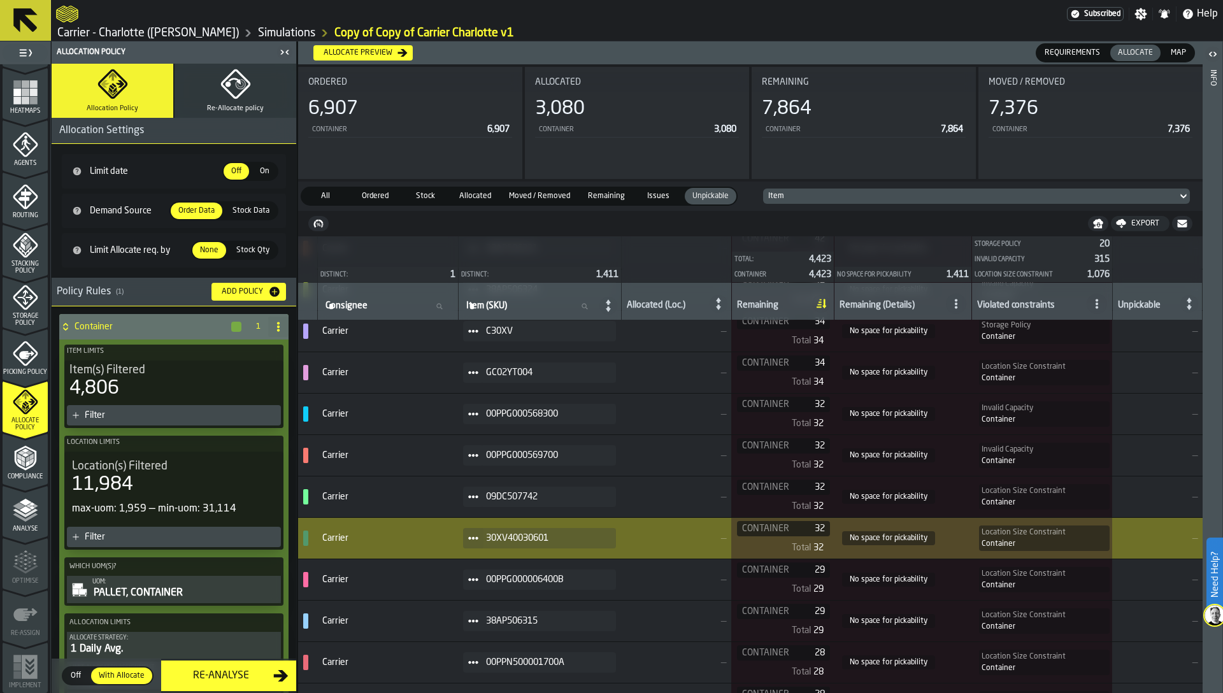
click at [475, 539] on circle at bounding box center [473, 538] width 4 height 4
click at [498, 600] on li "Show Items" at bounding box center [515, 608] width 82 height 24
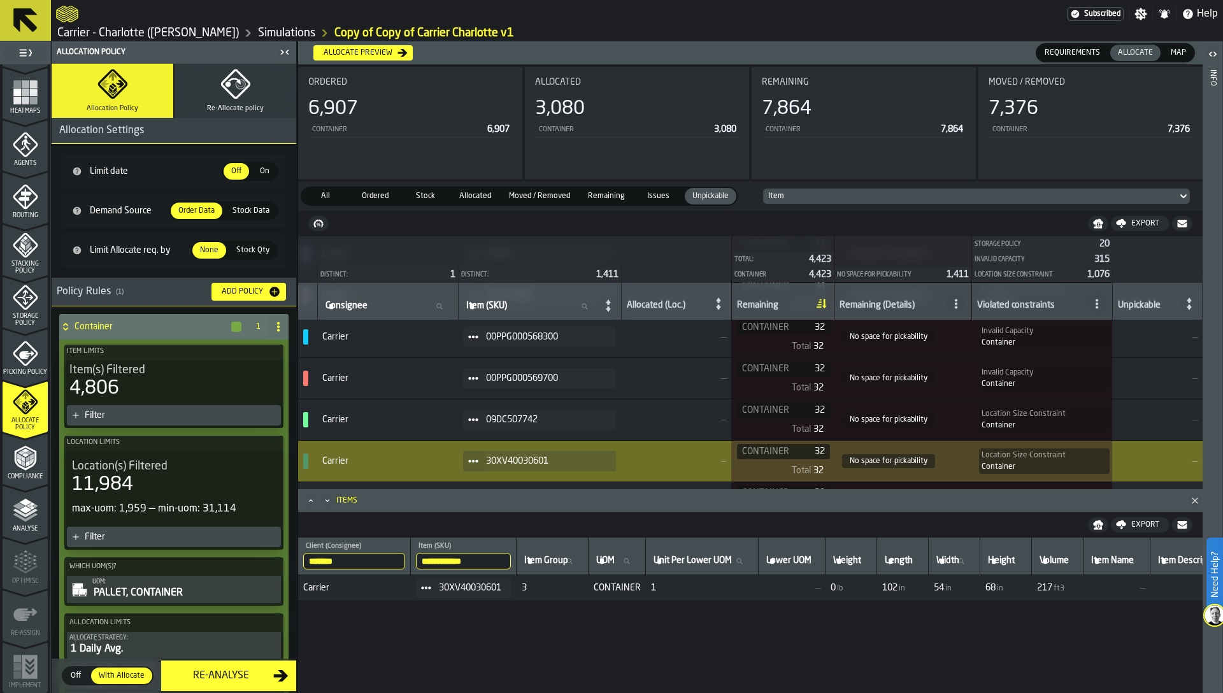
scroll to position [421, 0]
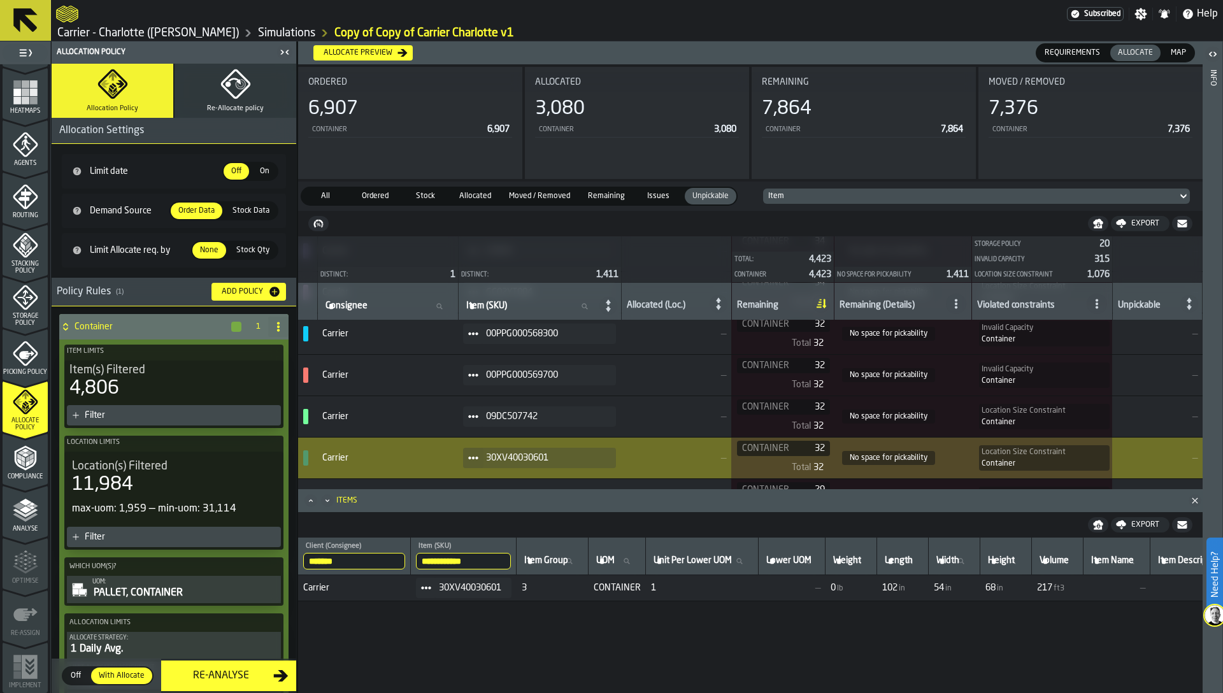
click at [461, 561] on input "**********" at bounding box center [463, 561] width 95 height 17
click at [436, 587] on span at bounding box center [426, 588] width 20 height 20
drag, startPoint x: 465, startPoint y: 648, endPoint x: 464, endPoint y: 610, distance: 38.2
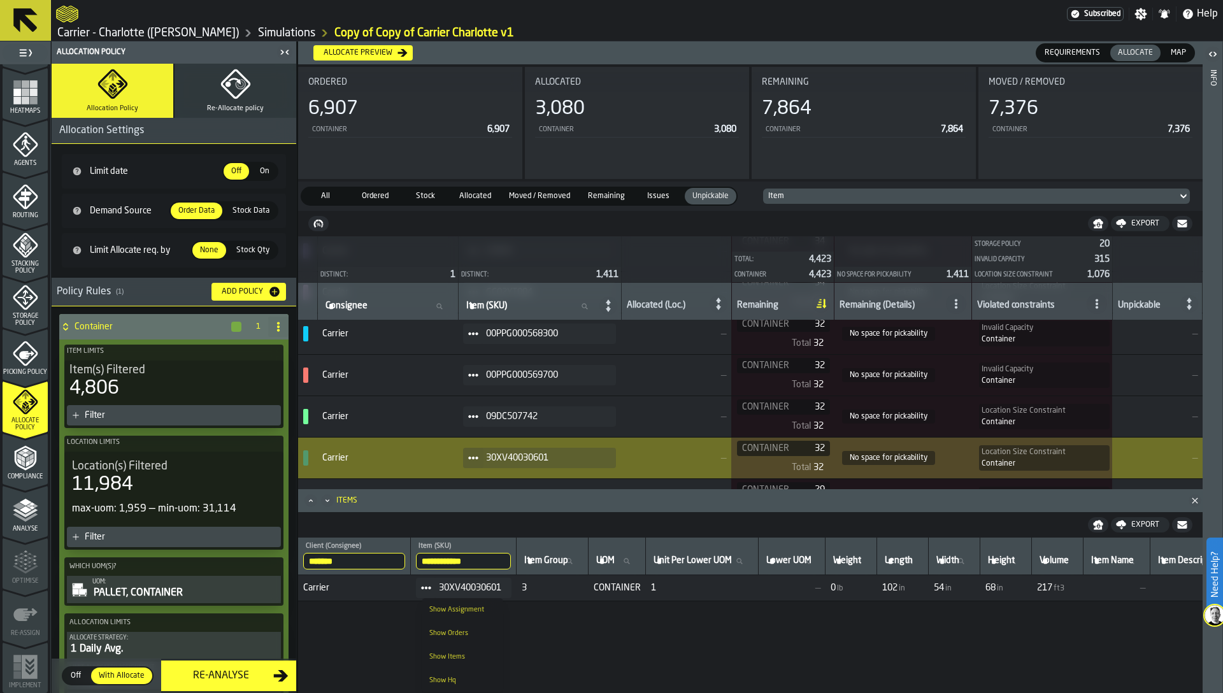
click at [464, 610] on ul "Show Assignment Show Orders Show Items Show Hq" at bounding box center [463, 645] width 82 height 94
click at [464, 610] on div "Show Assignment" at bounding box center [462, 610] width 66 height 8
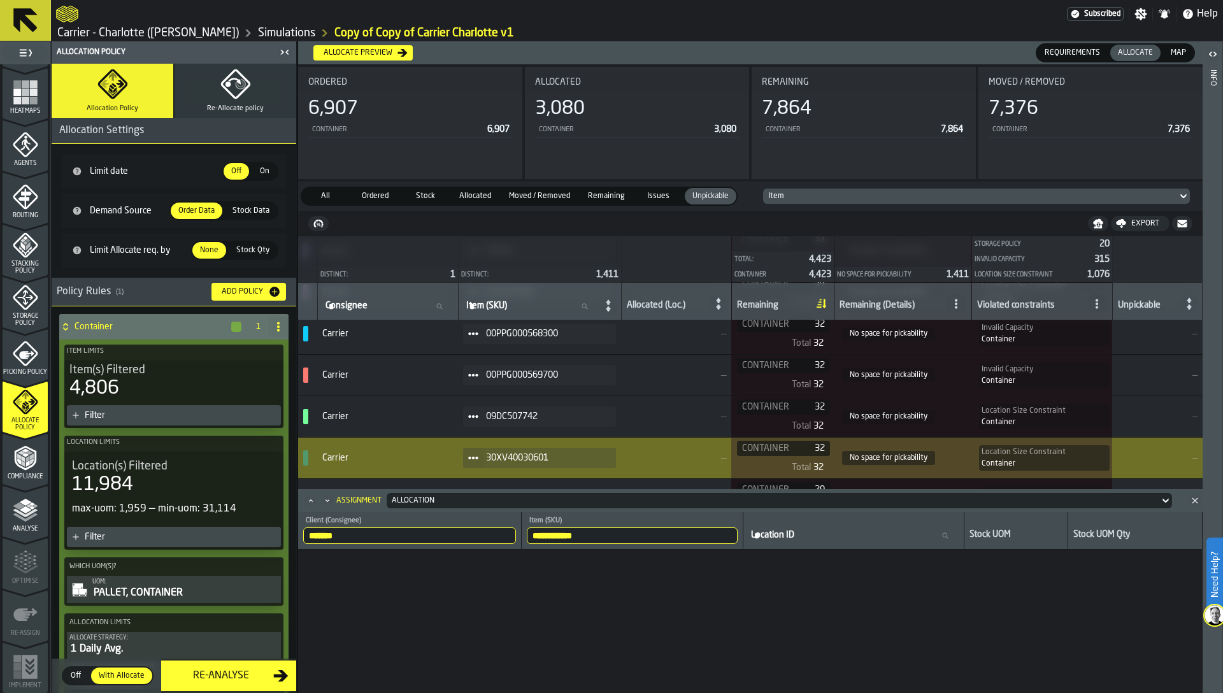
click at [562, 537] on input "**********" at bounding box center [632, 535] width 211 height 17
click at [497, 498] on div "Allocation" at bounding box center [773, 500] width 763 height 9
click at [436, 528] on div "Actual" at bounding box center [424, 523] width 66 height 15
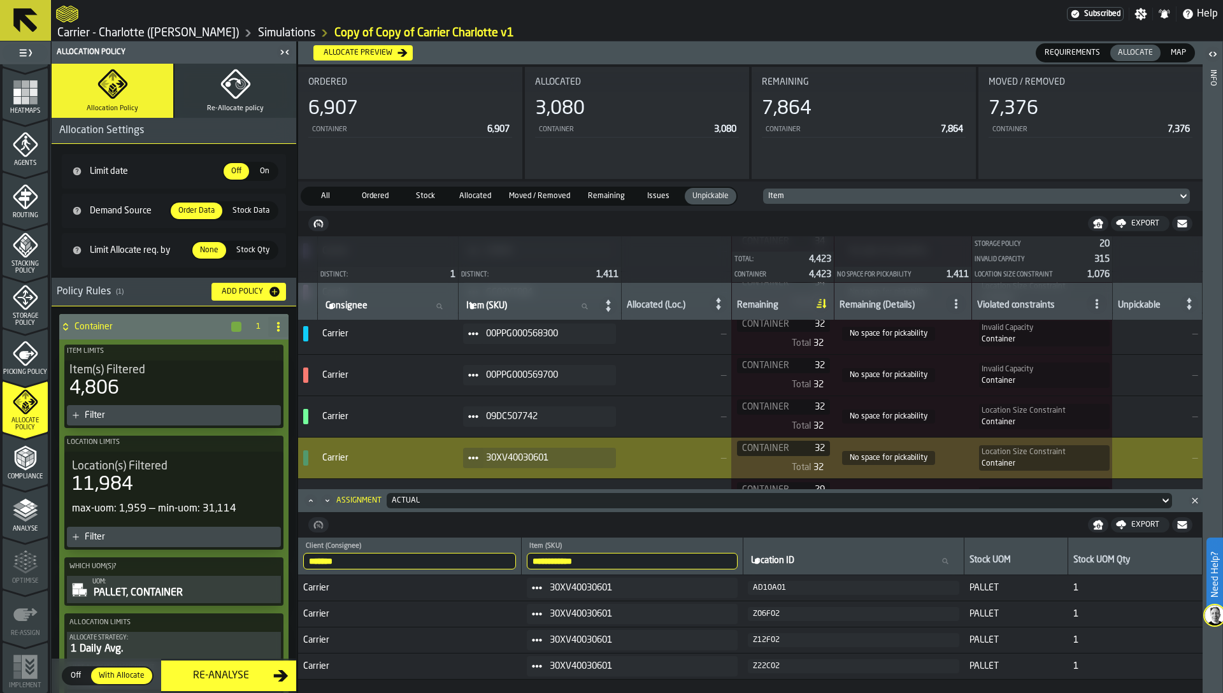
click at [781, 585] on div "AD10A01" at bounding box center [853, 588] width 201 height 9
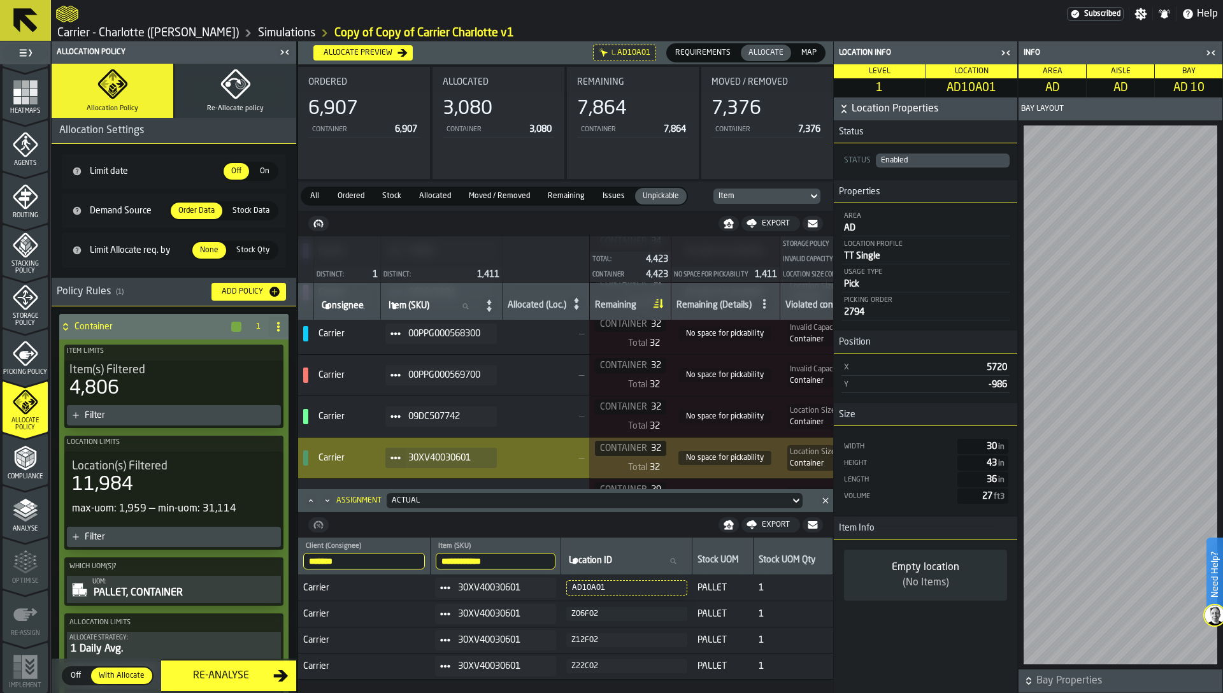
click at [650, 610] on div "Z06F02" at bounding box center [626, 614] width 111 height 9
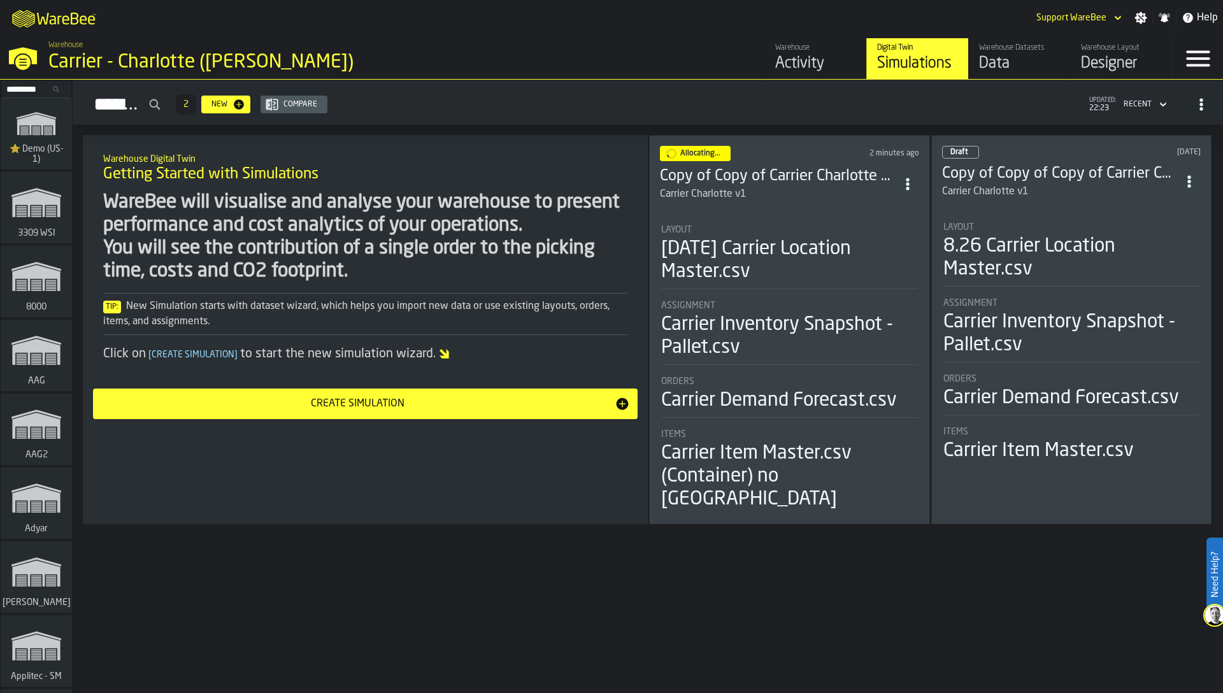
click at [1086, 54] on div "Designer" at bounding box center [1121, 64] width 81 height 20
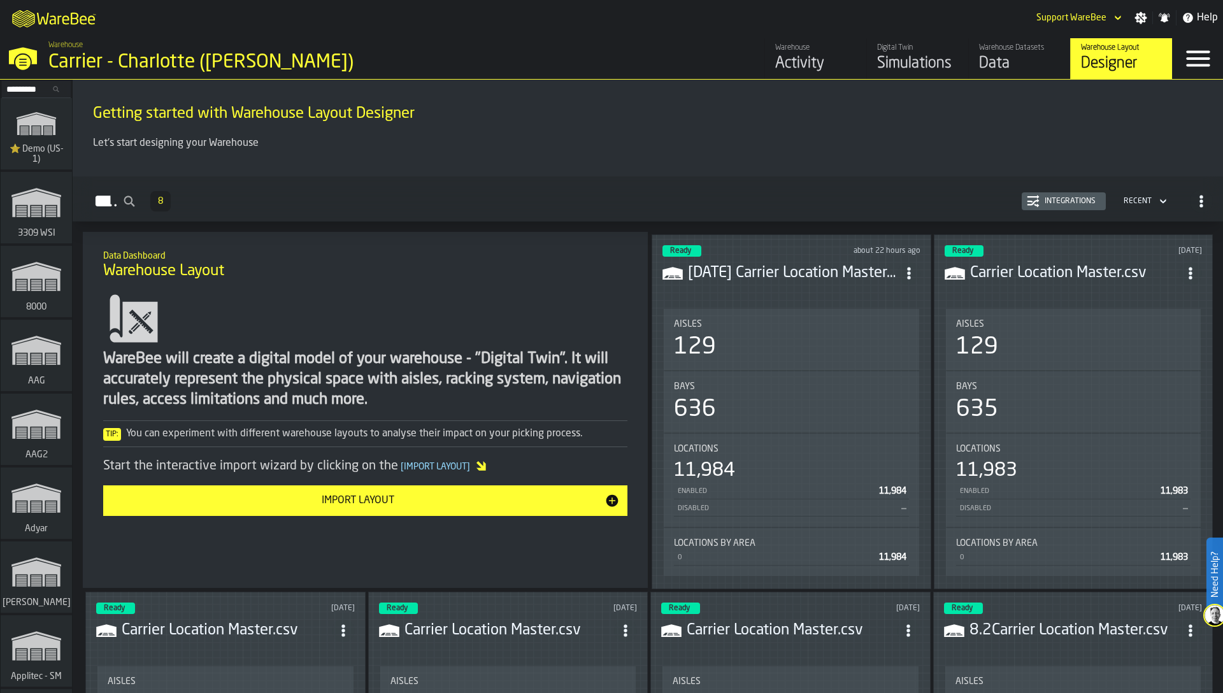
click at [1074, 196] on div "Integrations" at bounding box center [1064, 201] width 74 height 13
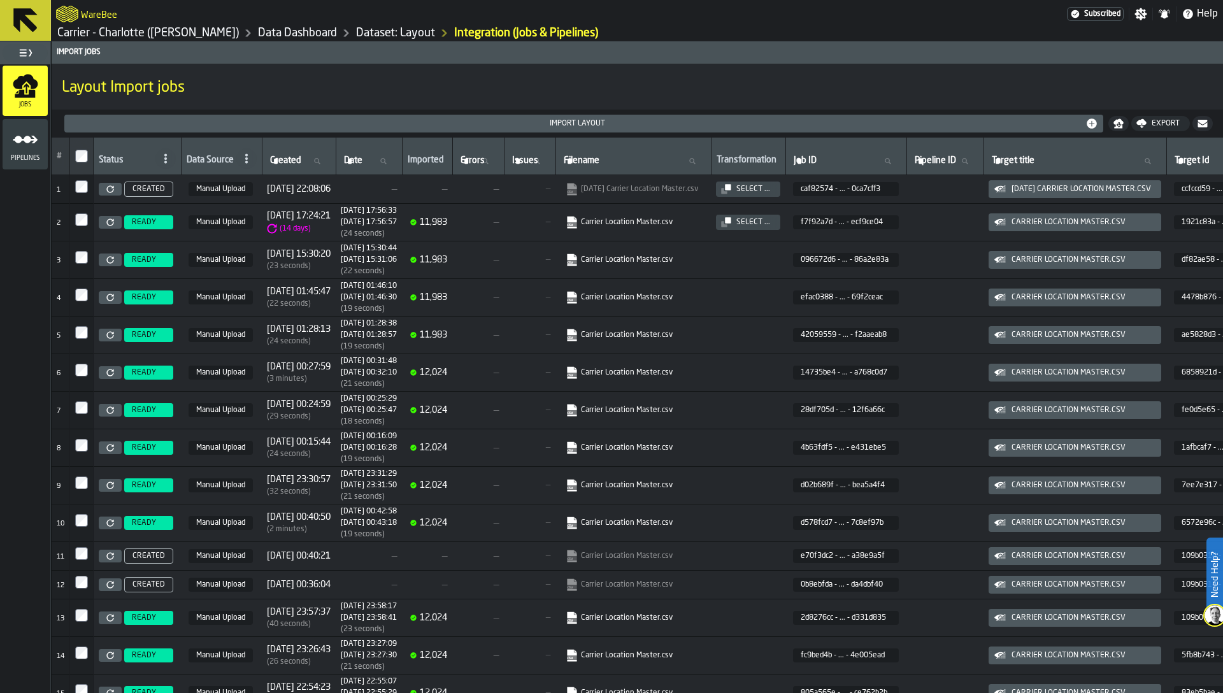
click at [114, 188] on icon at bounding box center [110, 189] width 8 height 8
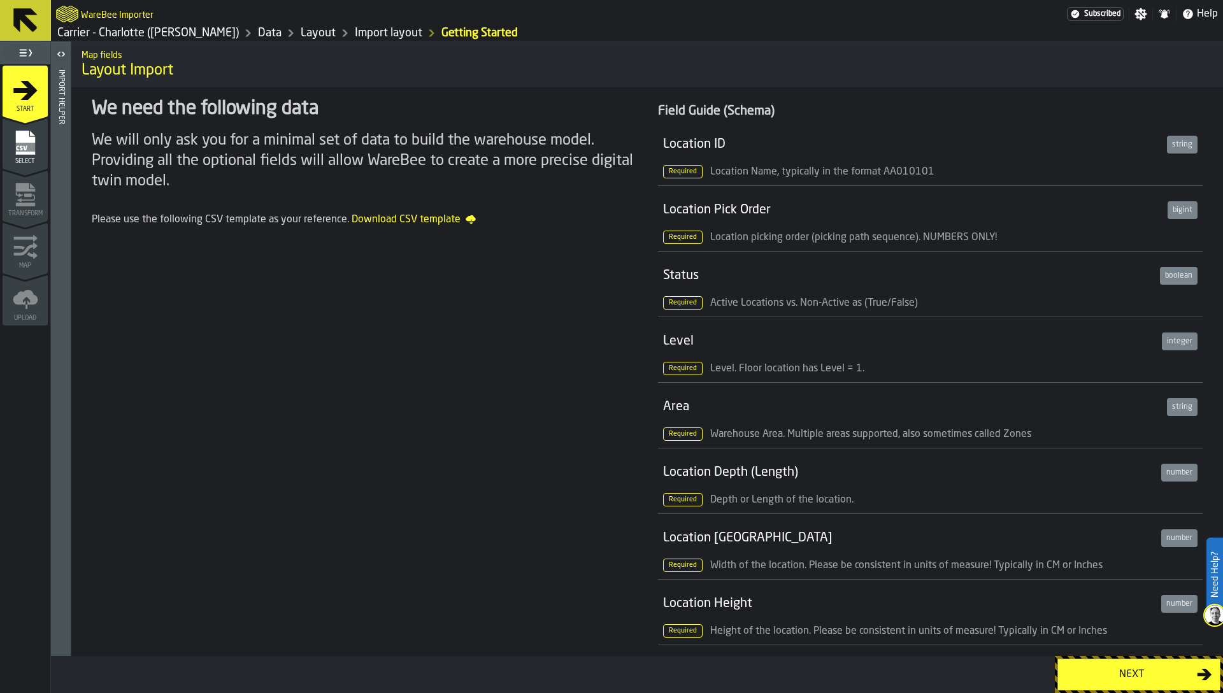
click at [41, 133] on div "Select" at bounding box center [25, 147] width 45 height 35
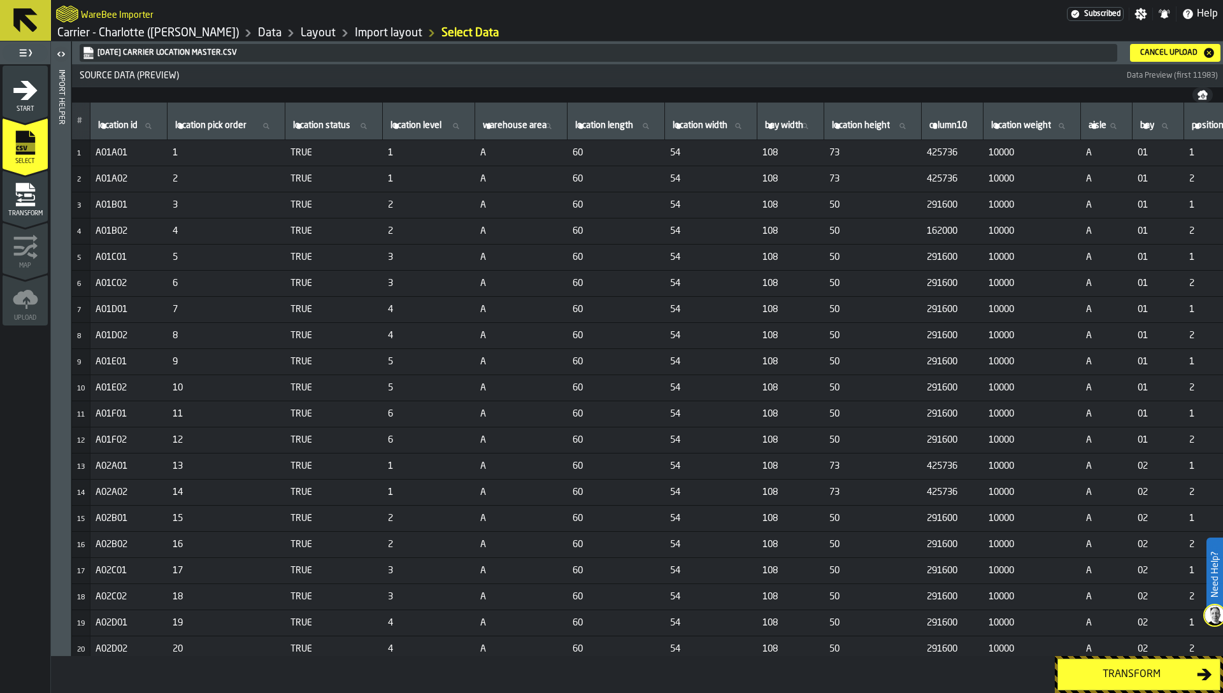
click at [750, 550] on td "54" at bounding box center [711, 545] width 92 height 26
click at [35, 192] on icon "menu Transform" at bounding box center [25, 194] width 25 height 25
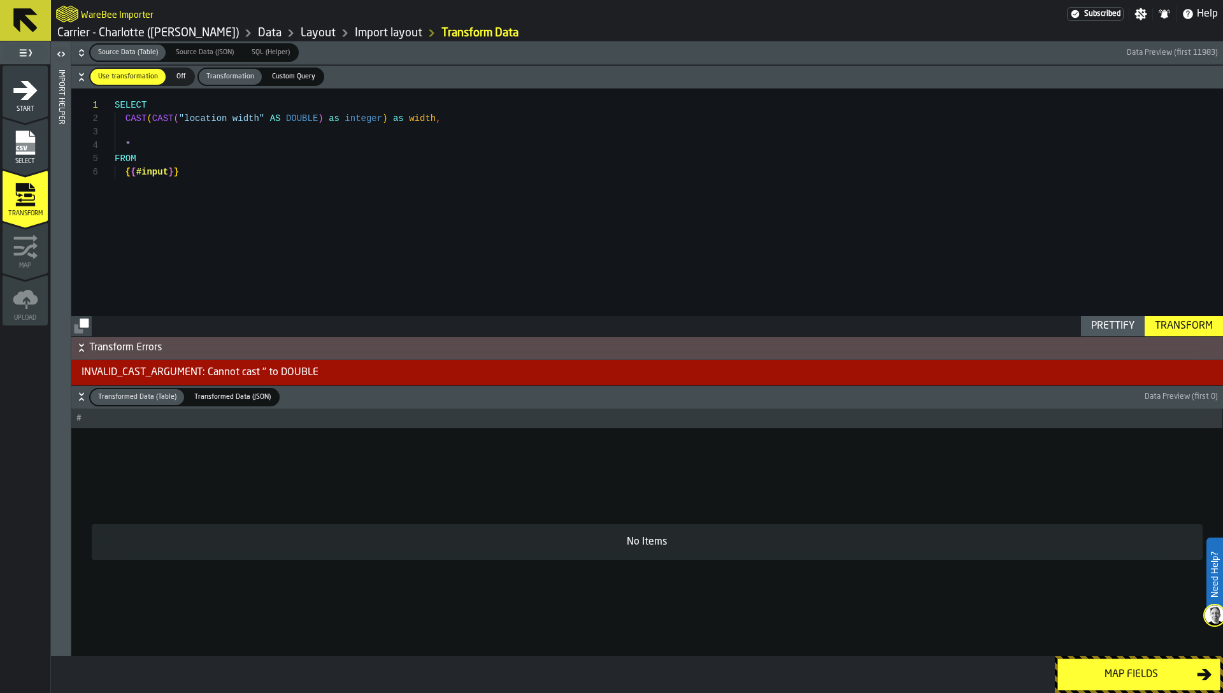
click at [83, 398] on icon "button-" at bounding box center [81, 397] width 13 height 13
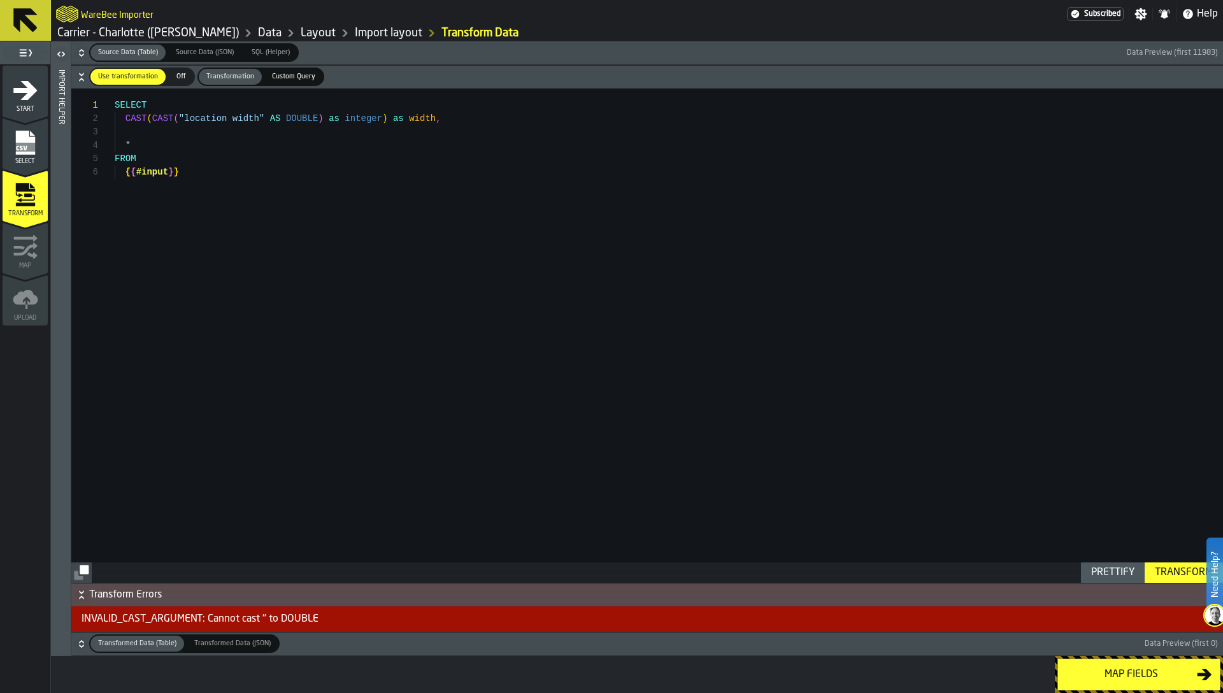
click at [83, 53] on icon "button-" at bounding box center [81, 54] width 4 height 3
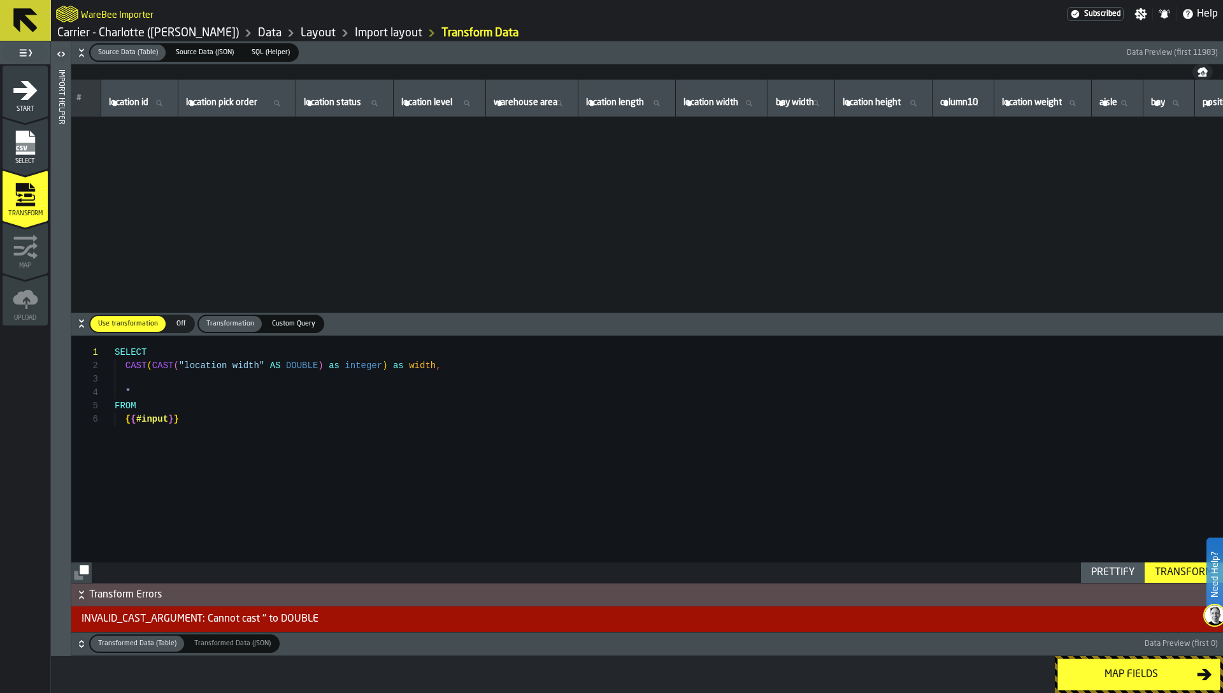
scroll to position [211037, 0]
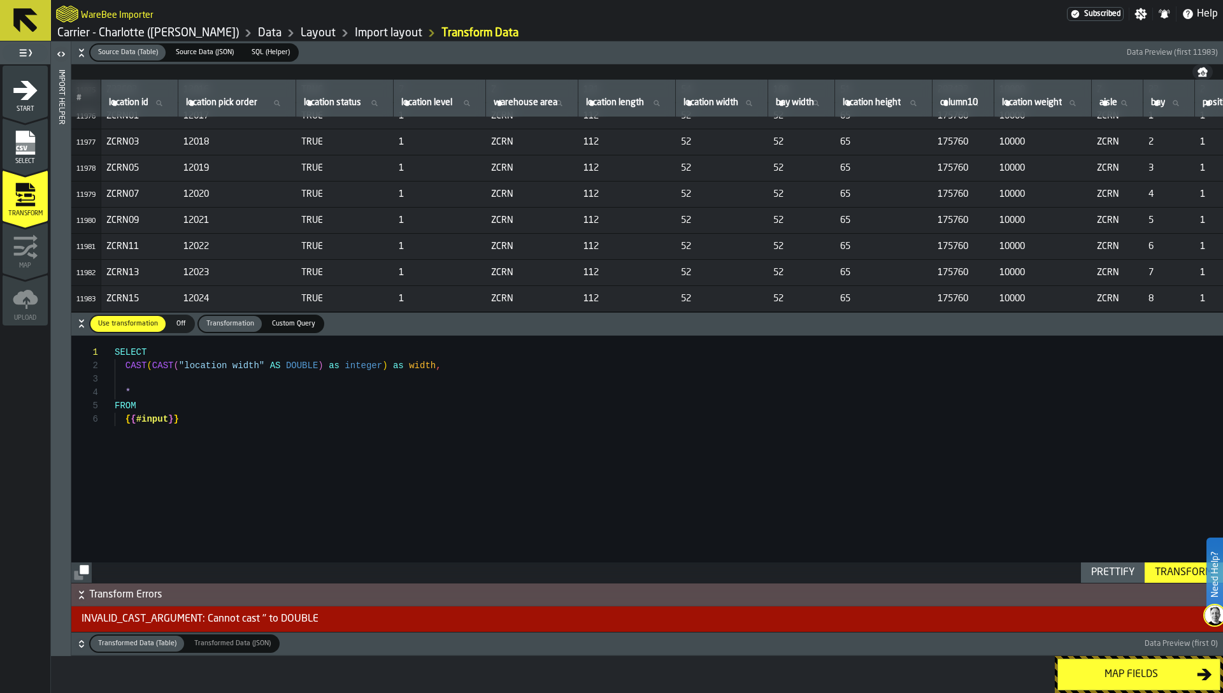
click at [1170, 571] on div "Transform" at bounding box center [1184, 572] width 68 height 15
click at [126, 366] on div "SELECT CAST ( CAST ( "location width" AS DOUBLE ) as integer ) as width , * FRO…" at bounding box center [669, 459] width 1108 height 247
click at [146, 376] on div "SELECT TRY_CAST ( CAST ( "location width" AS DOUBLE ) as integer ) as width , *…" at bounding box center [669, 459] width 1108 height 247
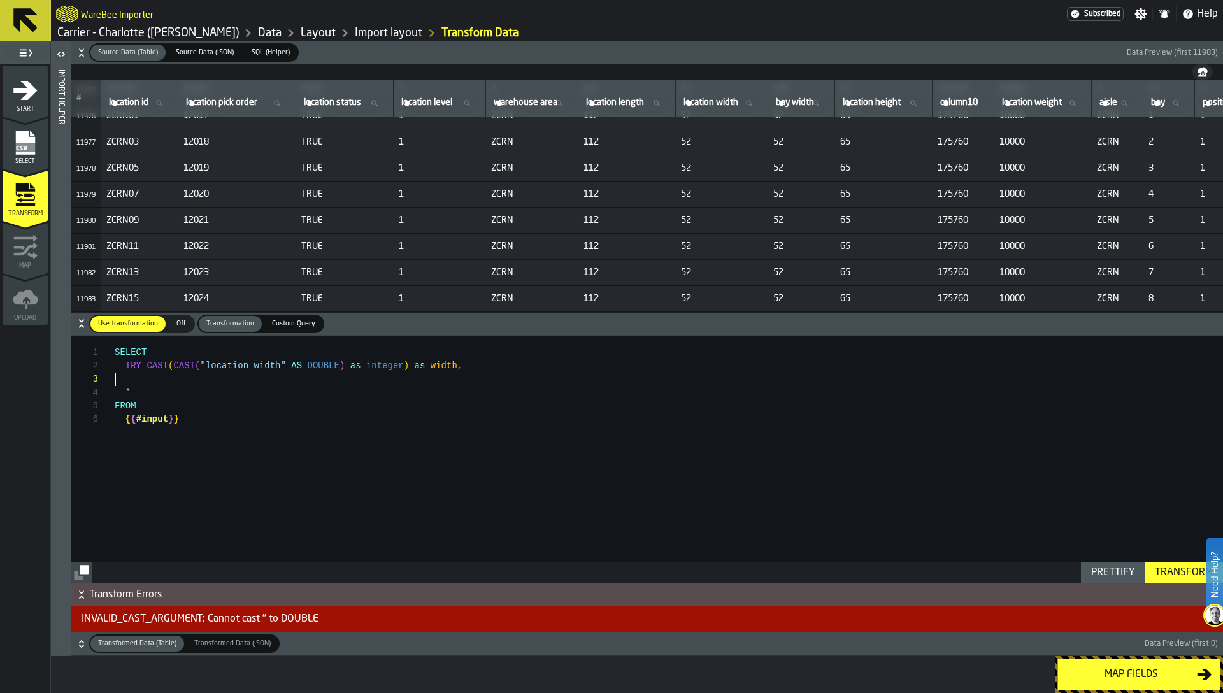
click at [148, 359] on div "SELECT TRY_CAST ( CAST ( "location width" AS DOUBLE ) as integer ) as width , *…" at bounding box center [669, 459] width 1108 height 247
click at [186, 361] on div "SELECT TRY_CAST ( CAST ( "location width" AS DOUBLE ) as integer ) as width , *…" at bounding box center [669, 459] width 1108 height 247
click at [1173, 569] on div "Transform" at bounding box center [1184, 572] width 68 height 15
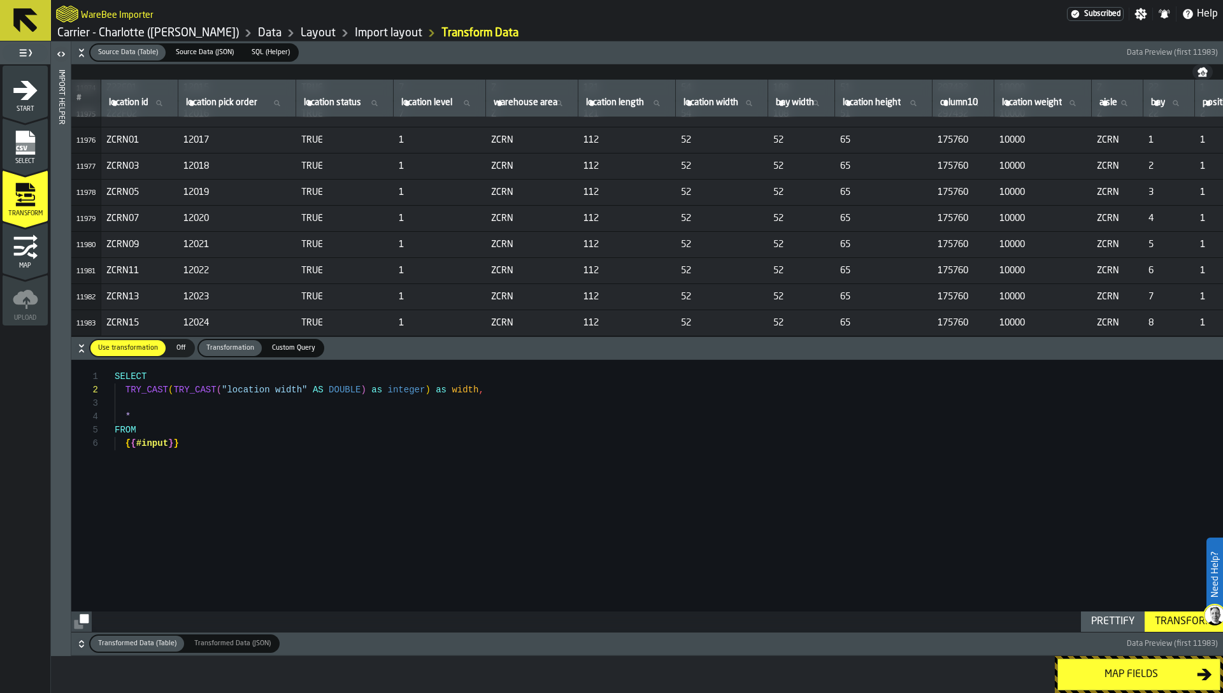
scroll to position [211013, 0]
click at [136, 391] on div "SELECT TRY_CAST ( TRY_CAST ( "location width" AS DOUBLE ) as integer ) as width…" at bounding box center [669, 496] width 1108 height 272
click at [76, 638] on h6 "Transformed Data (Table) Transformed Data (Table) Transformed Data (JSON) Trans…" at bounding box center [647, 644] width 1147 height 18
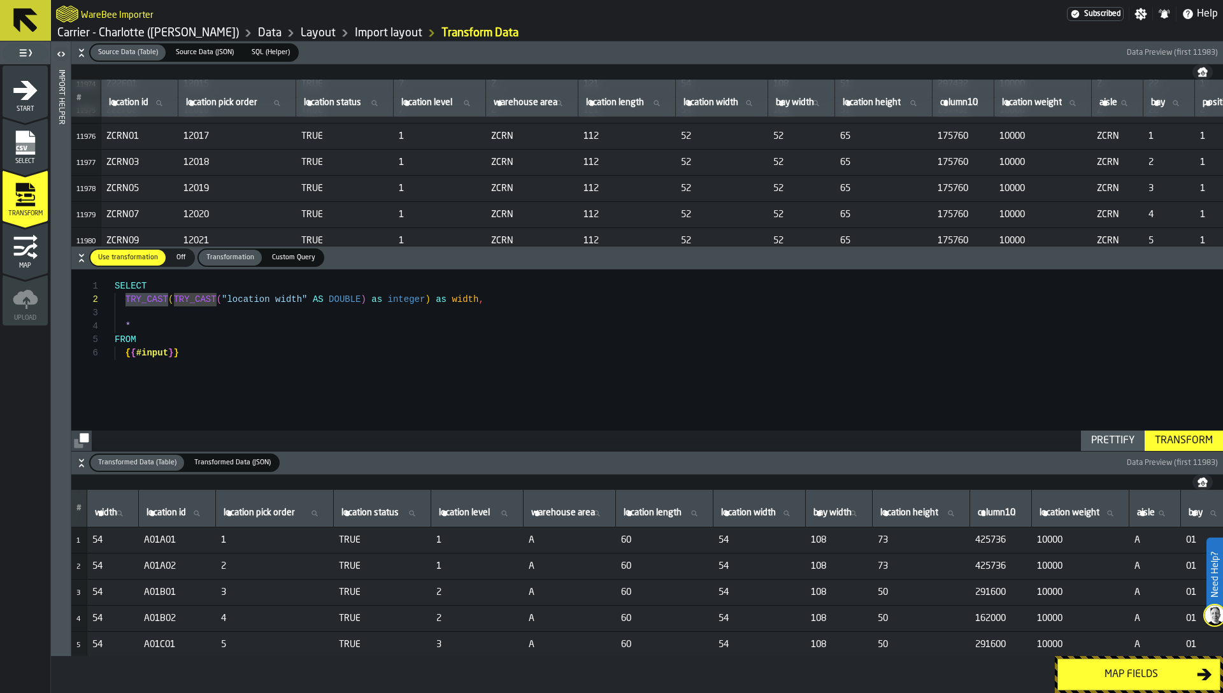
scroll to position [211037, 0]
click at [157, 303] on div "SELECT TRY_CAST ( TRY_CAST ( "location width" AS DOUBLE ) as integer ) as width…" at bounding box center [669, 360] width 1108 height 182
click at [313, 357] on div "SELECT TRY_CAST ( TRY_CAST ( "location width" AS DOUBLE ) as integer ) as width…" at bounding box center [669, 360] width 1108 height 182
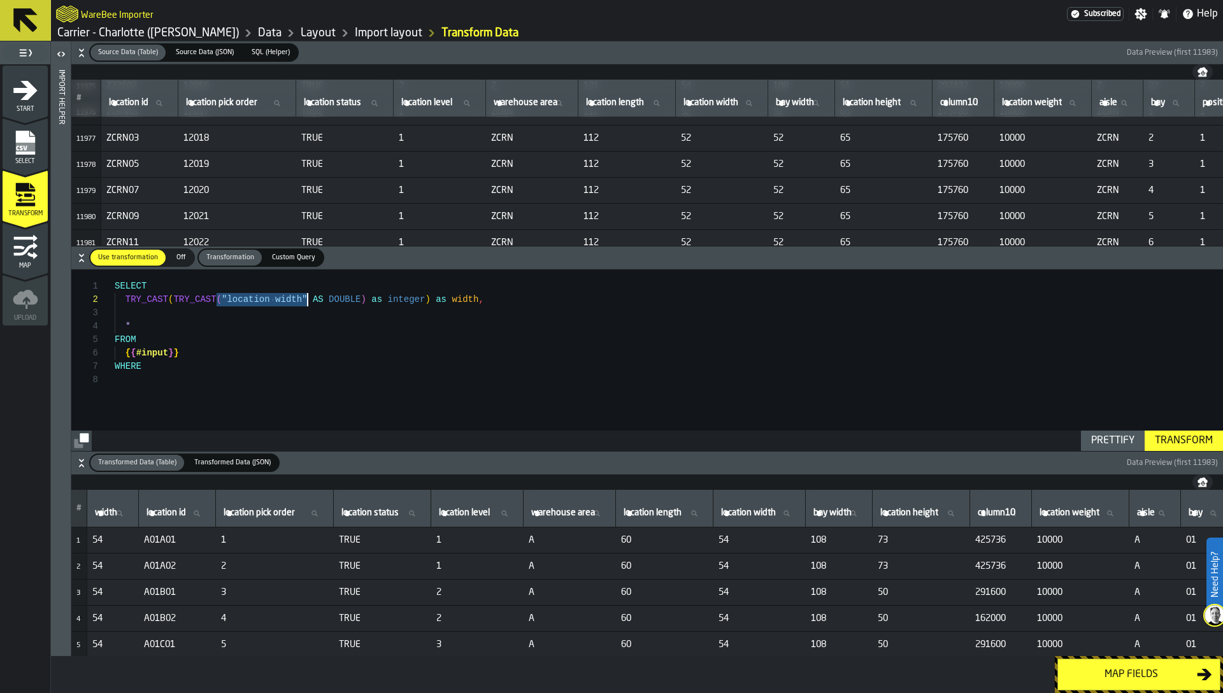
drag, startPoint x: 219, startPoint y: 296, endPoint x: 310, endPoint y: 296, distance: 90.5
click at [310, 296] on div "SELECT TRY_CAST ( TRY_CAST ( "location width" AS DOUBLE ) as integer ) as width…" at bounding box center [669, 360] width 1108 height 182
click at [159, 371] on div "SELECT TRY_CAST ( TRY_CAST ( "location width" AS DOUBLE ) as integer ) as width…" at bounding box center [669, 360] width 1108 height 182
click at [320, 386] on div "SELECT TRY_CAST ( TRY_CAST ( "location width" AS DOUBLE ) as integer ) as width…" at bounding box center [669, 360] width 1108 height 182
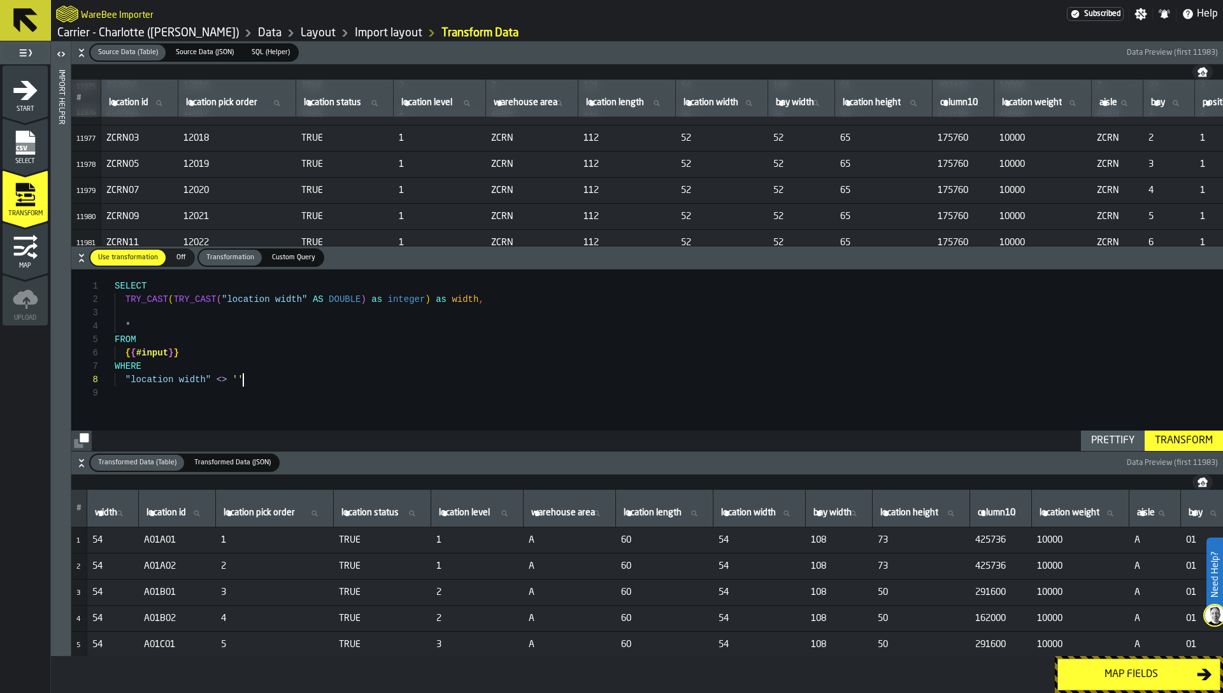
type textarea "**********"
drag, startPoint x: 297, startPoint y: 389, endPoint x: 108, endPoint y: 366, distance: 190.6
click at [115, 366] on div "SELECT TRY_CAST ( TRY_CAST ( "location width" AS DOUBLE ) as integer ) as width…" at bounding box center [669, 360] width 1108 height 182
click at [174, 34] on link "Carrier - Charlotte ([PERSON_NAME])" at bounding box center [148, 33] width 182 height 14
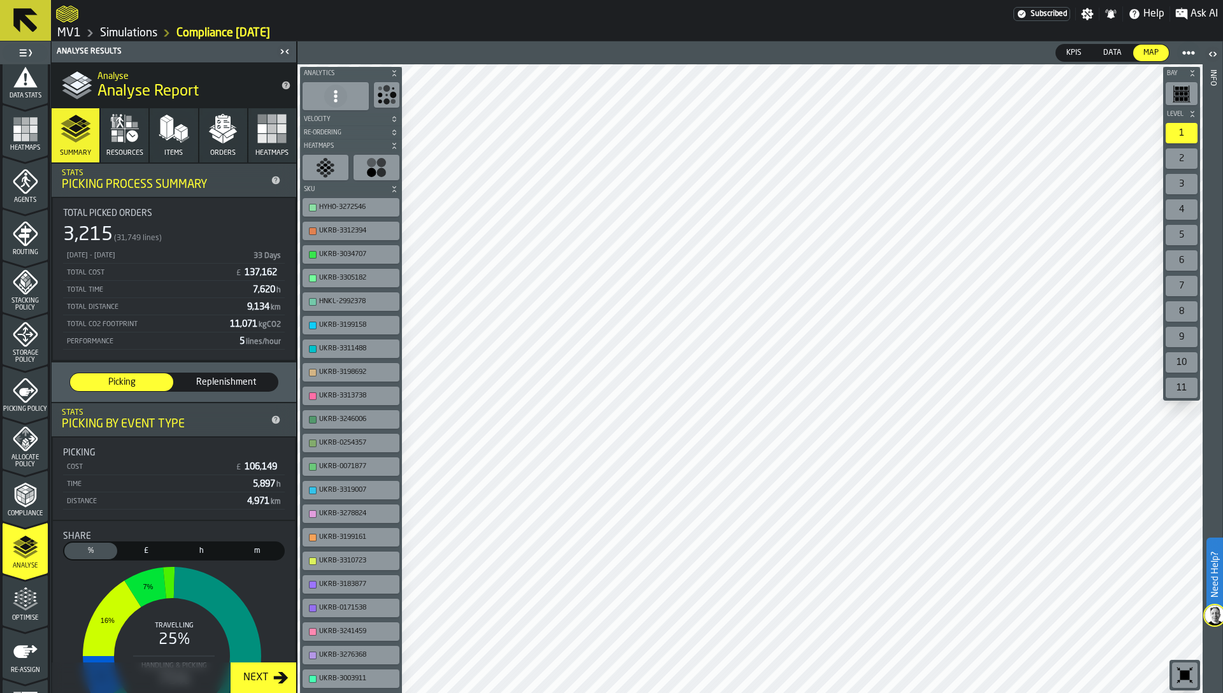
scroll to position [312, 0]
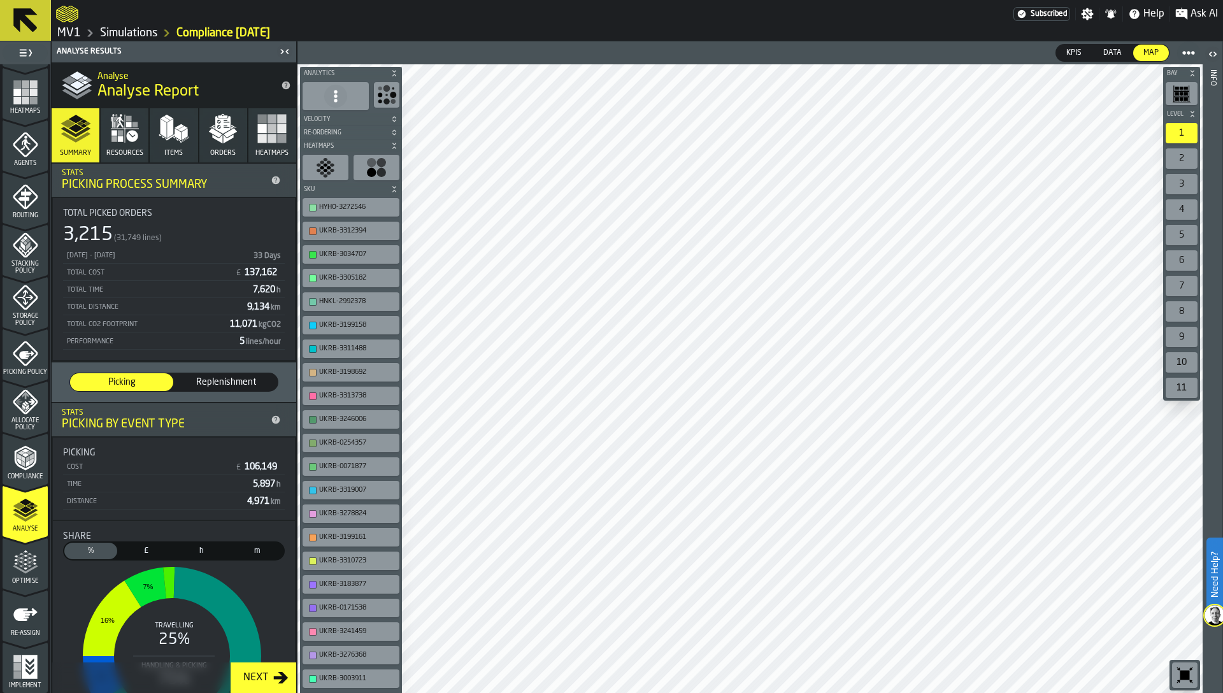
click at [29, 100] on rect "menu Heatmaps" at bounding box center [33, 100] width 8 height 8
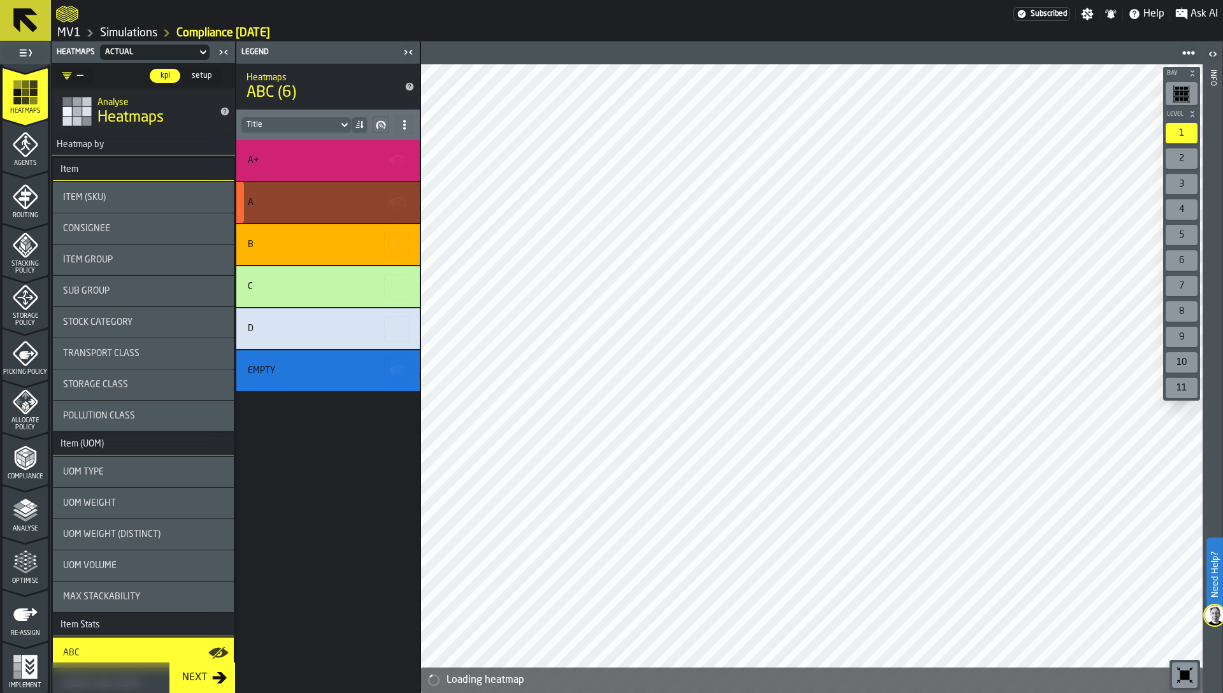
click at [397, 214] on button "button-" at bounding box center [396, 202] width 25 height 25
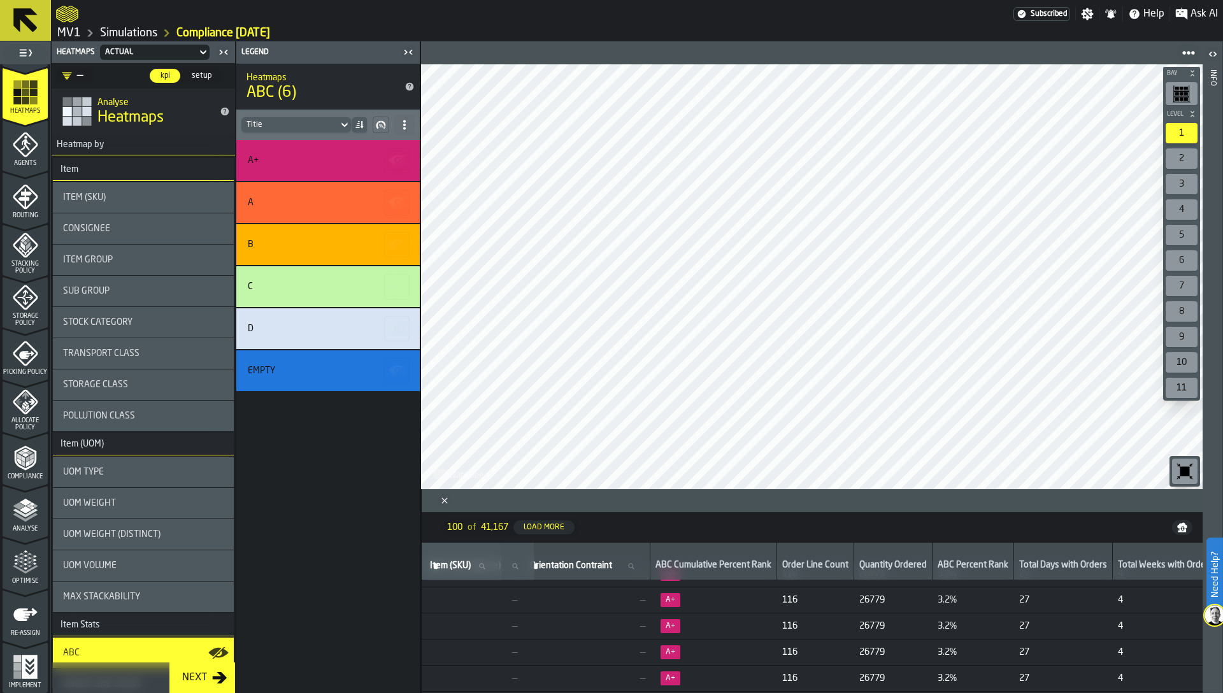
scroll to position [19, 1738]
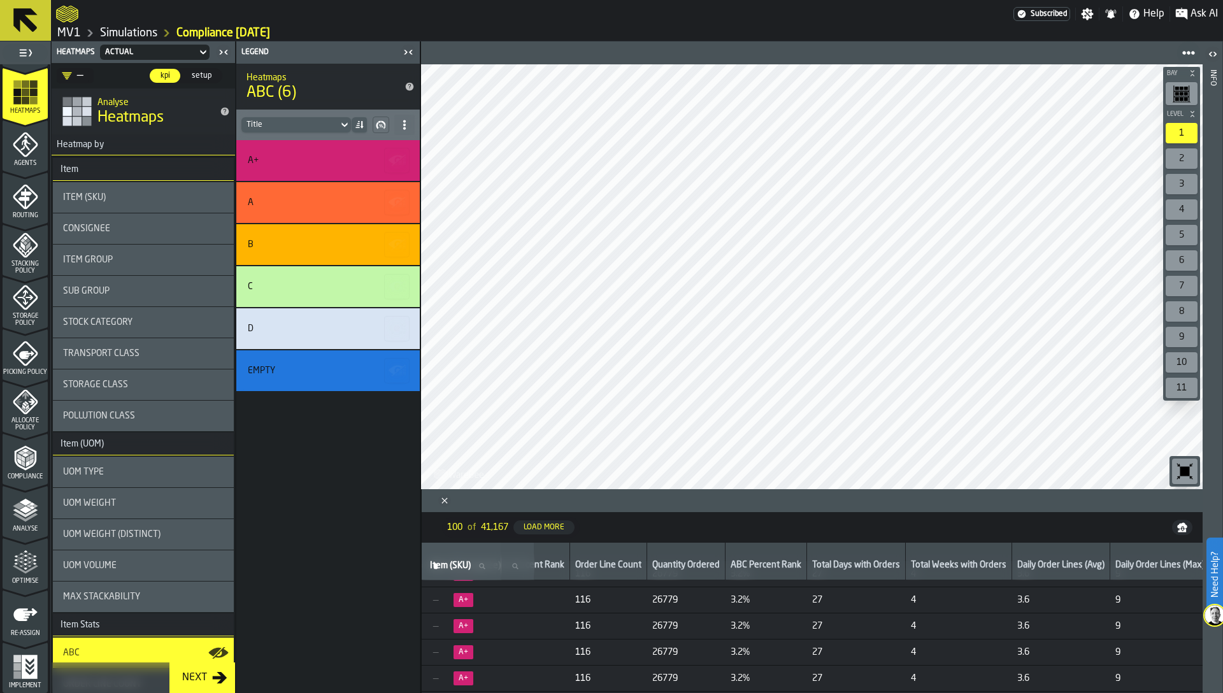
click at [192, 75] on span "setup" at bounding box center [202, 75] width 30 height 11
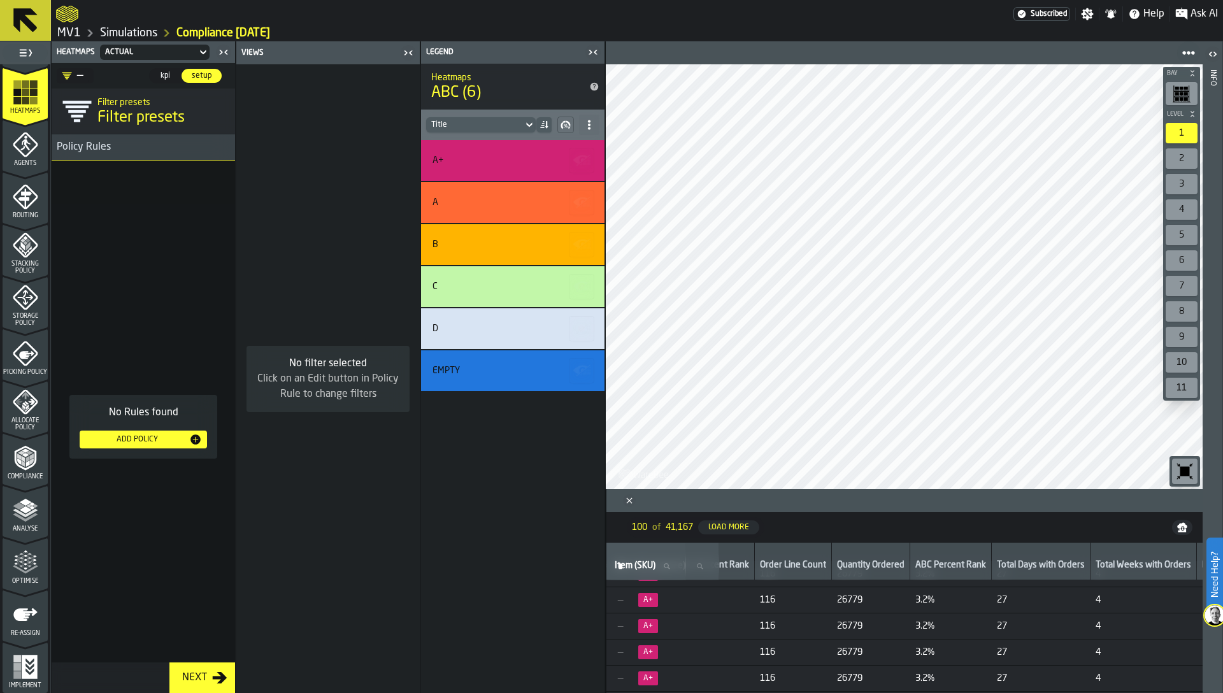
click at [125, 438] on div "Add Policy" at bounding box center [137, 439] width 104 height 9
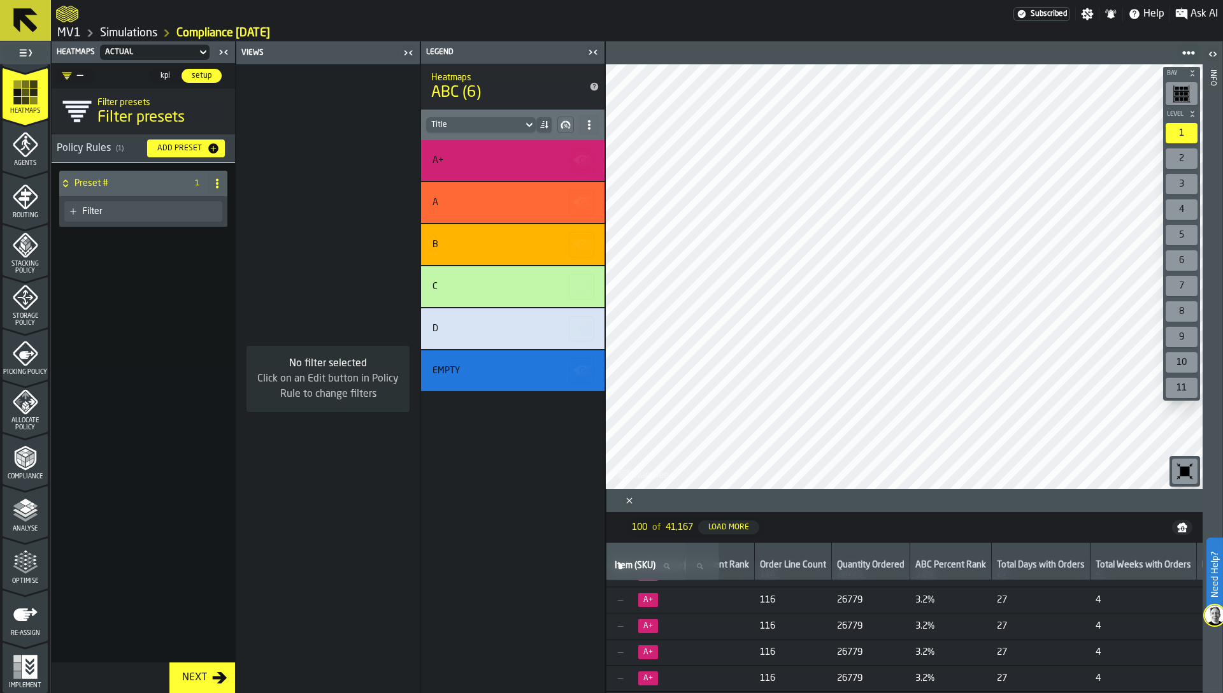
click at [120, 208] on div "Filter" at bounding box center [149, 211] width 135 height 10
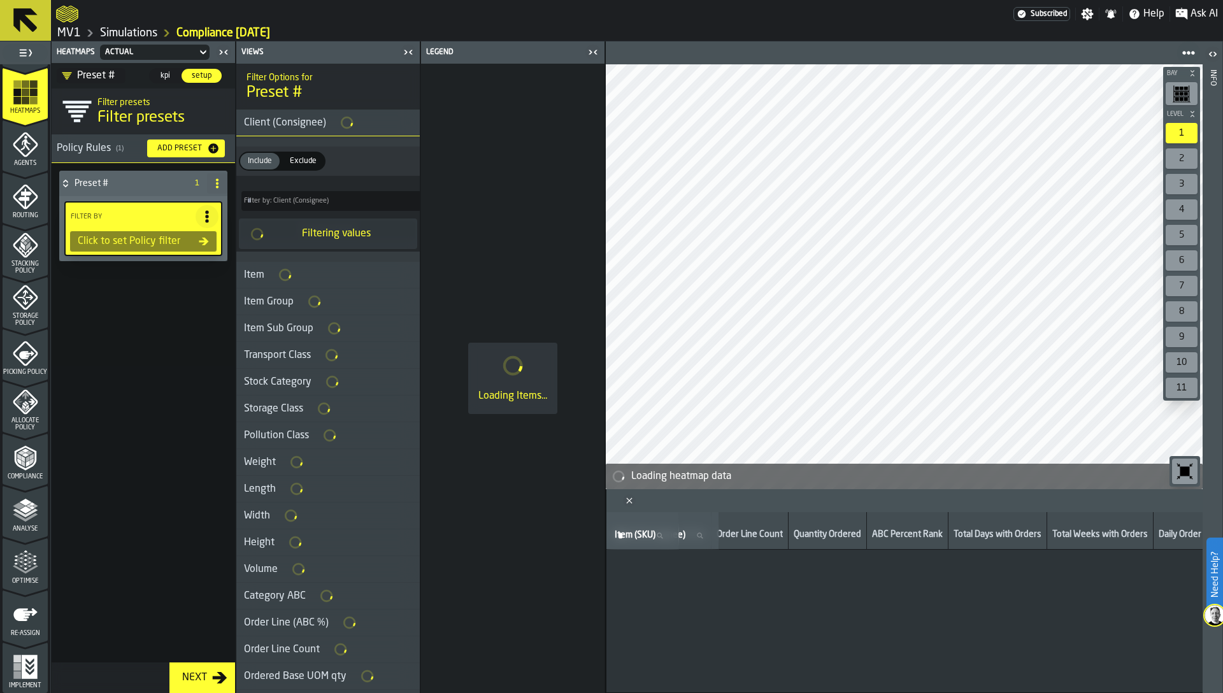
scroll to position [0, 1738]
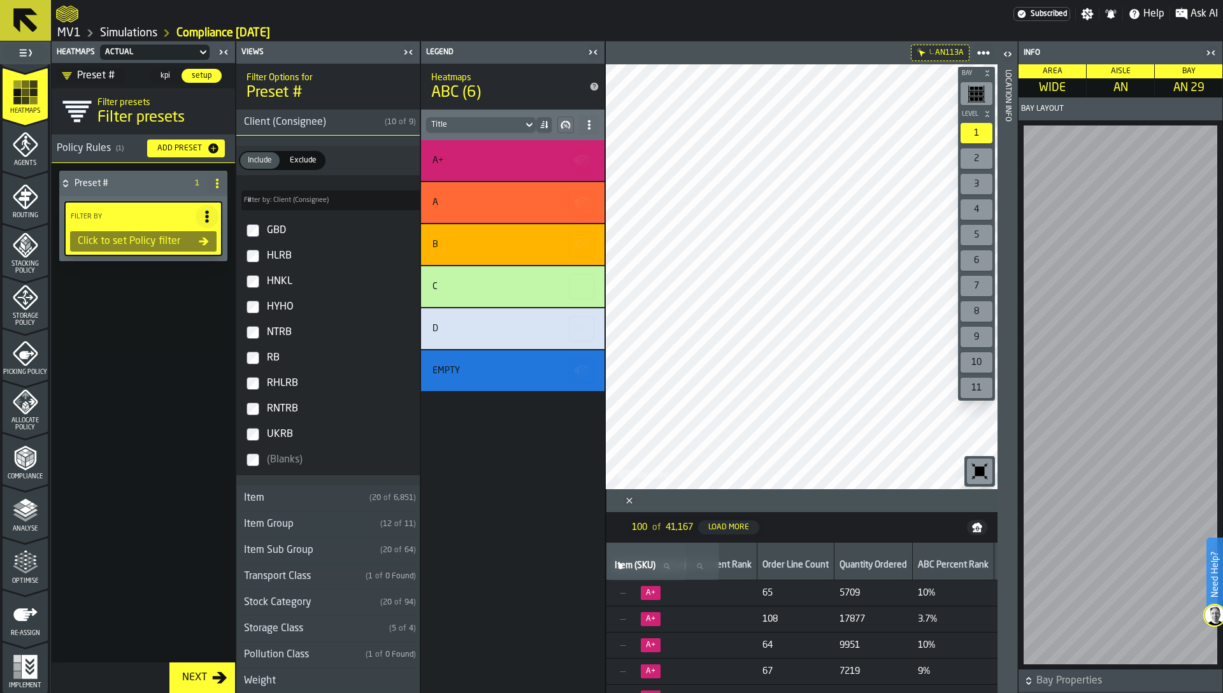
click at [1011, 536] on div "Location Info" at bounding box center [1007, 378] width 9 height 623
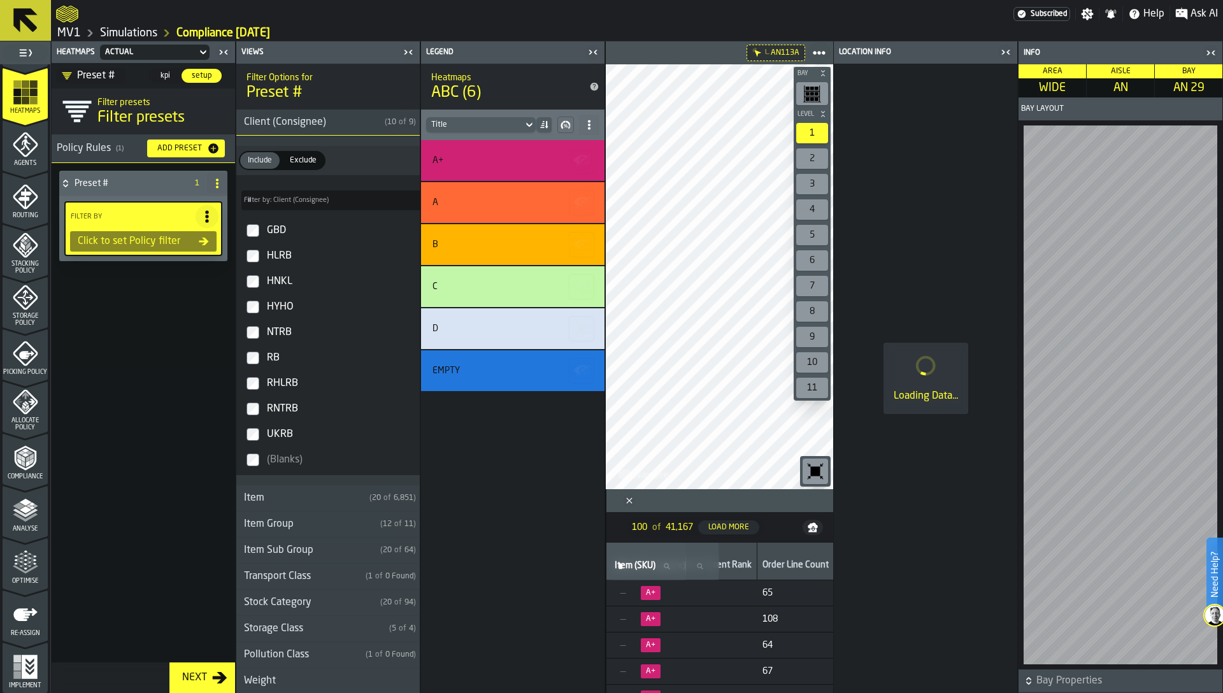
click at [331, 409] on div "RNTRB" at bounding box center [339, 409] width 150 height 20
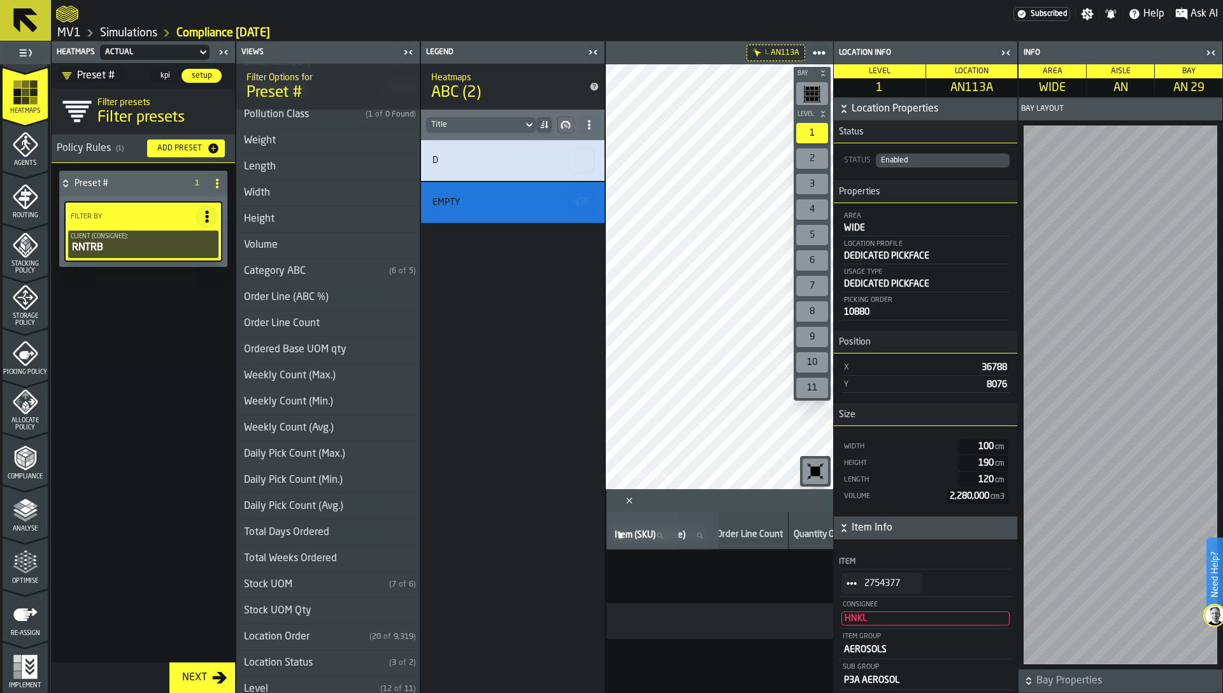
scroll to position [401, 0]
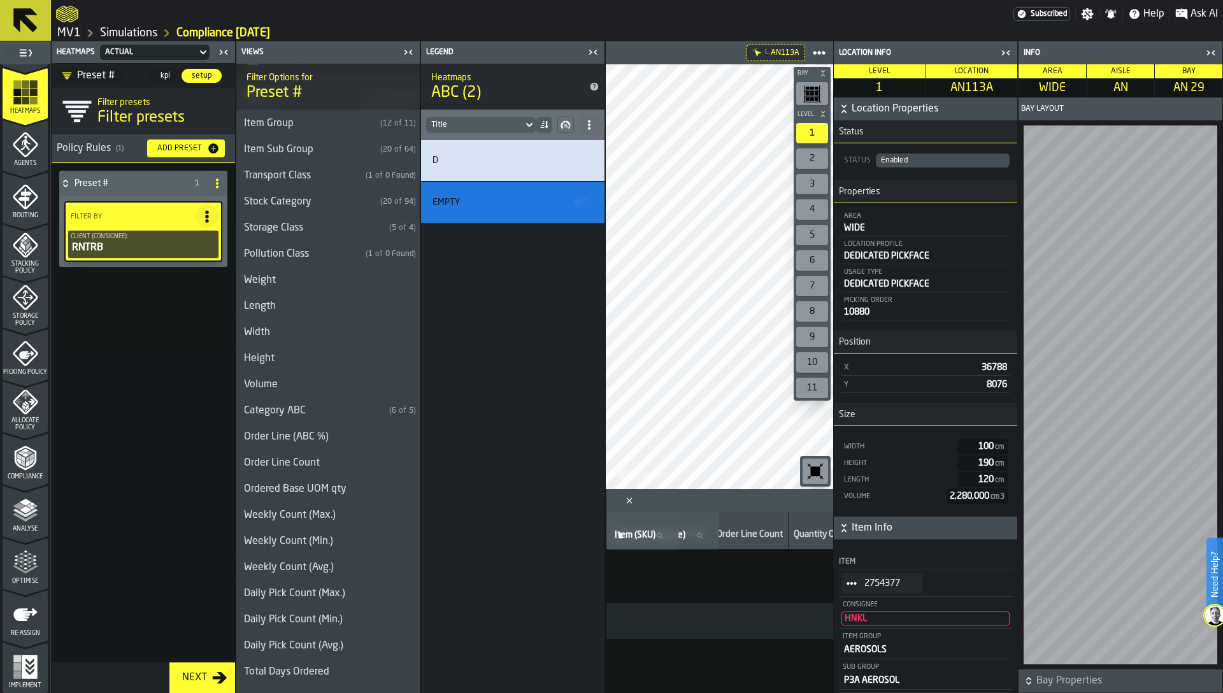
click at [255, 236] on div "Storage Class" at bounding box center [310, 227] width 148 height 15
click at [256, 366] on div "Height" at bounding box center [259, 358] width 46 height 15
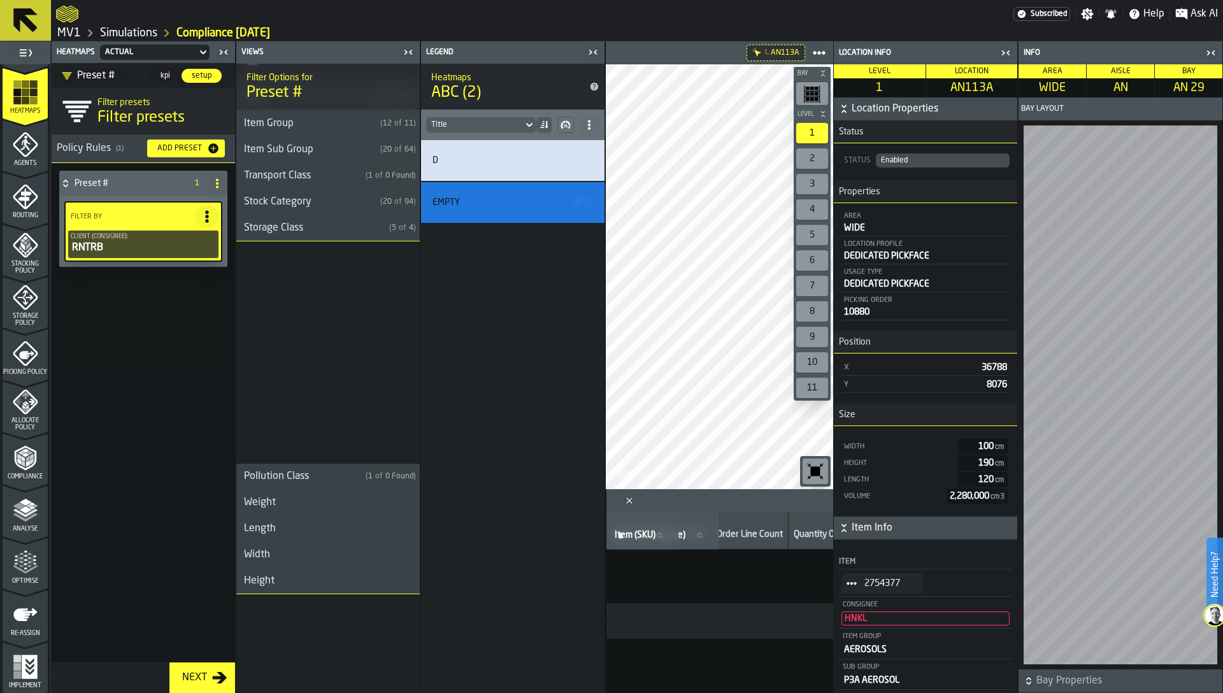
scroll to position [1890, 0]
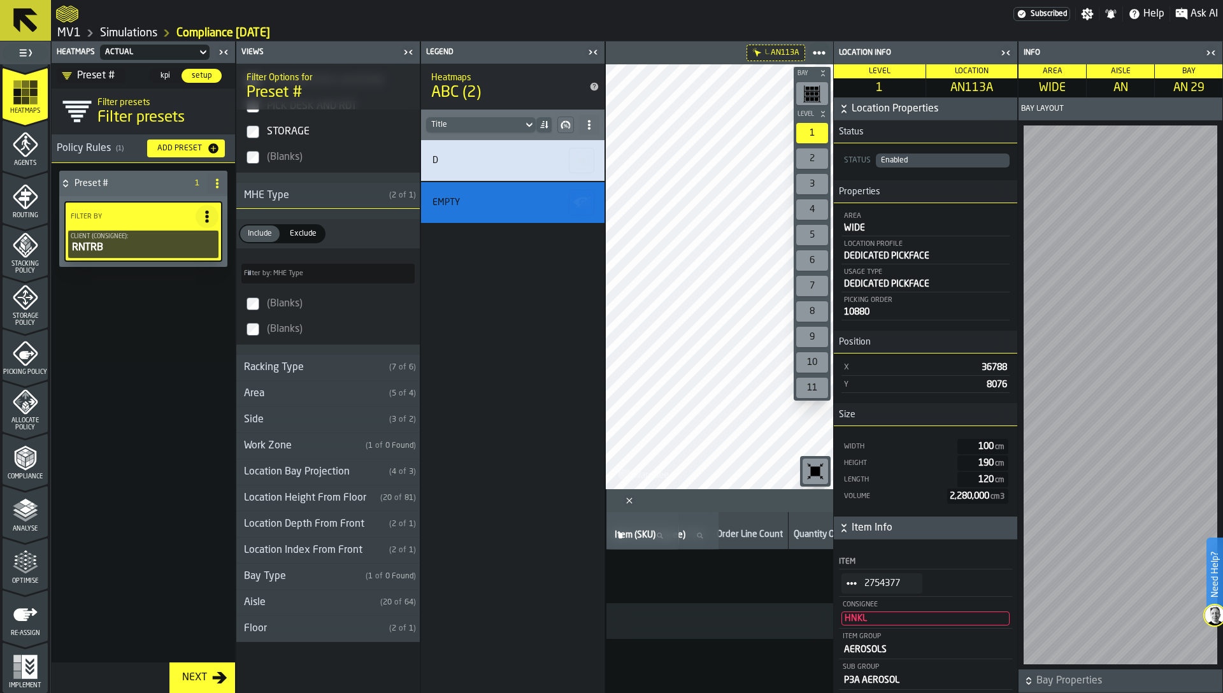
click at [0, 0] on icon "PolicyFilterItem-Client (Consignee)" at bounding box center [0, 0] width 0 height 0
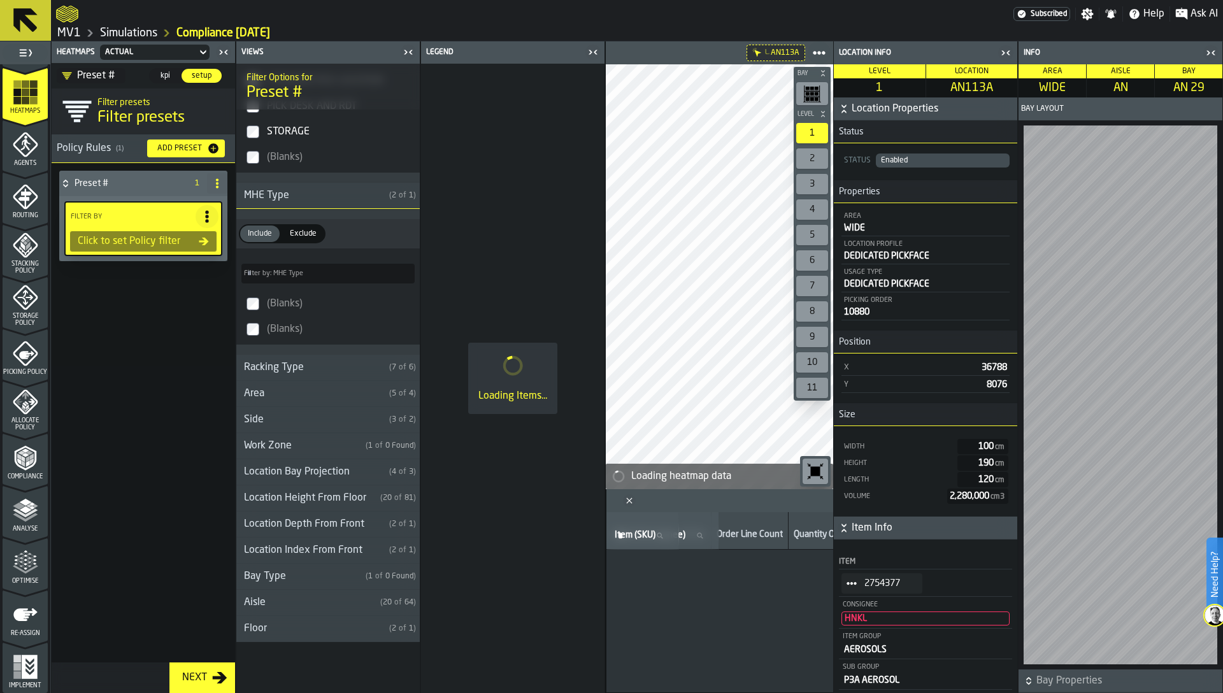
click at [273, 446] on div "Work Zone" at bounding box center [298, 445] width 124 height 15
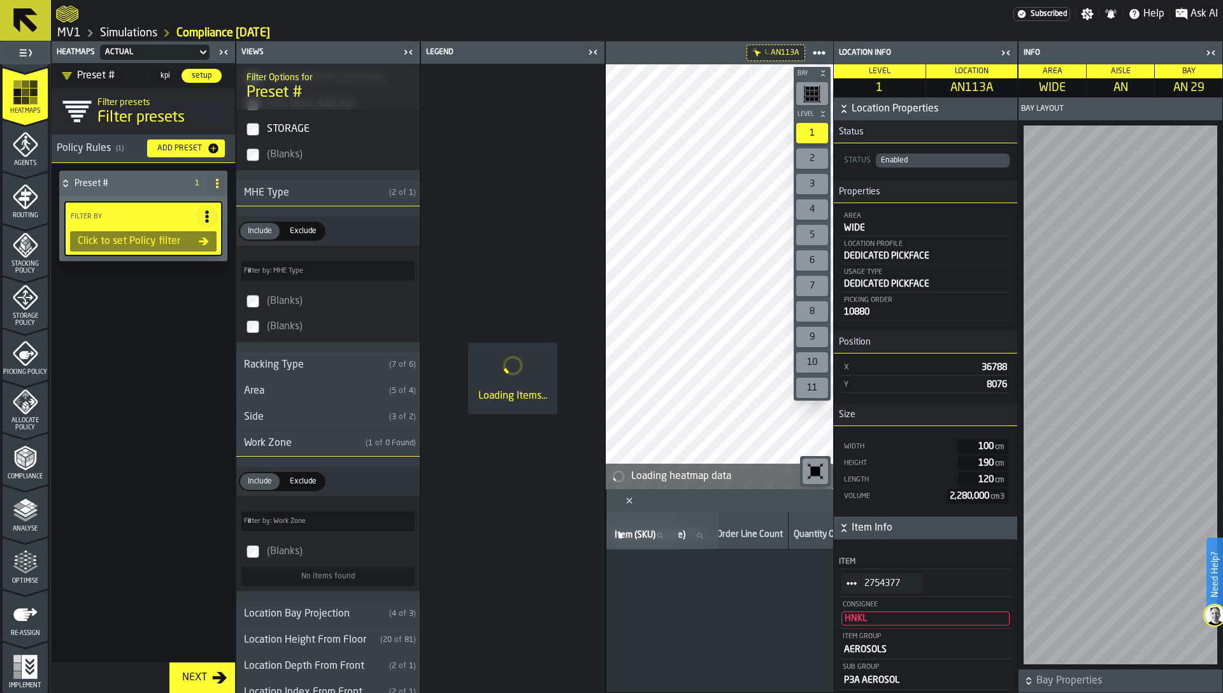
click at [268, 416] on div "Side" at bounding box center [310, 417] width 148 height 15
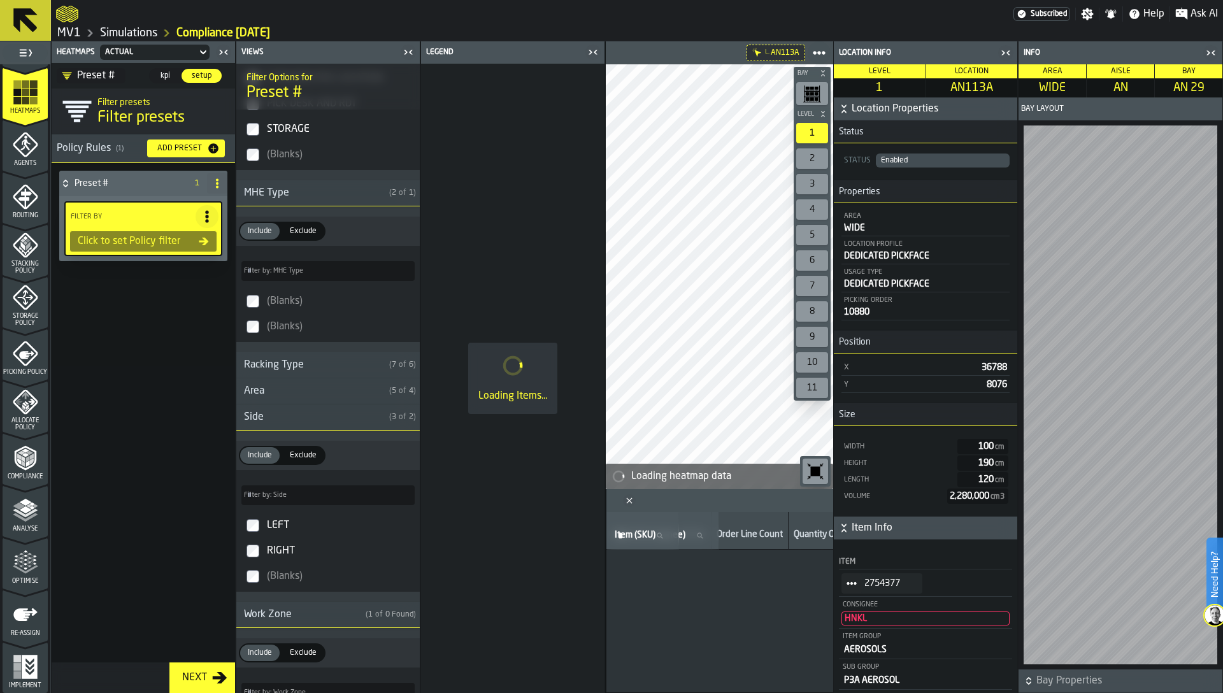
click at [269, 392] on div "Area" at bounding box center [310, 391] width 148 height 15
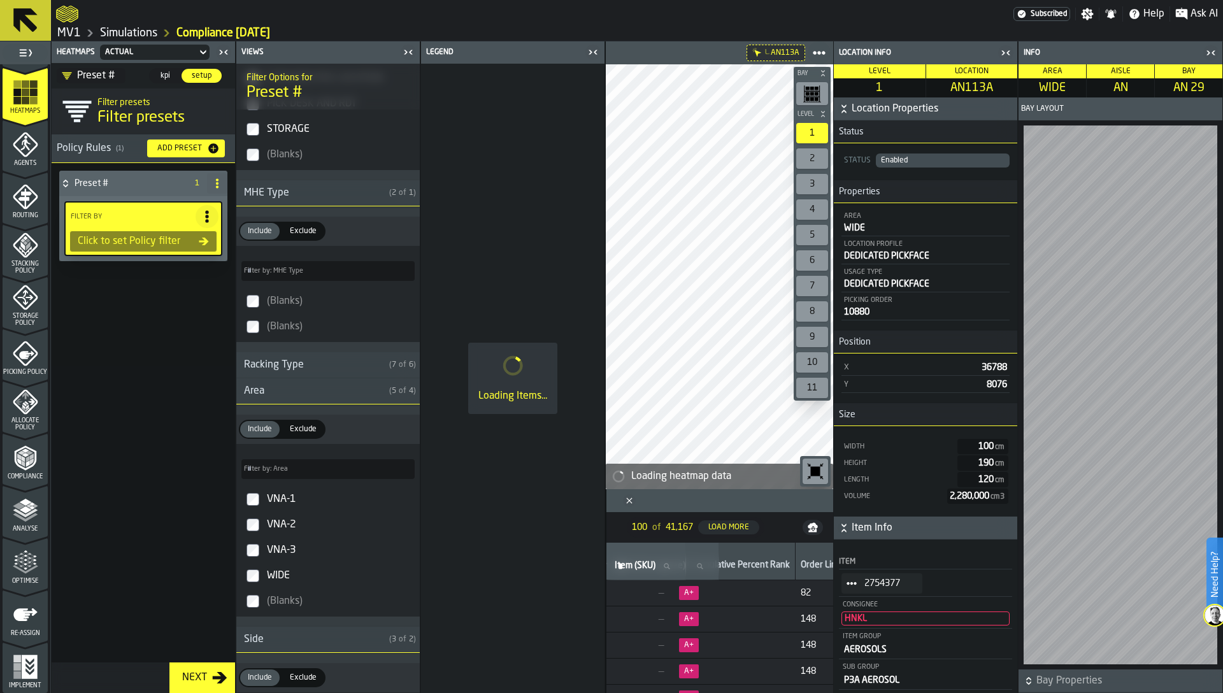
click at [269, 581] on div "WIDE" at bounding box center [339, 576] width 150 height 20
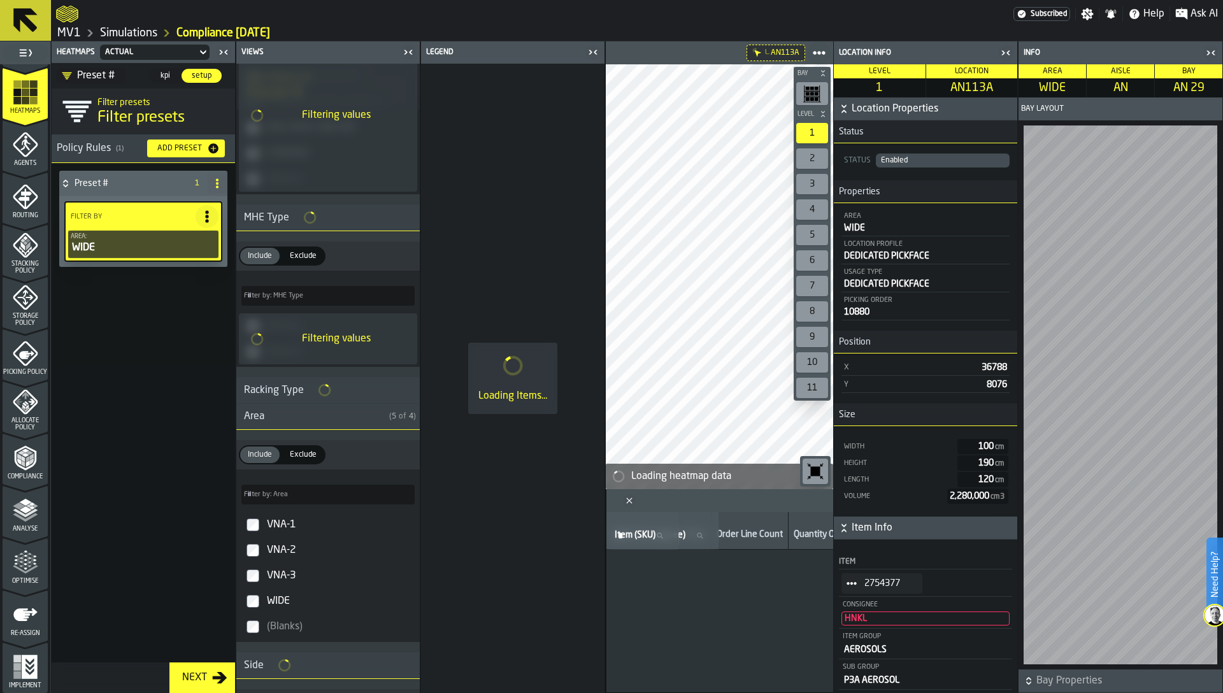
scroll to position [1914, 0]
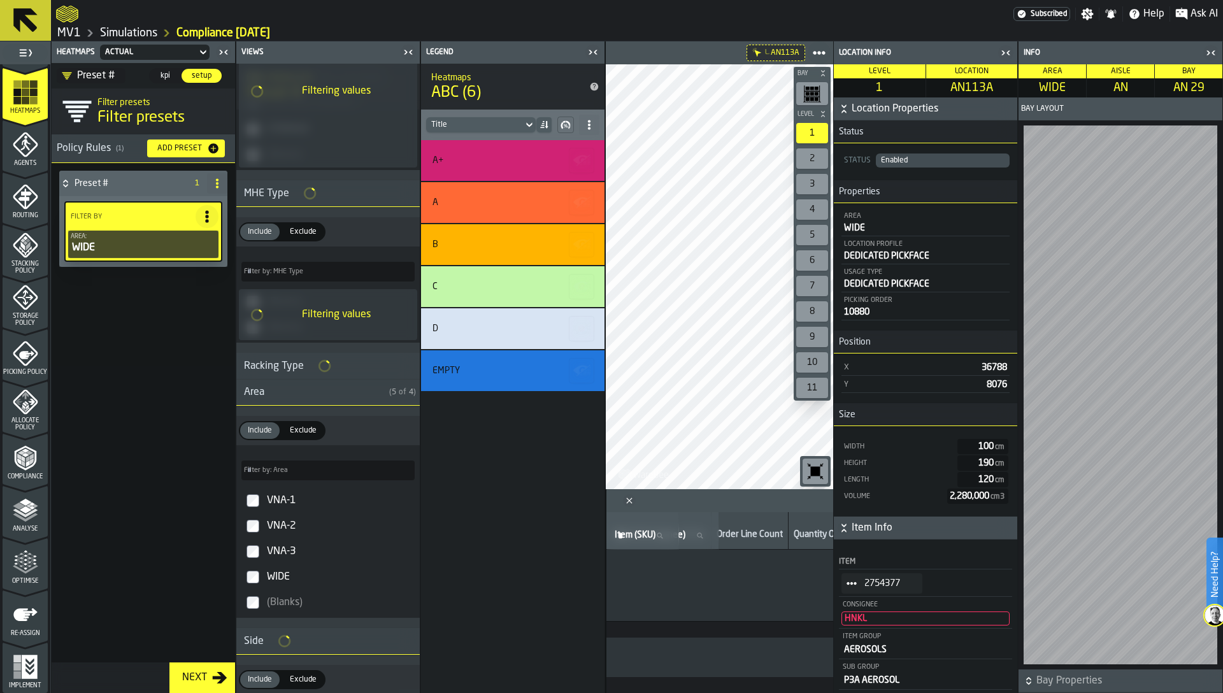
click at [1006, 54] on icon "button-toggle-Close me" at bounding box center [1005, 52] width 15 height 15
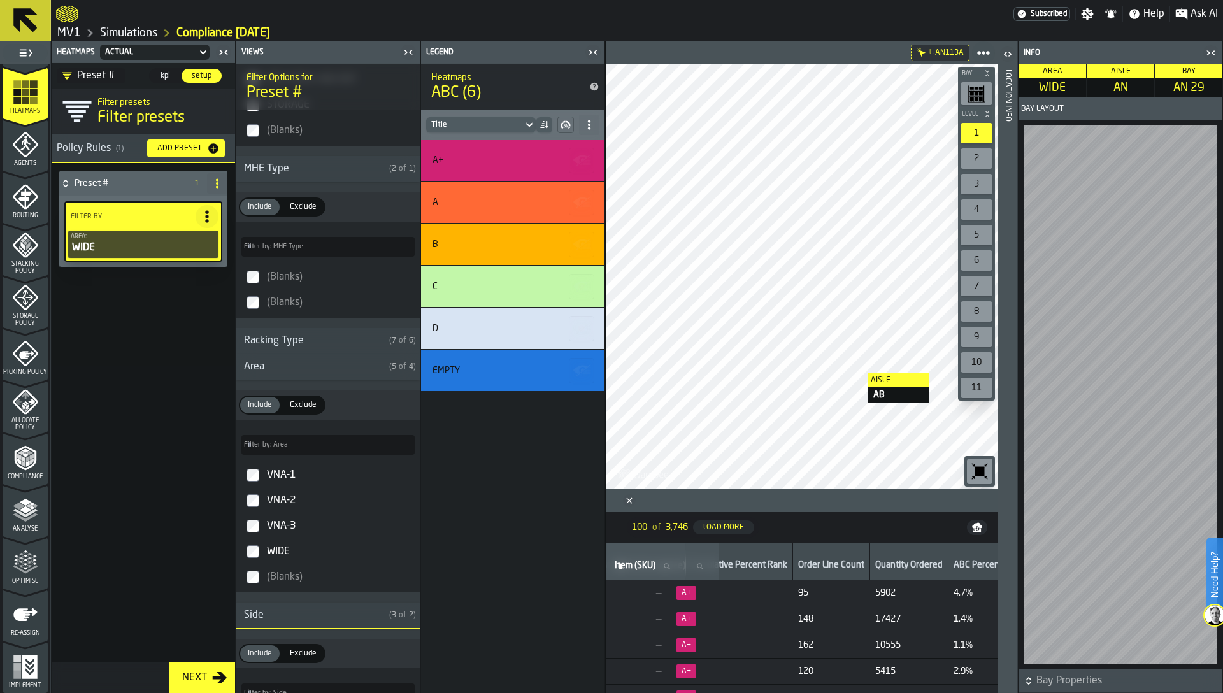
scroll to position [1890, 0]
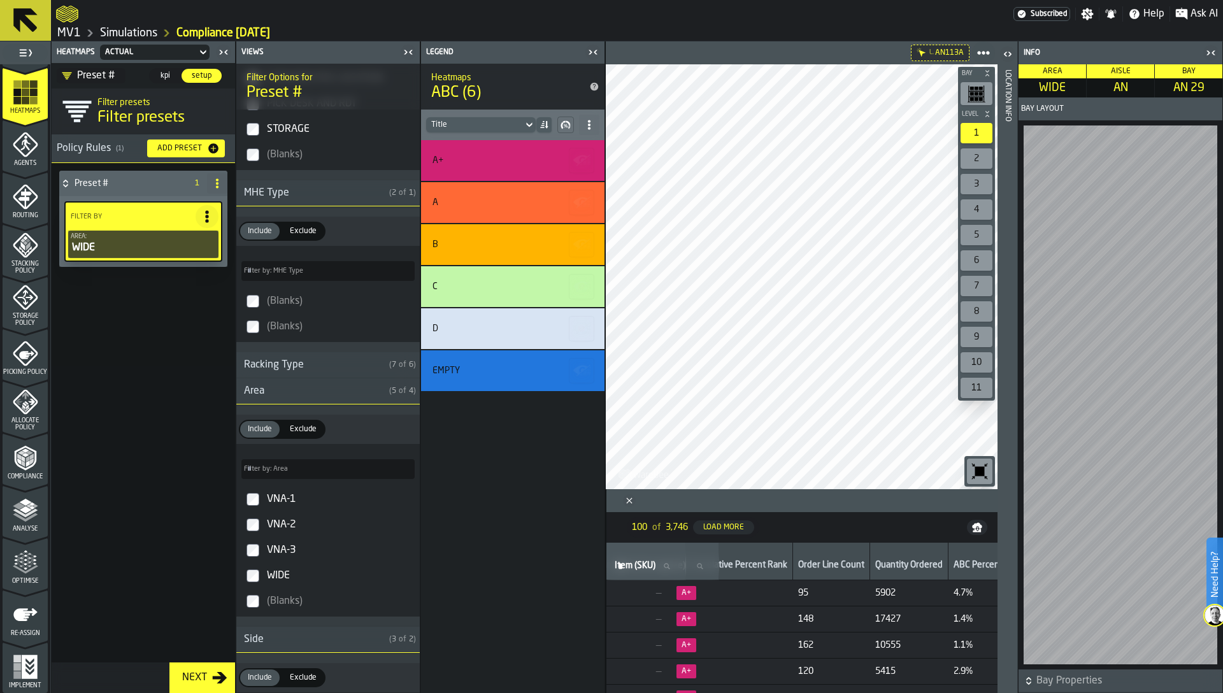
click at [216, 184] on circle at bounding box center [217, 183] width 3 height 3
click at [165, 203] on div "Rename" at bounding box center [166, 208] width 107 height 15
click at [135, 190] on input "********" at bounding box center [121, 184] width 93 height 22
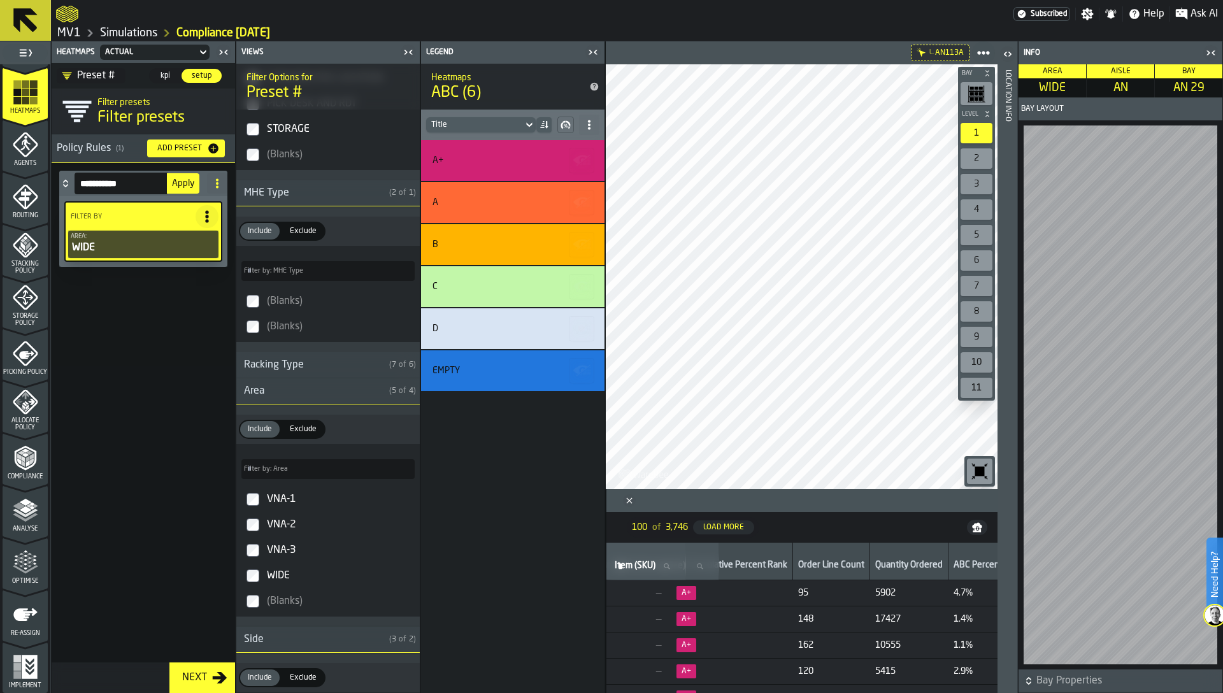
type input "**********"
click at [183, 182] on span "Apply" at bounding box center [183, 183] width 22 height 9
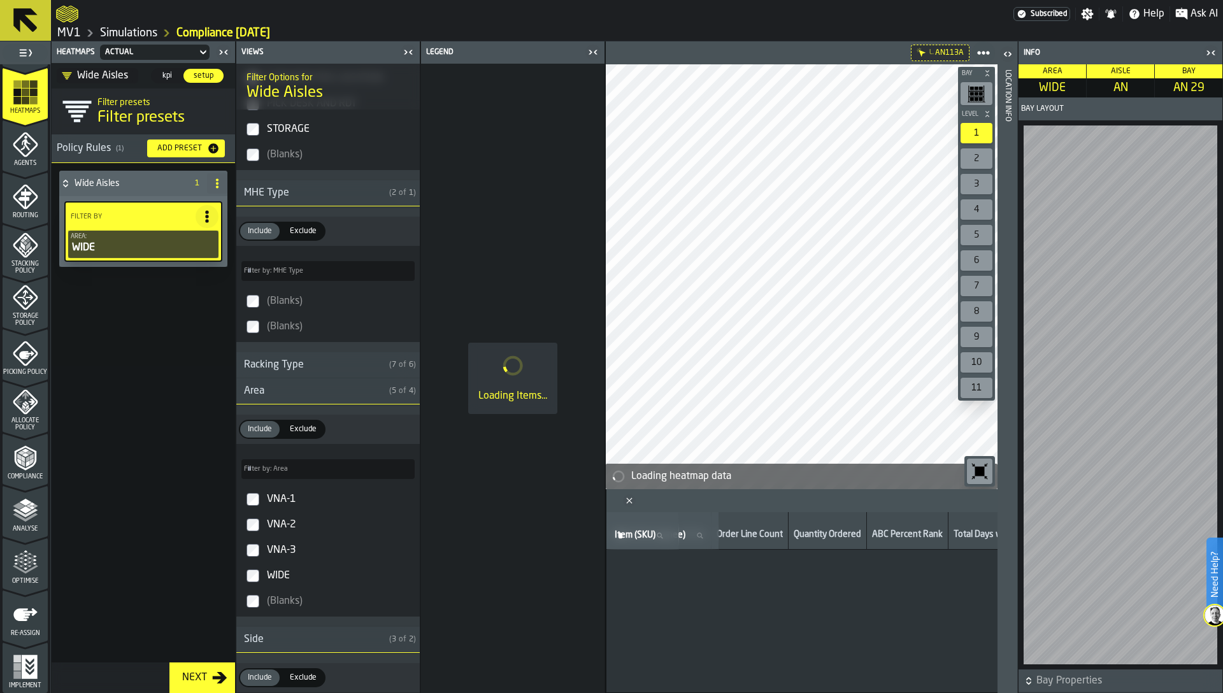
click at [591, 53] on icon "button-toggle-Close me" at bounding box center [592, 52] width 15 height 15
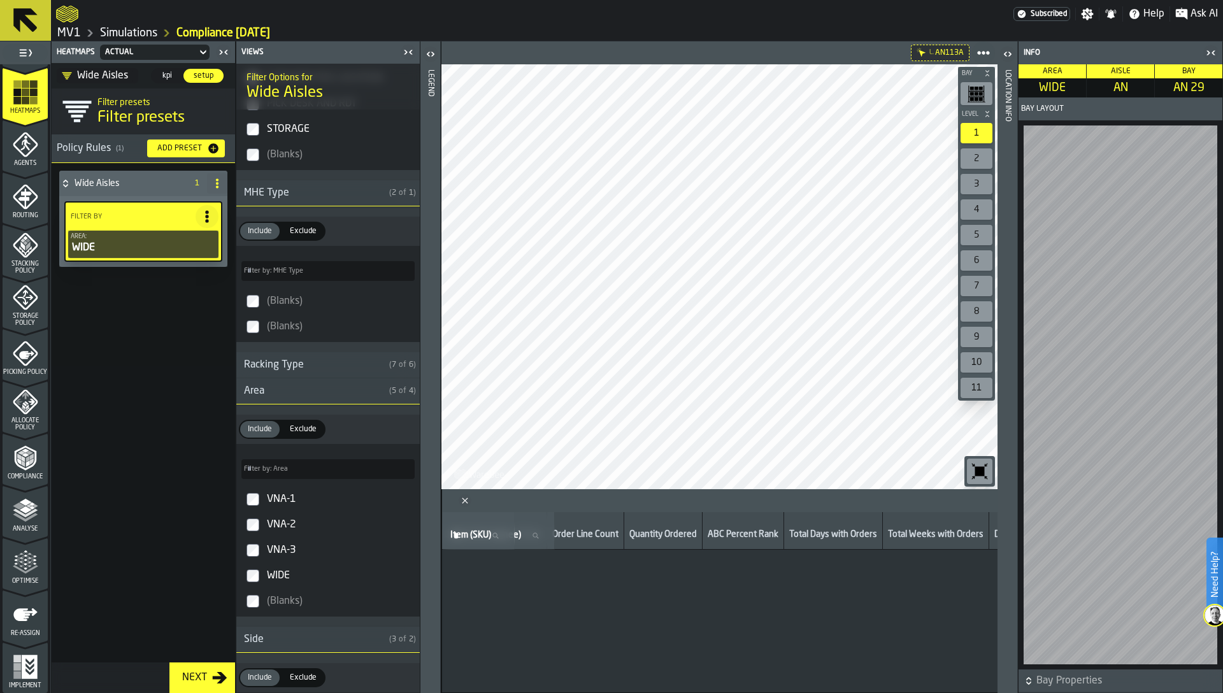
click at [162, 76] on span "kpi" at bounding box center [167, 75] width 20 height 11
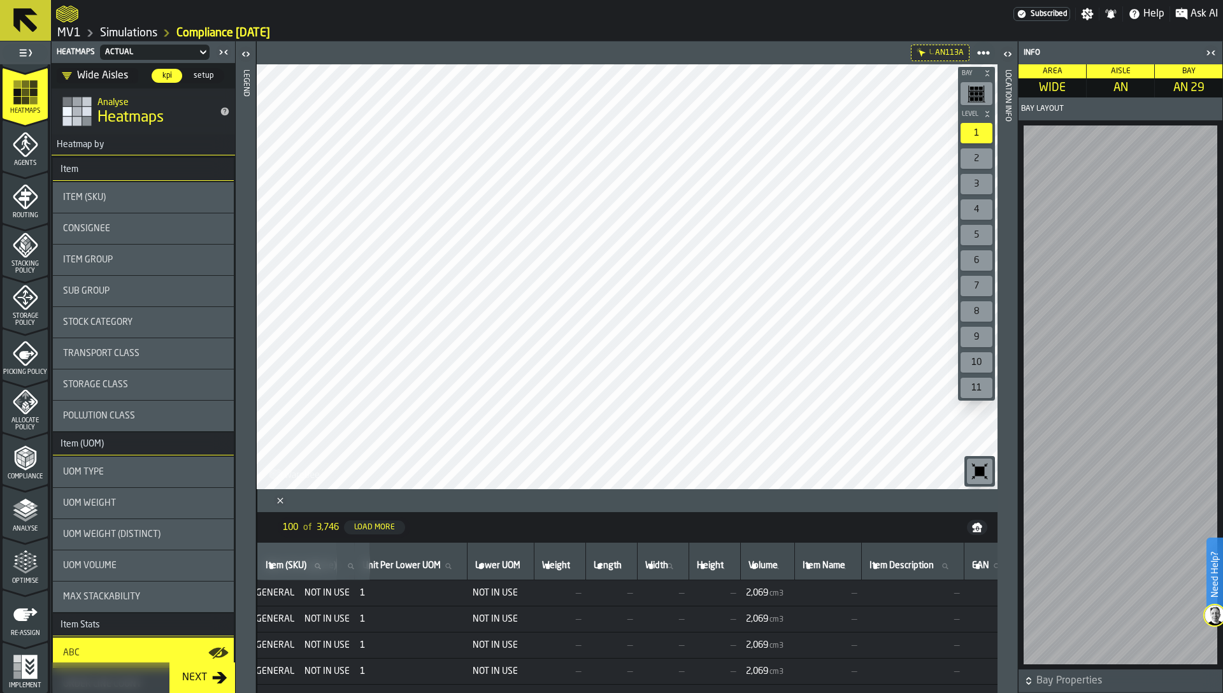
scroll to position [0, 0]
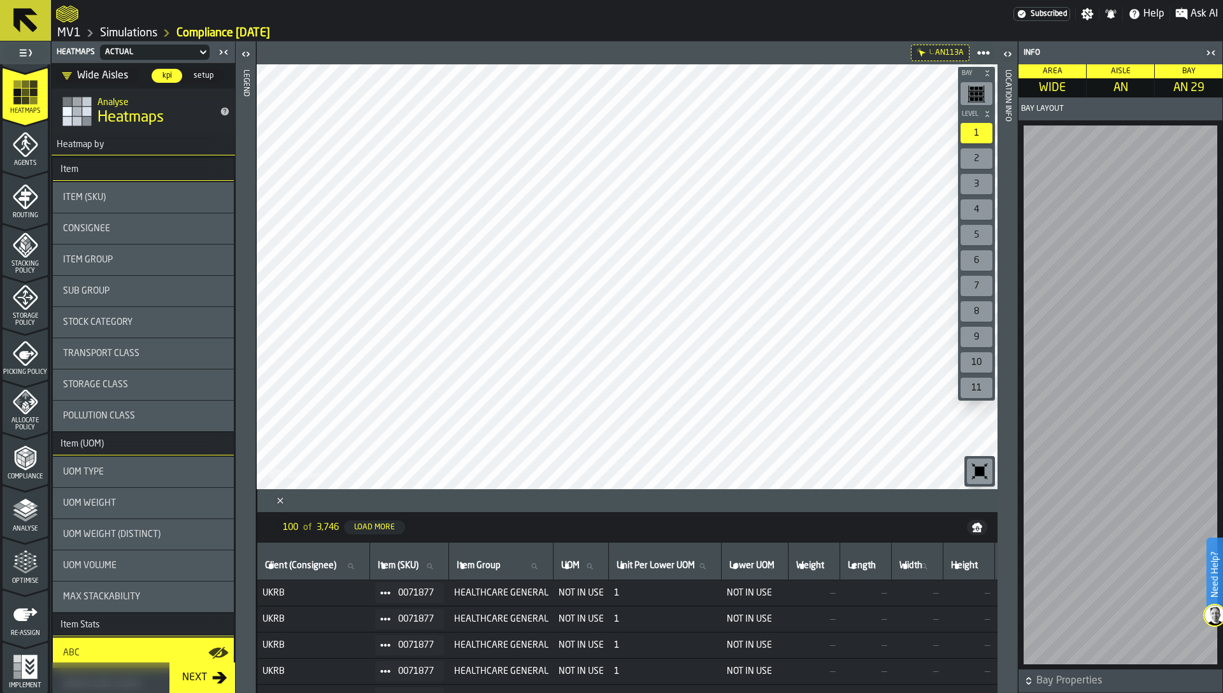
click at [85, 78] on div "Wide Aisles" at bounding box center [95, 75] width 66 height 15
click at [175, 201] on div "Item (SKU)" at bounding box center [143, 197] width 161 height 10
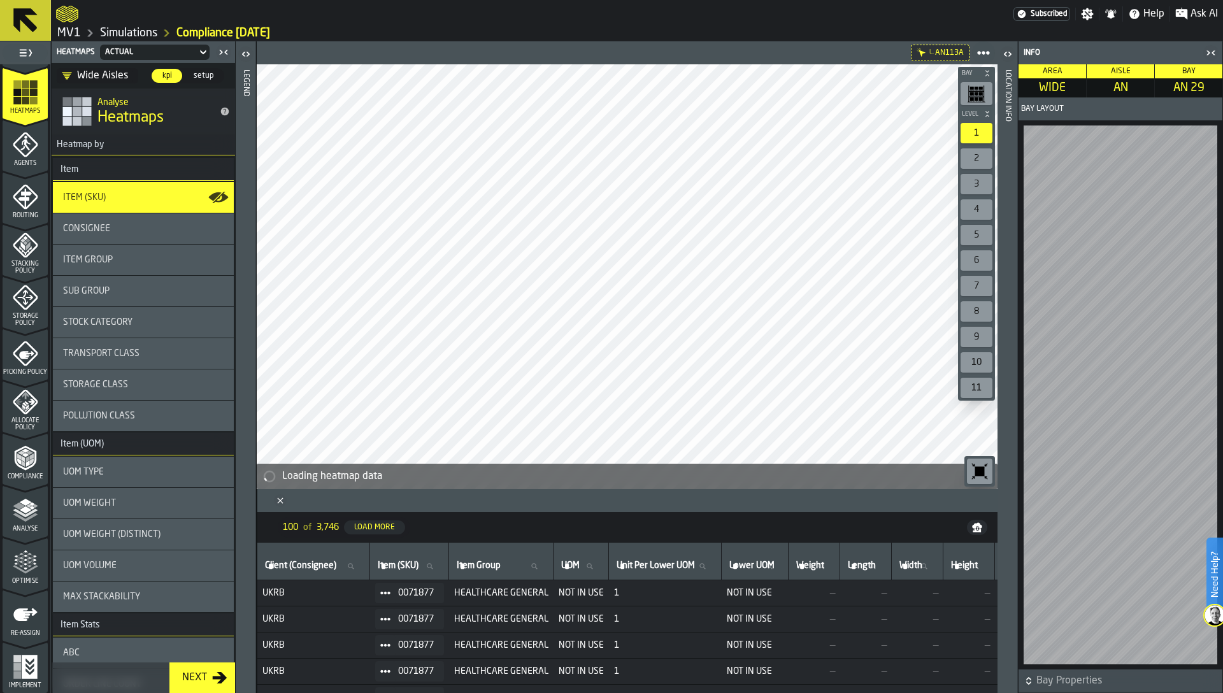
click at [194, 289] on div "Sub Group" at bounding box center [143, 291] width 161 height 10
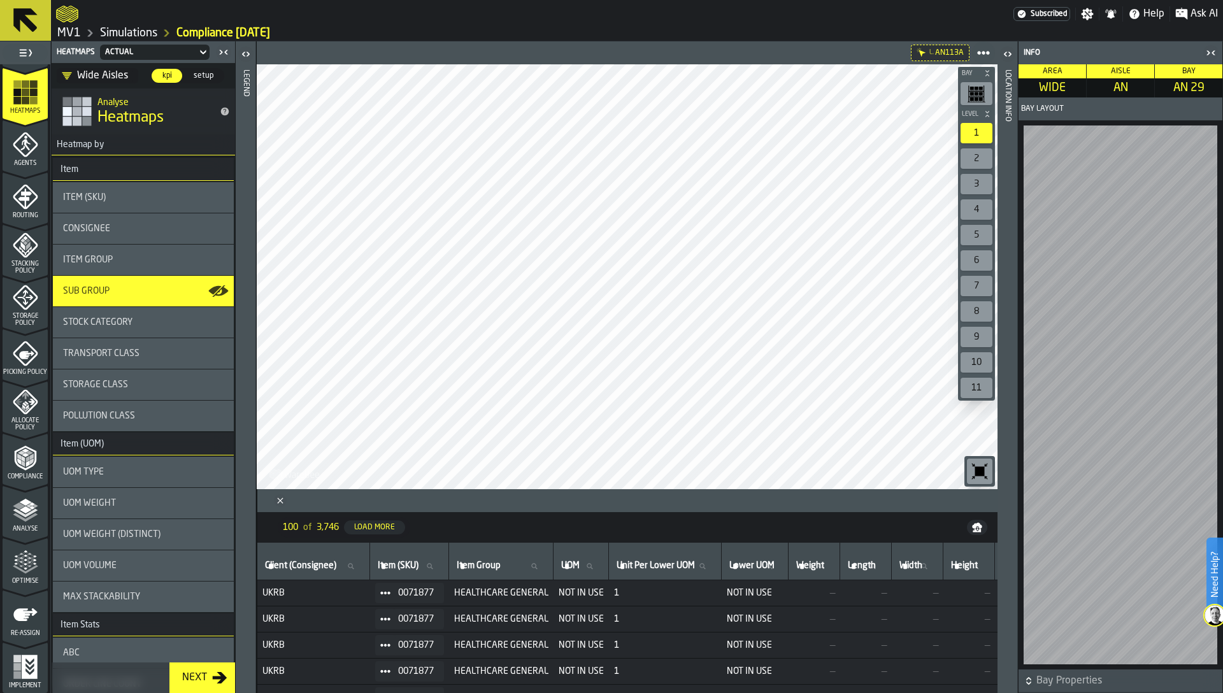
click at [112, 224] on div "Consignee" at bounding box center [143, 229] width 161 height 10
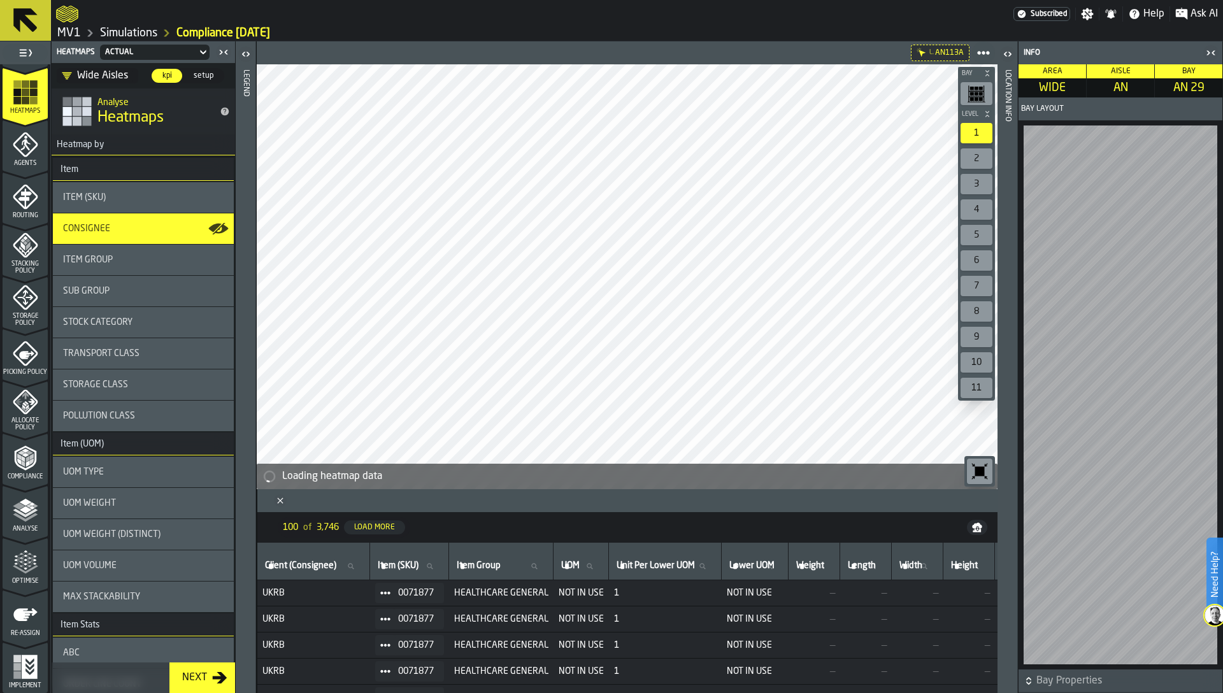
click at [250, 395] on header "Legend" at bounding box center [246, 367] width 20 height 652
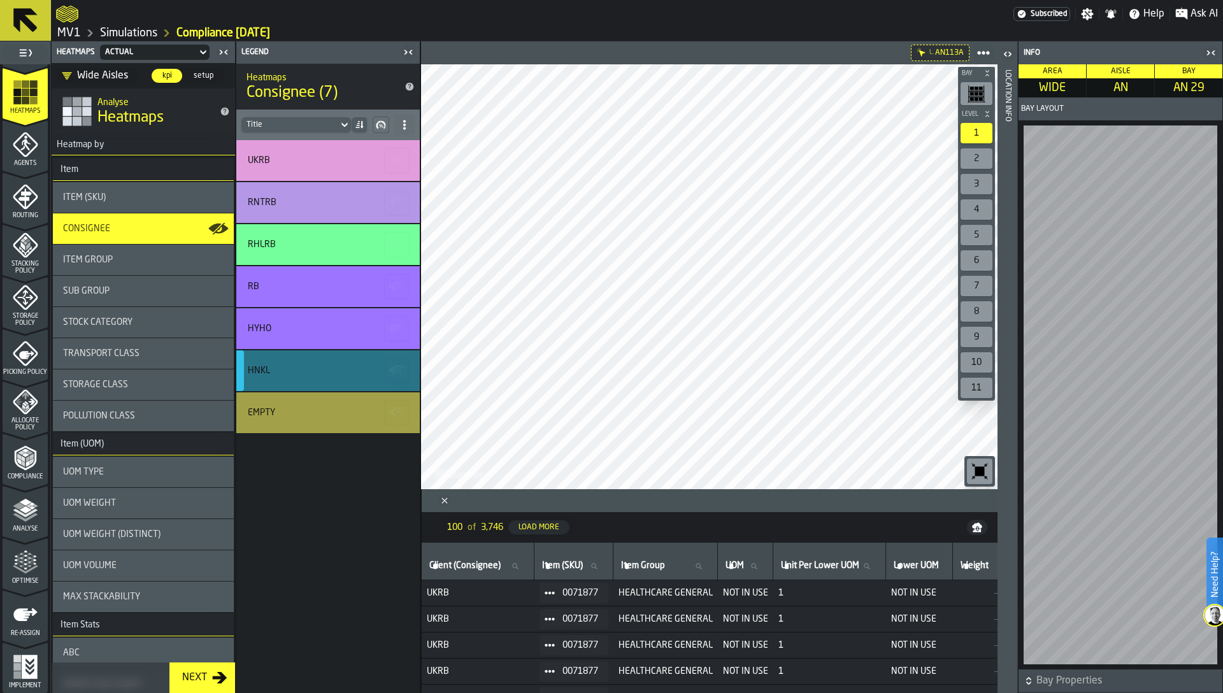
click at [389, 361] on icon "button-" at bounding box center [397, 371] width 20 height 20
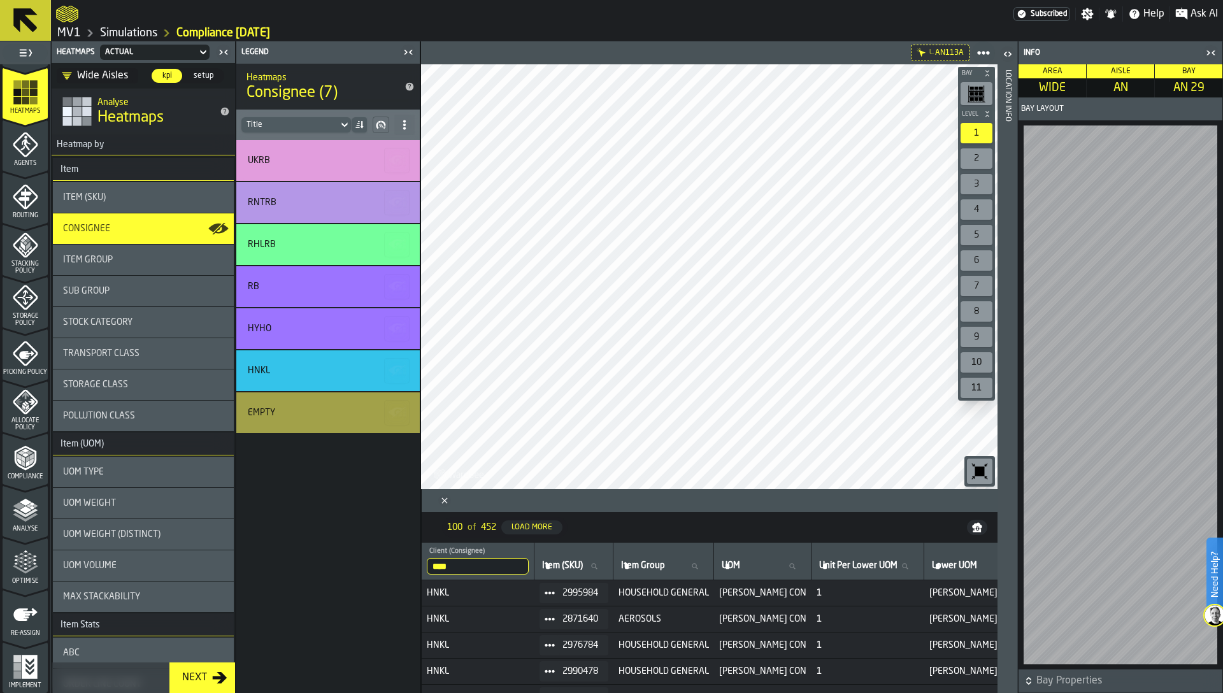
click at [110, 79] on div "Wide Aisles" at bounding box center [95, 75] width 66 height 15
click at [304, 545] on div "UKRB RNTRB RHLRB RB HYHO HNKL Empty" at bounding box center [327, 416] width 183 height 553
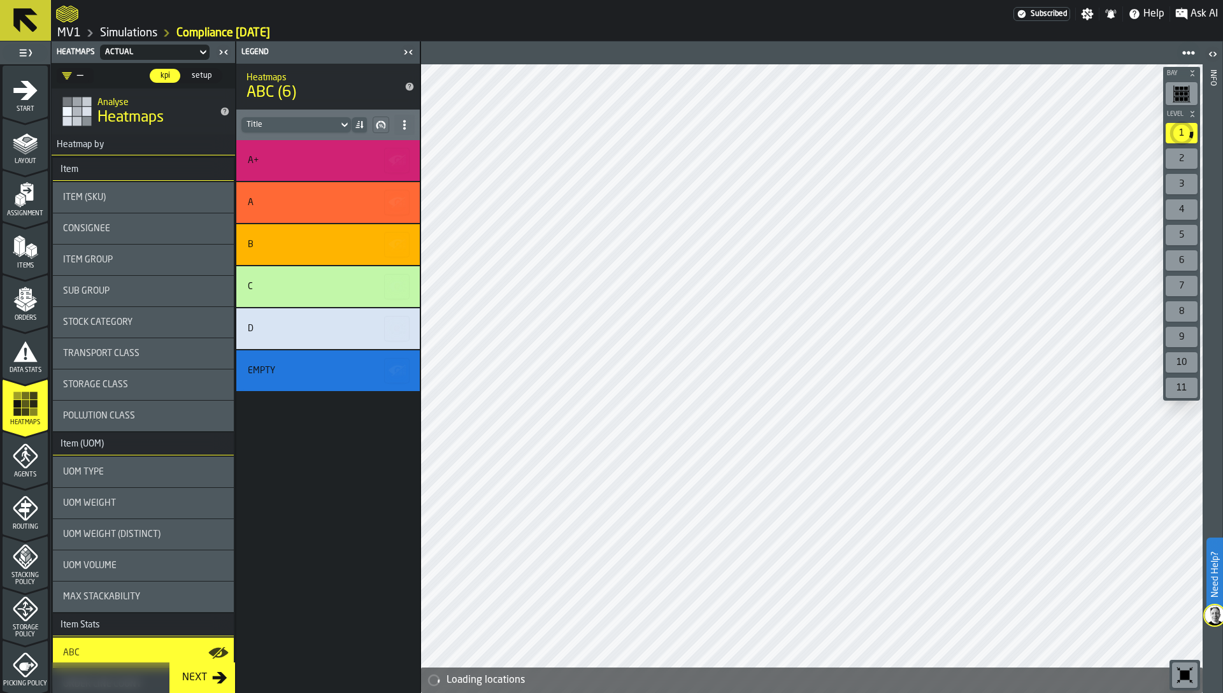
click at [105, 200] on span "Item (SKU)" at bounding box center [84, 197] width 43 height 10
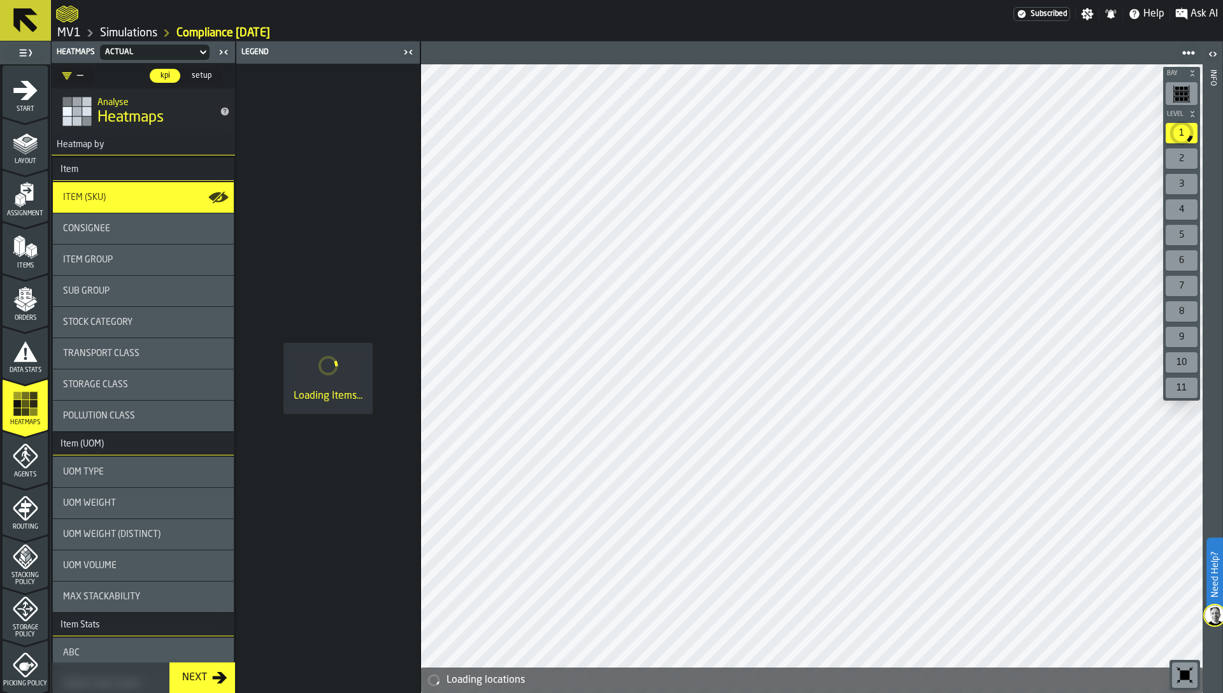
click at [105, 222] on div "Consignee" at bounding box center [143, 228] width 181 height 31
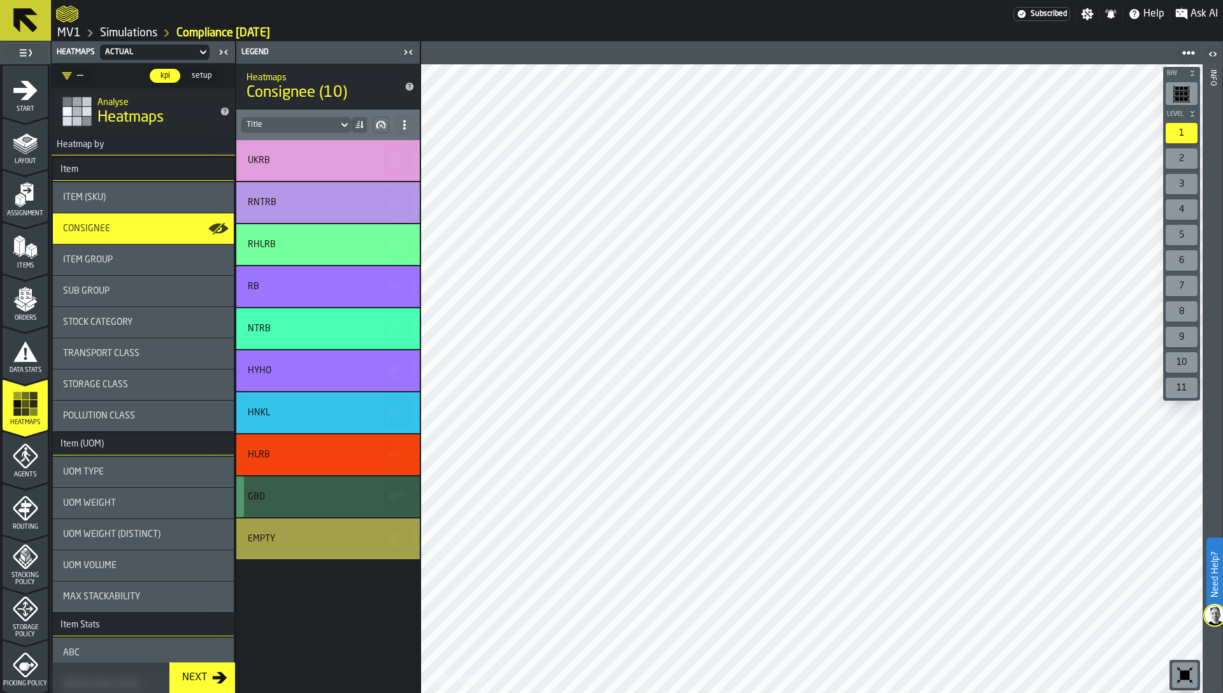
click at [392, 498] on icon "button-" at bounding box center [396, 496] width 15 height 9
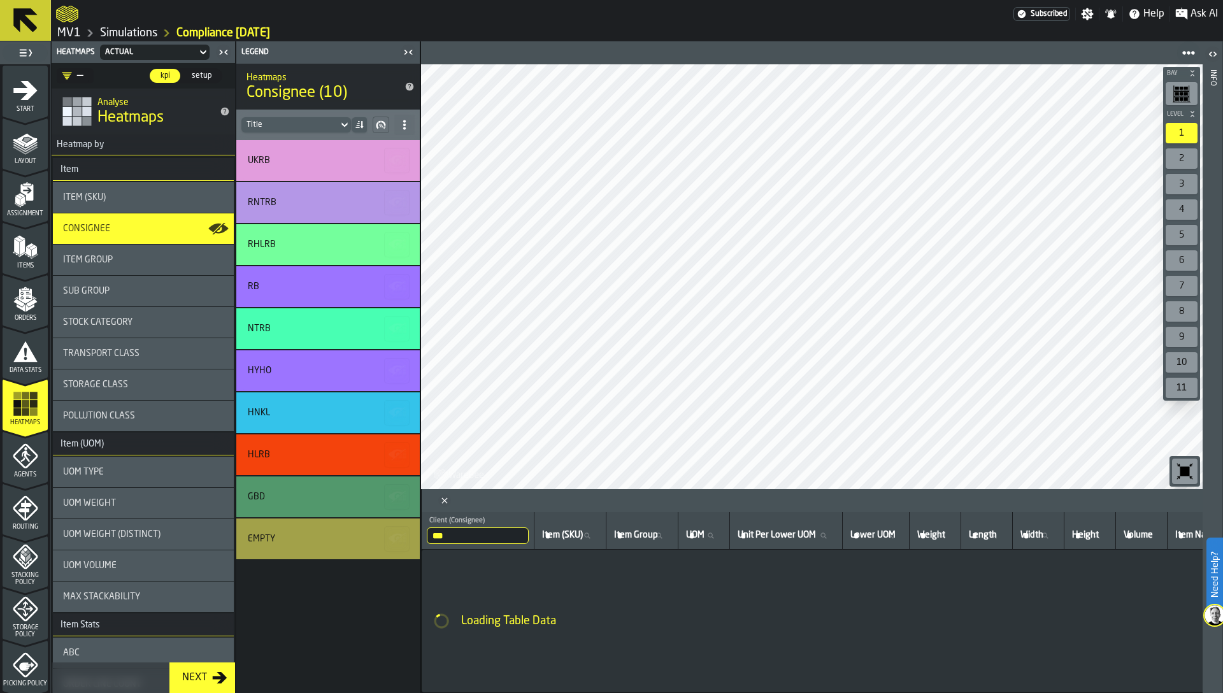
click at [78, 83] on div "—" at bounding box center [73, 76] width 32 height 20
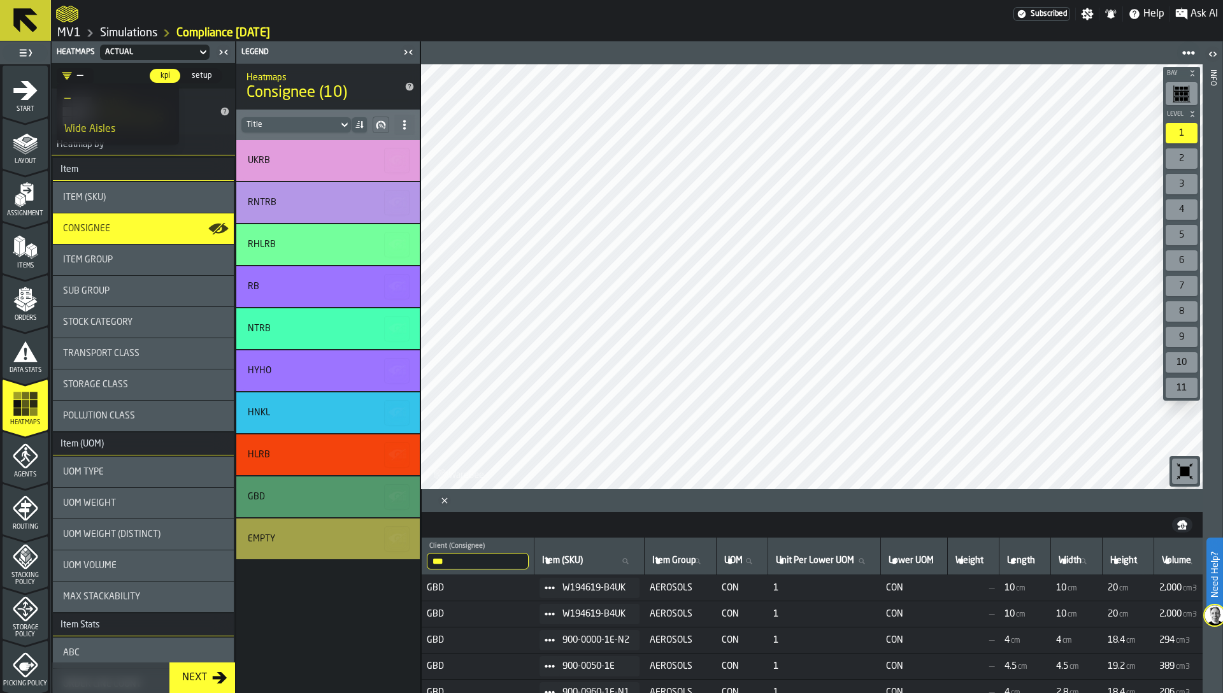
click at [91, 129] on div "Wide Aisles" at bounding box center [117, 129] width 107 height 15
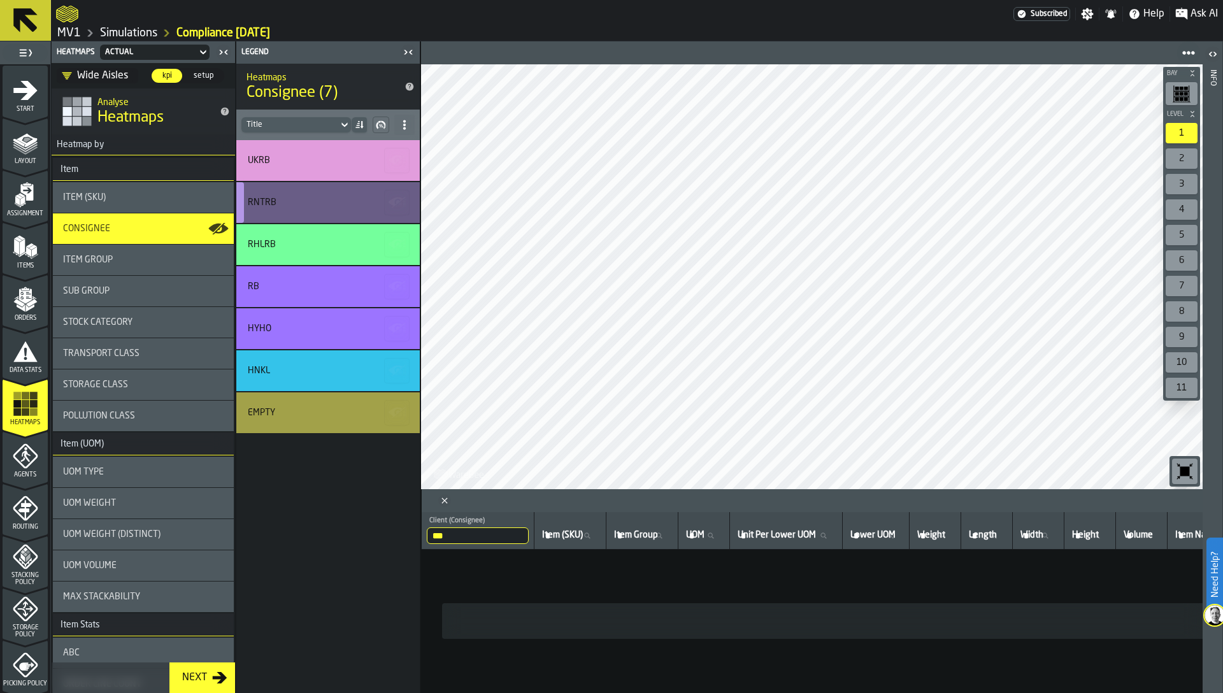
click at [399, 201] on polygon "button-" at bounding box center [398, 202] width 15 height 11
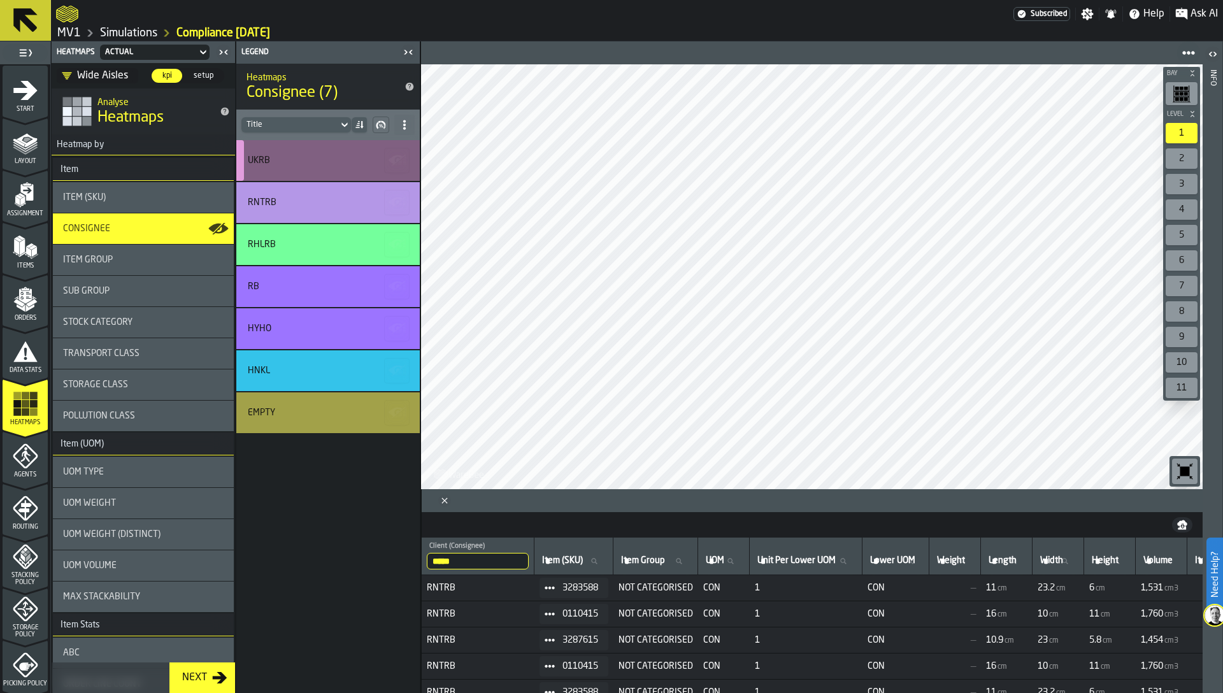
click at [398, 157] on icon "button-" at bounding box center [397, 160] width 20 height 20
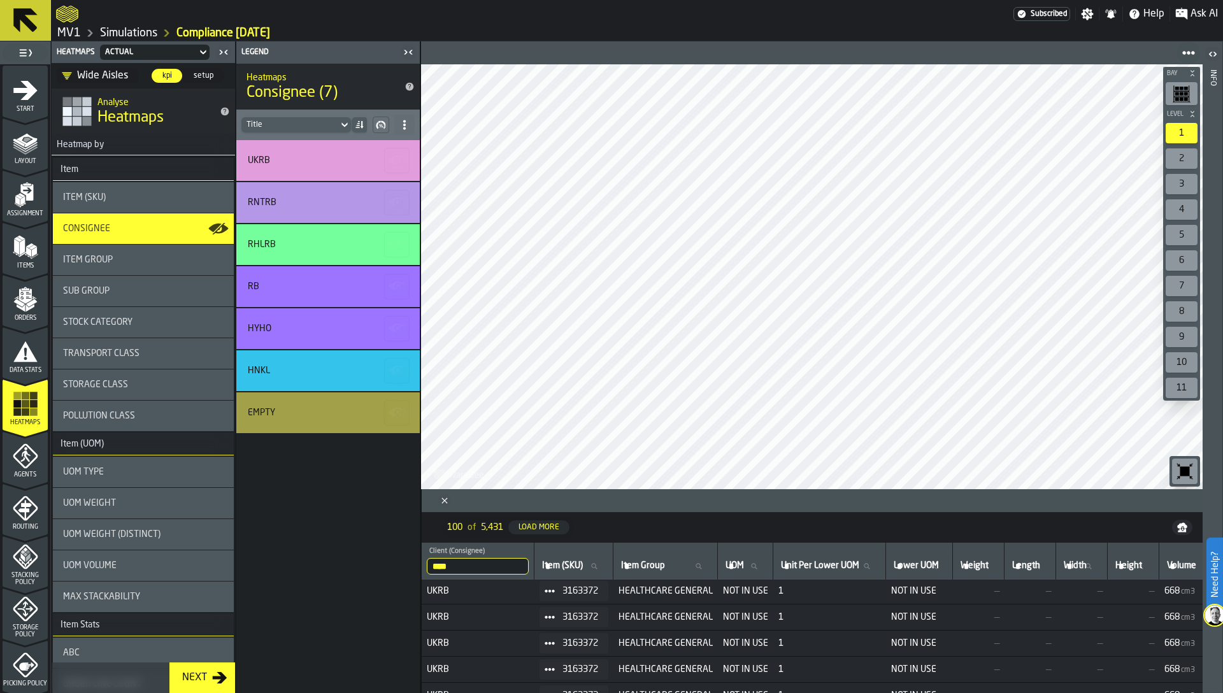
scroll to position [993, 0]
click at [538, 527] on div "Load More" at bounding box center [538, 527] width 51 height 9
click at [71, 31] on link "MV1" at bounding box center [69, 33] width 24 height 14
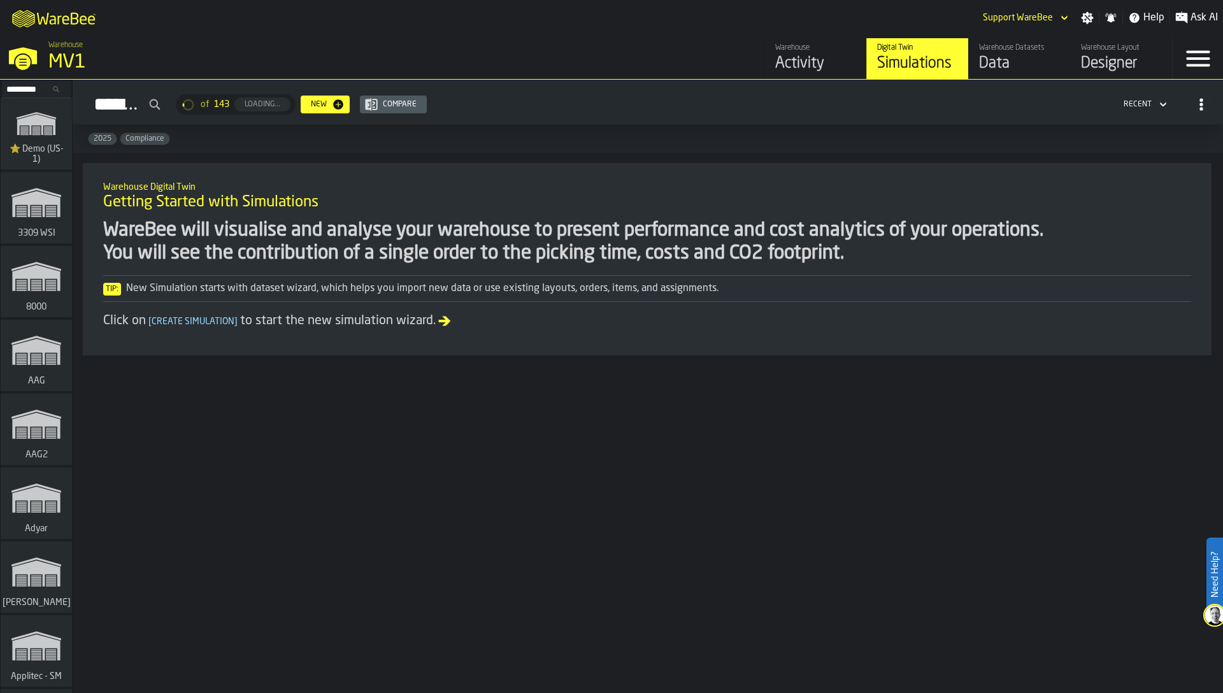
click at [1004, 52] on div "Warehouse Datasets Data" at bounding box center [1019, 58] width 81 height 31
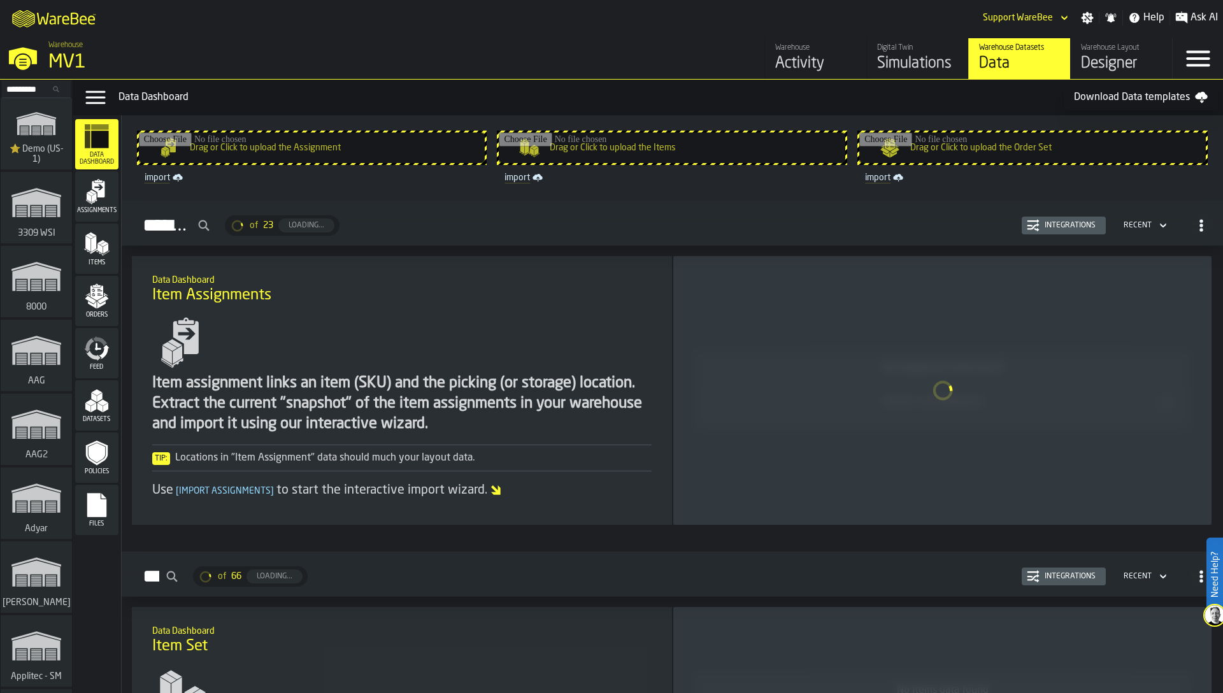
click at [102, 200] on icon "menu Assignments" at bounding box center [96, 191] width 25 height 25
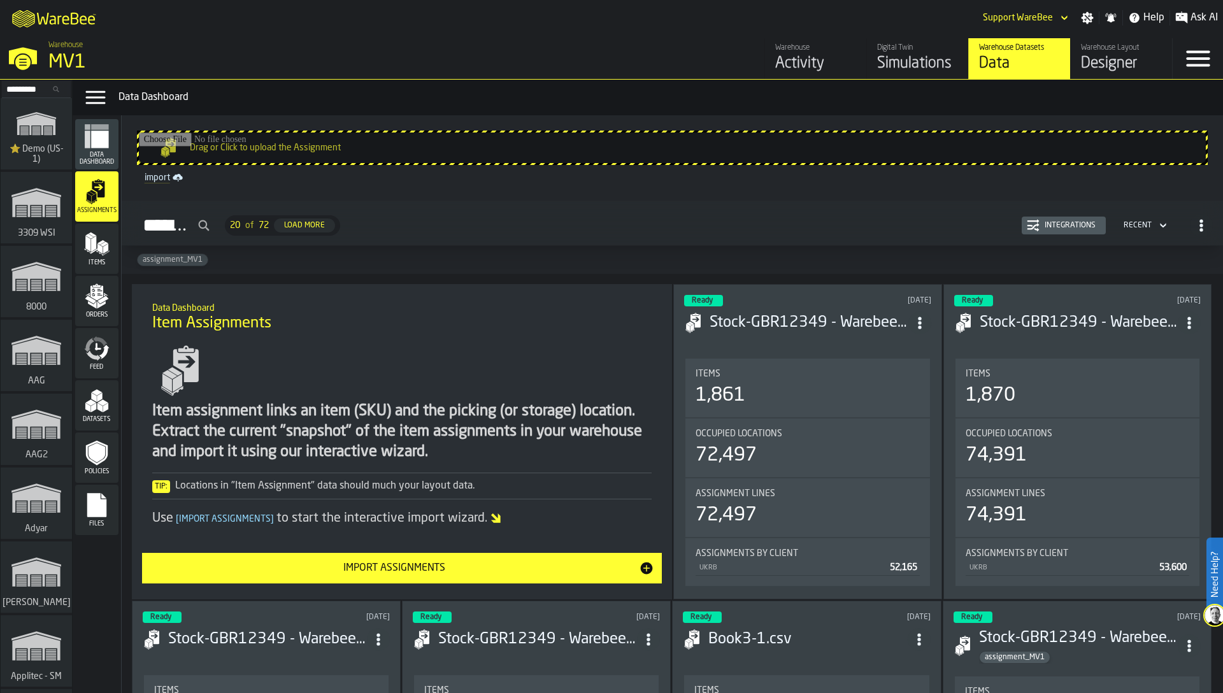
click at [1054, 218] on button "Integrations" at bounding box center [1064, 226] width 84 height 18
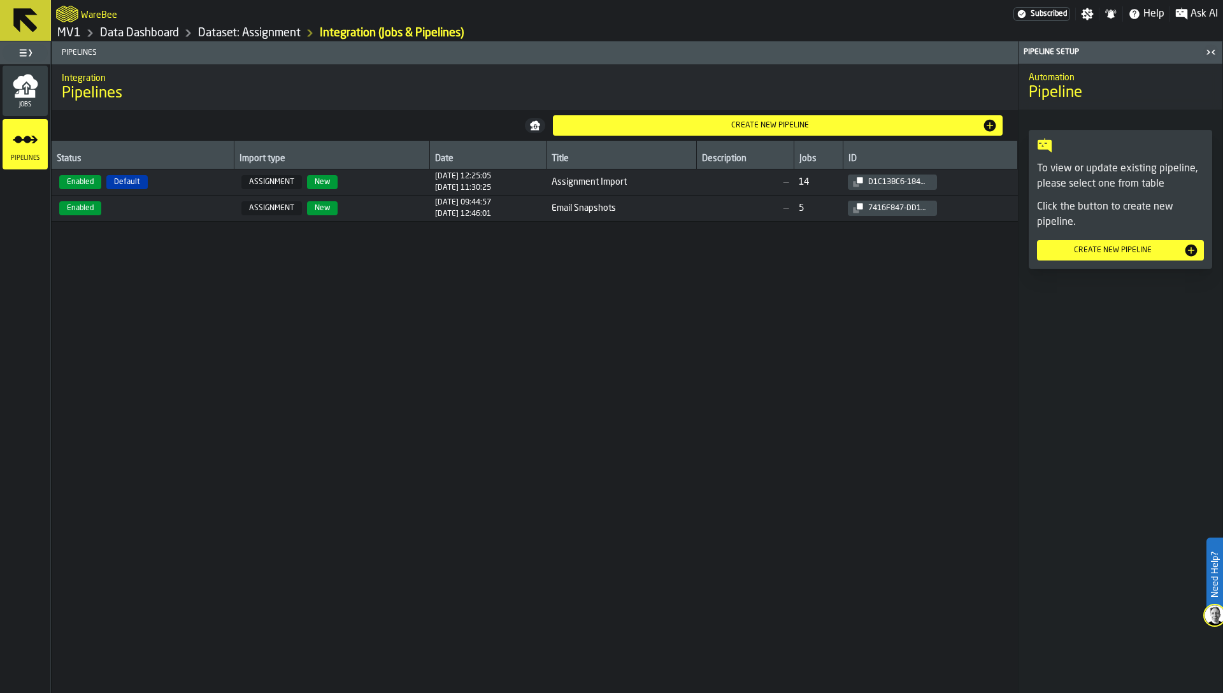
click at [22, 91] on icon "menu Jobs" at bounding box center [25, 94] width 20 height 8
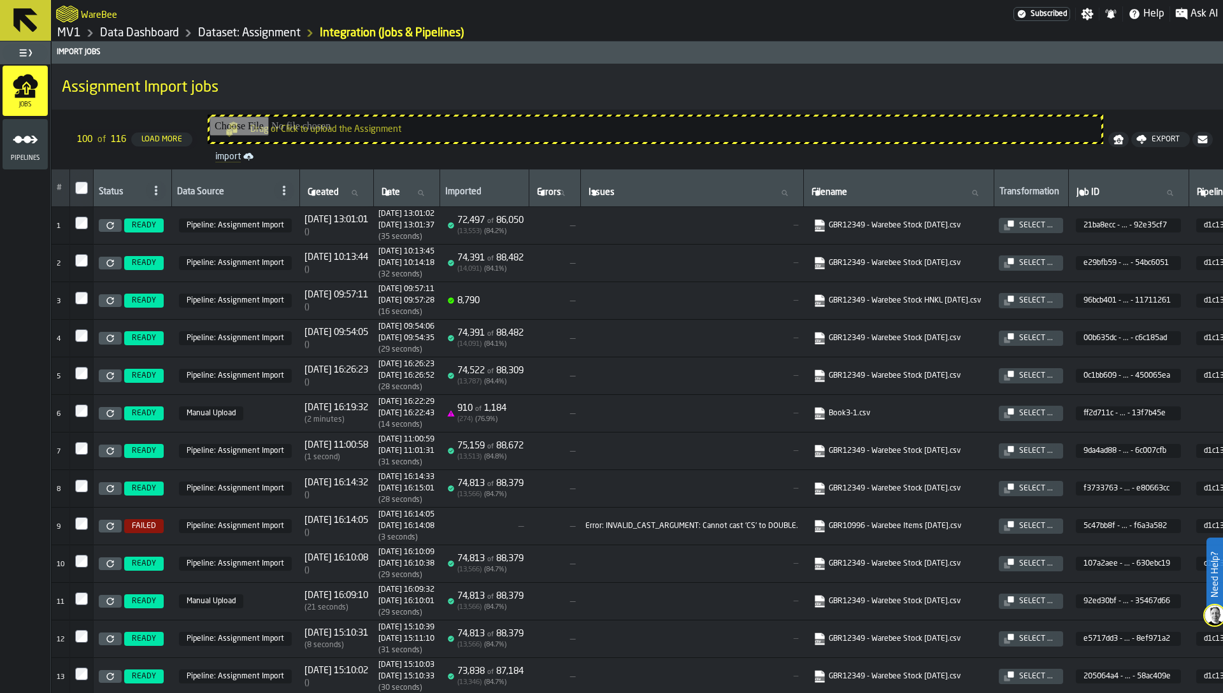
click at [826, 219] on icon "link-to-https://s3.eu-west-1.amazonaws.com/import.app.warebee.com/21ba8ecc-a999…" at bounding box center [820, 225] width 13 height 13
